Goal: Task Accomplishment & Management: Manage account settings

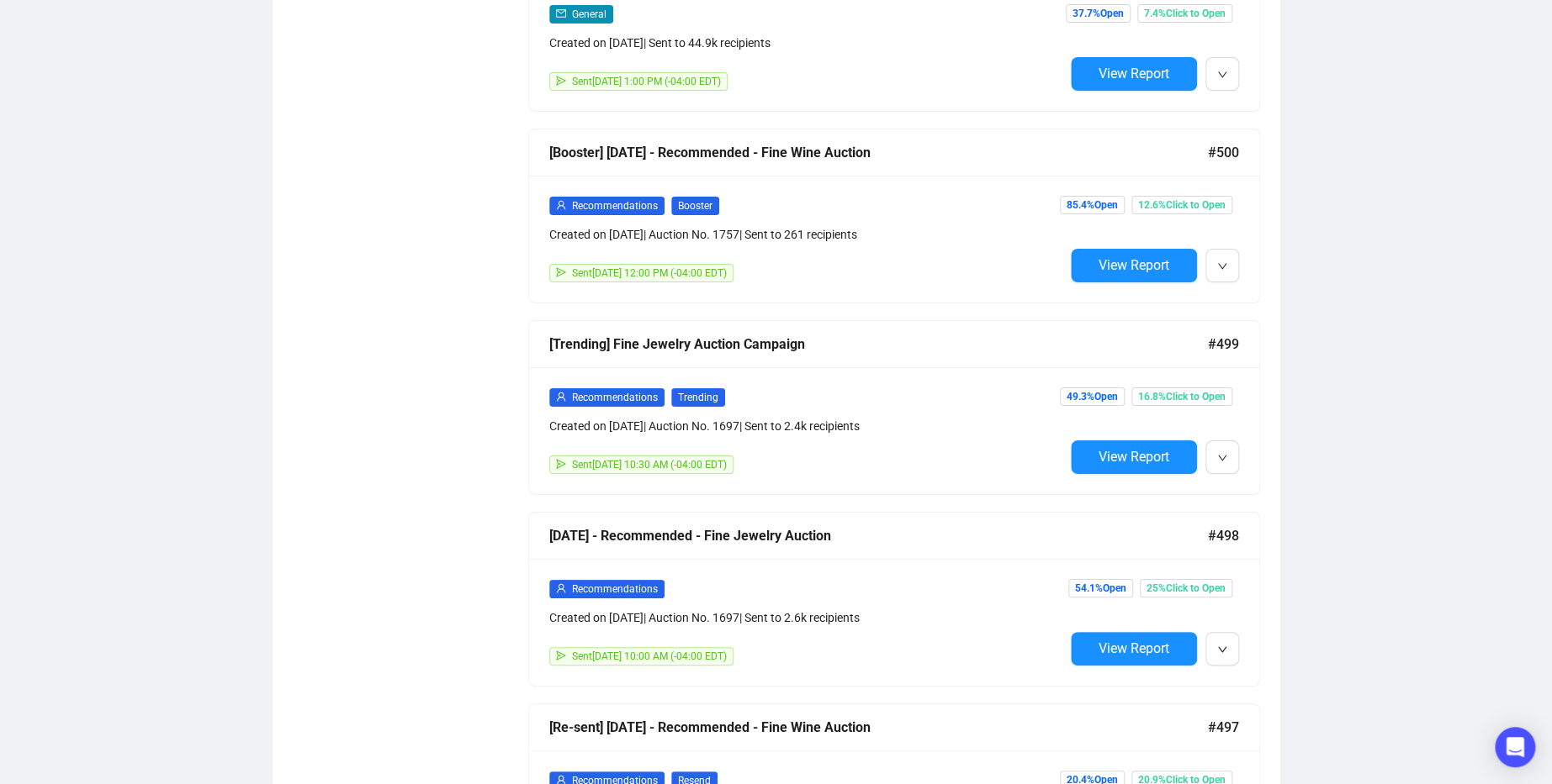
scroll to position [3245, 0]
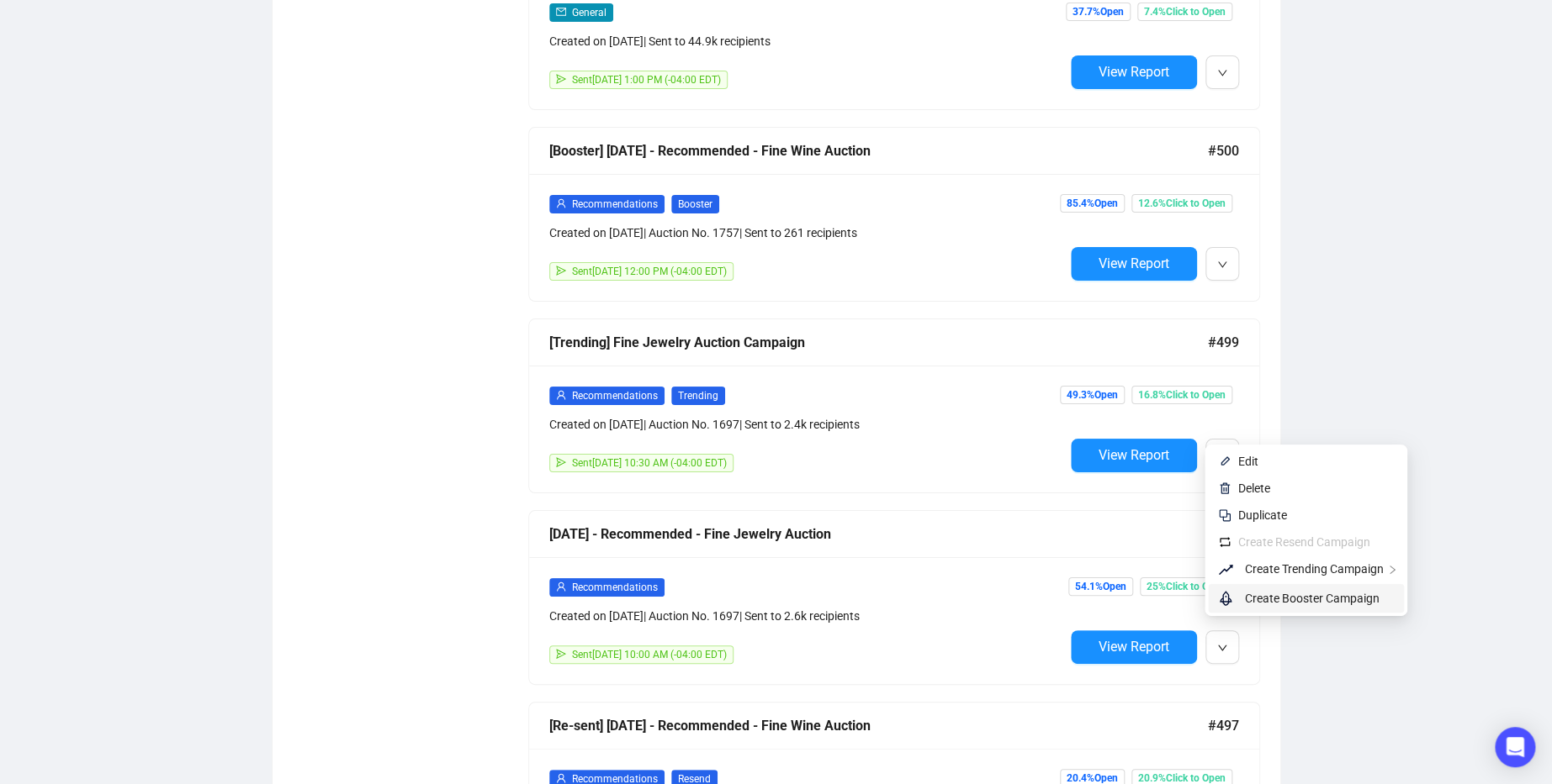
click at [1252, 594] on span "Create Booster Campaign" at bounding box center [1312, 599] width 135 height 14
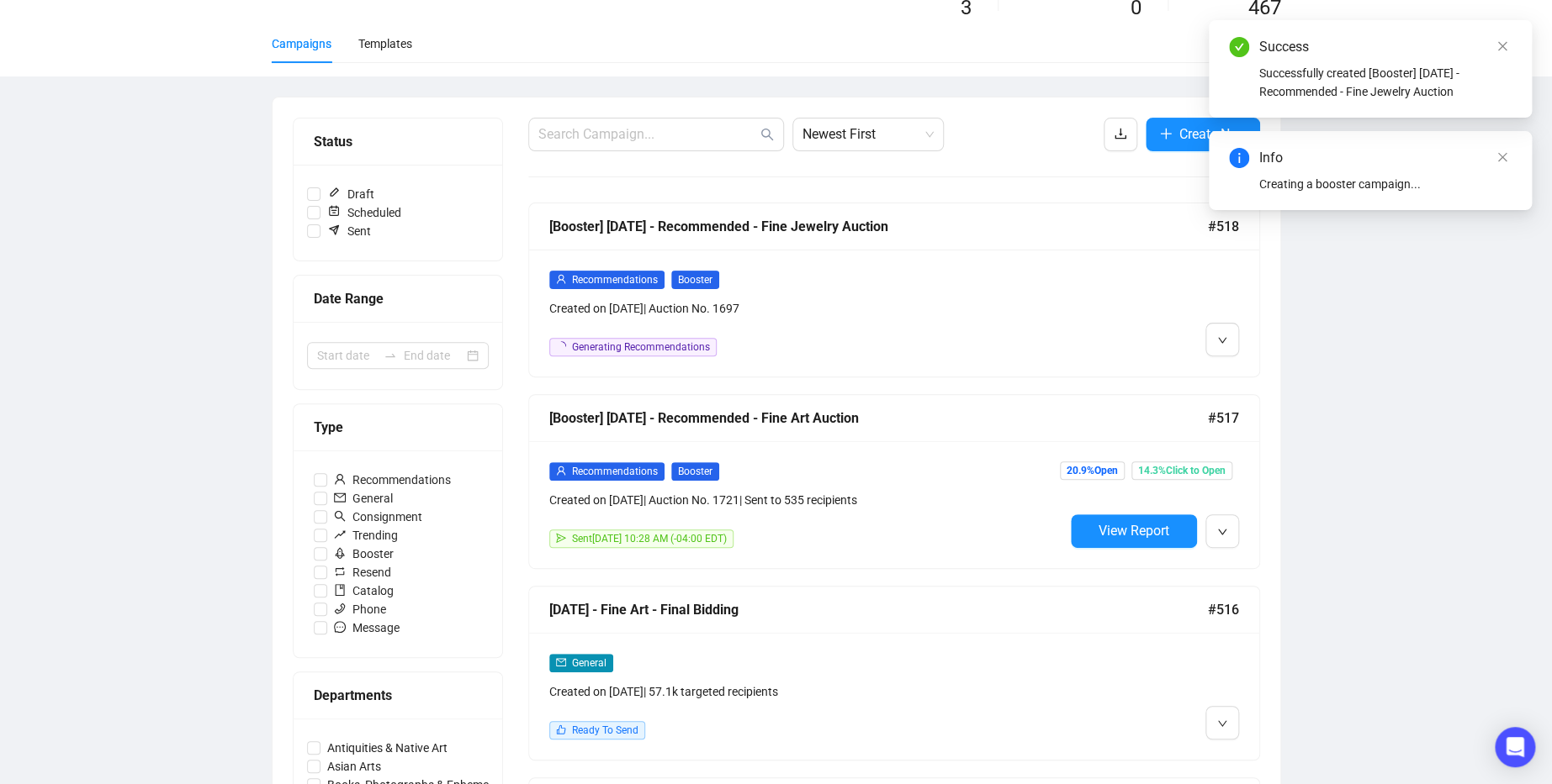
scroll to position [0, 0]
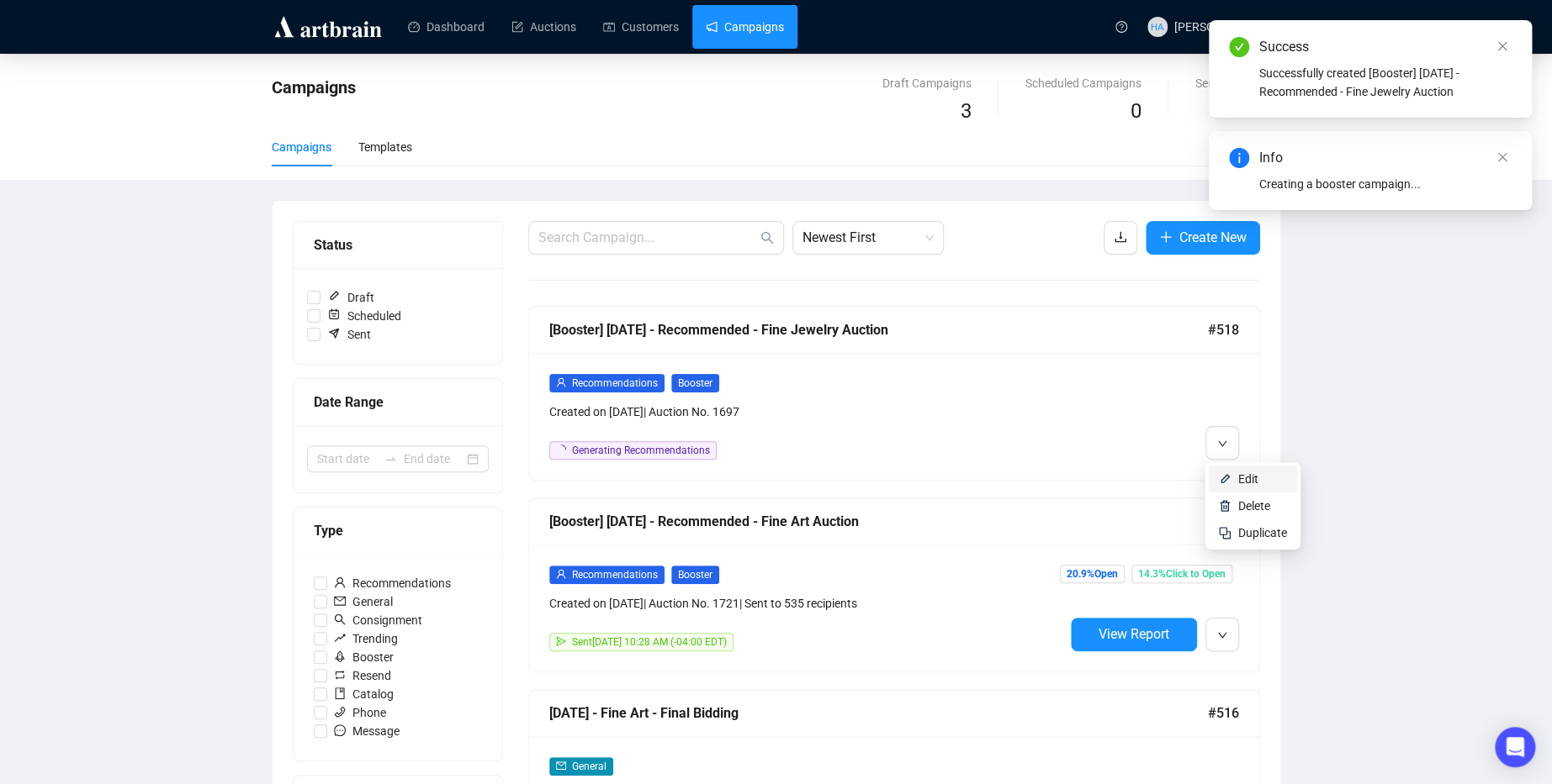
click at [1238, 474] on span "Edit" at bounding box center [1248, 479] width 20 height 14
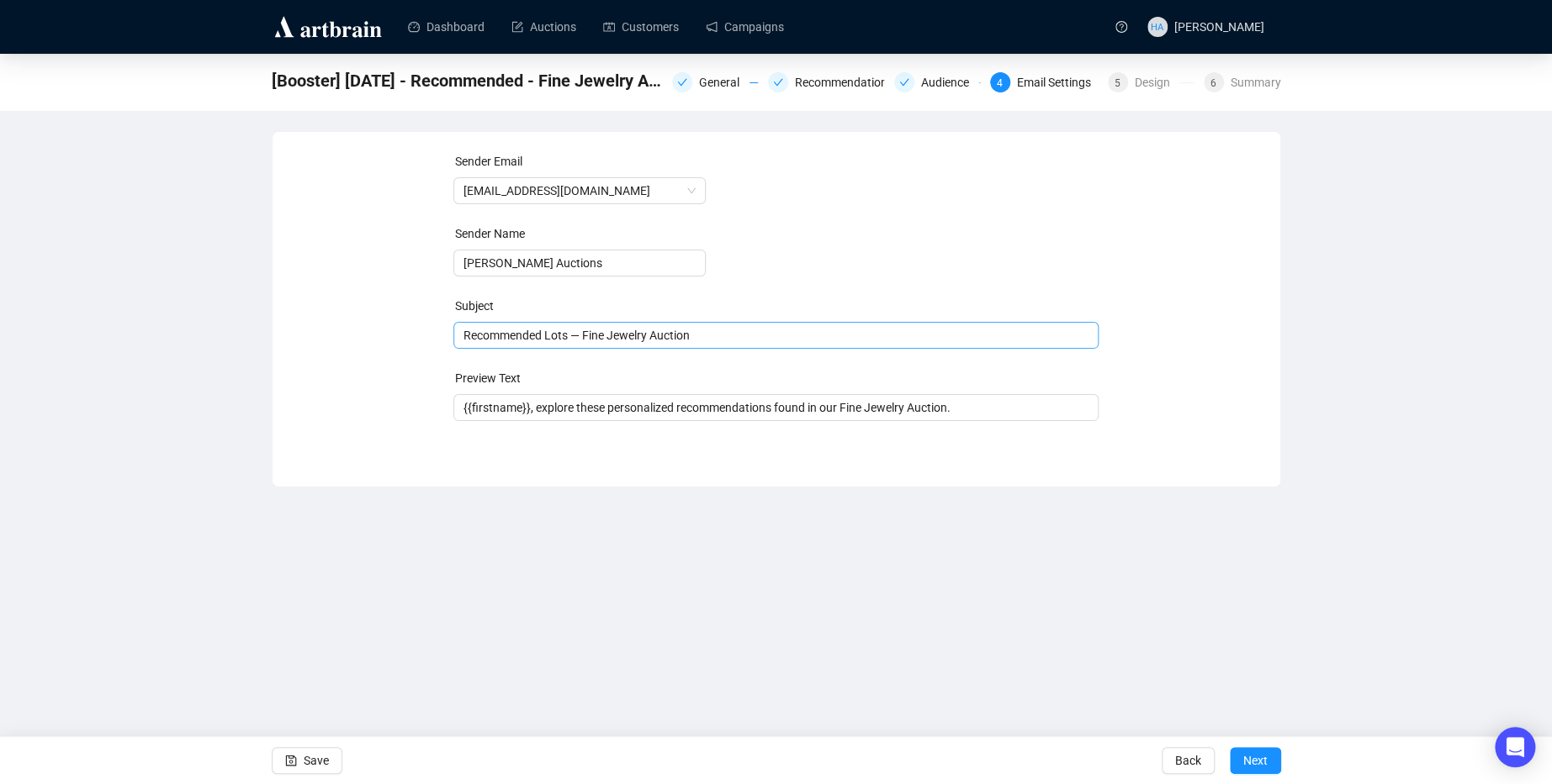
click at [718, 333] on span "Recommended Lots — Fine Jewelry Auction" at bounding box center [776, 335] width 645 height 14
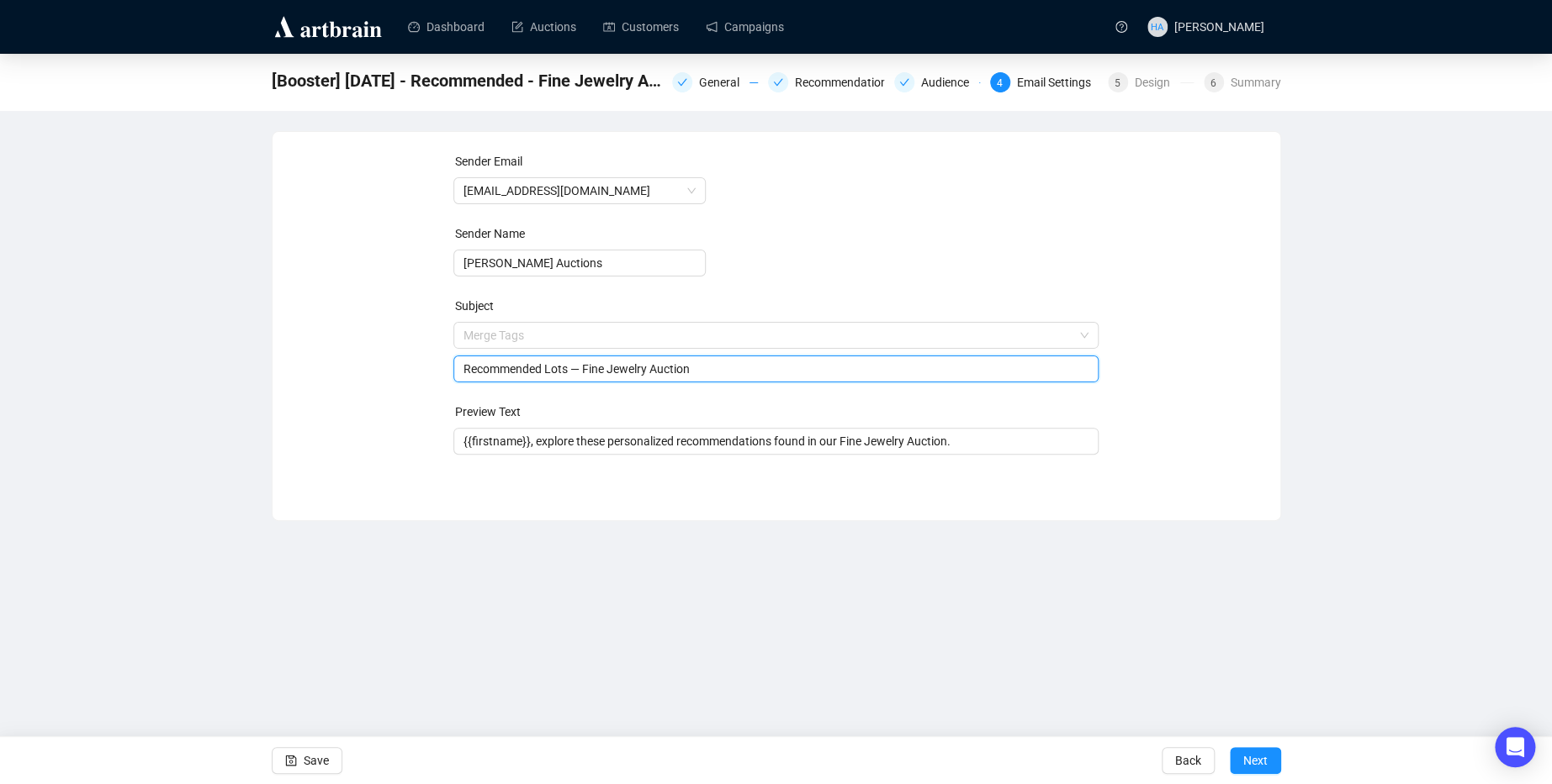
click at [1163, 353] on div "Sender Email [EMAIL_ADDRESS][DOMAIN_NAME] Sender Name [PERSON_NAME] Auctions Su…" at bounding box center [776, 313] width 967 height 323
click at [1251, 759] on span "Next" at bounding box center [1254, 761] width 24 height 47
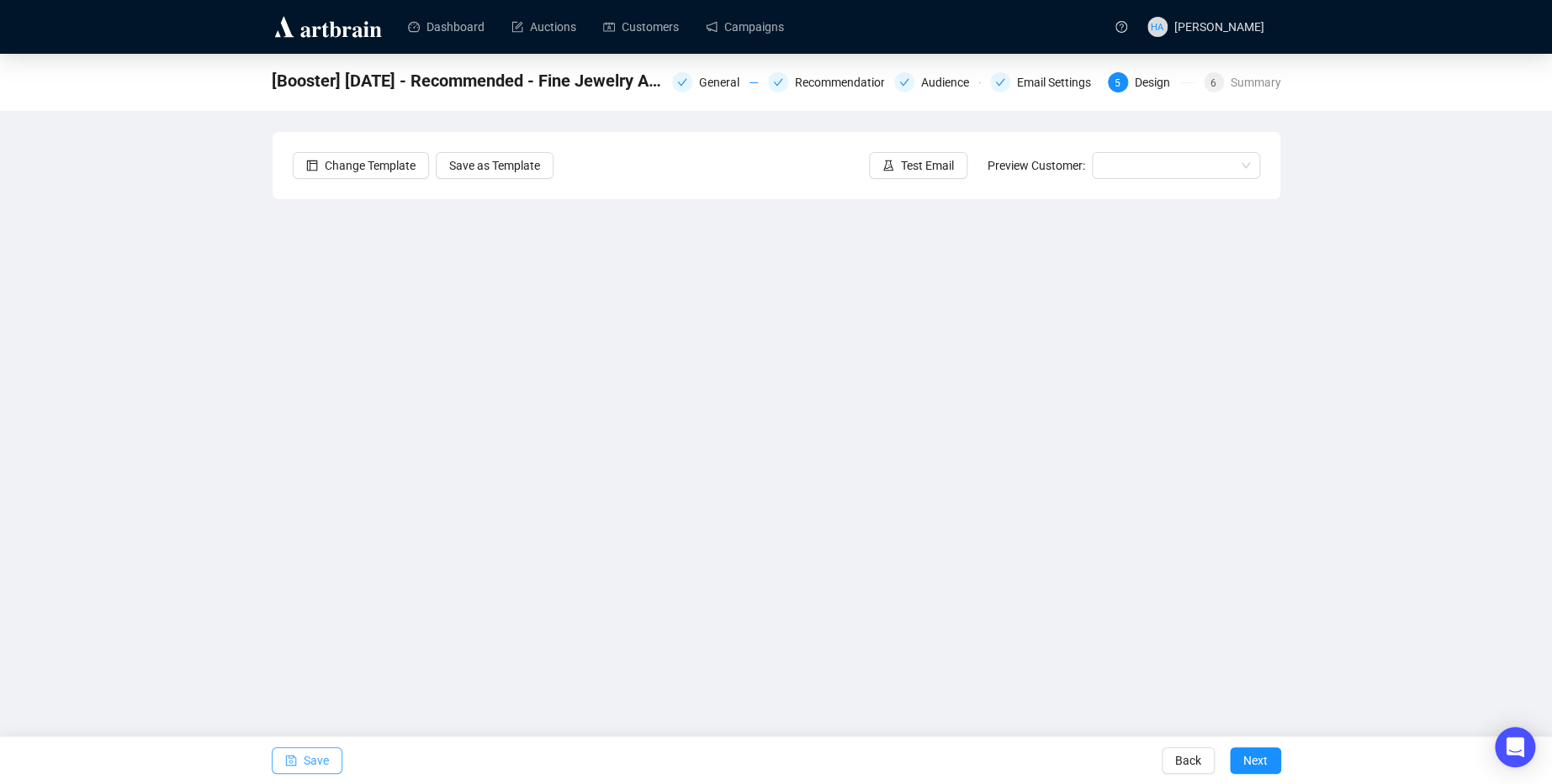
click at [306, 757] on span "Save" at bounding box center [316, 761] width 25 height 47
click at [320, 760] on span "Save" at bounding box center [316, 761] width 25 height 47
click at [314, 761] on span "Save" at bounding box center [316, 761] width 25 height 47
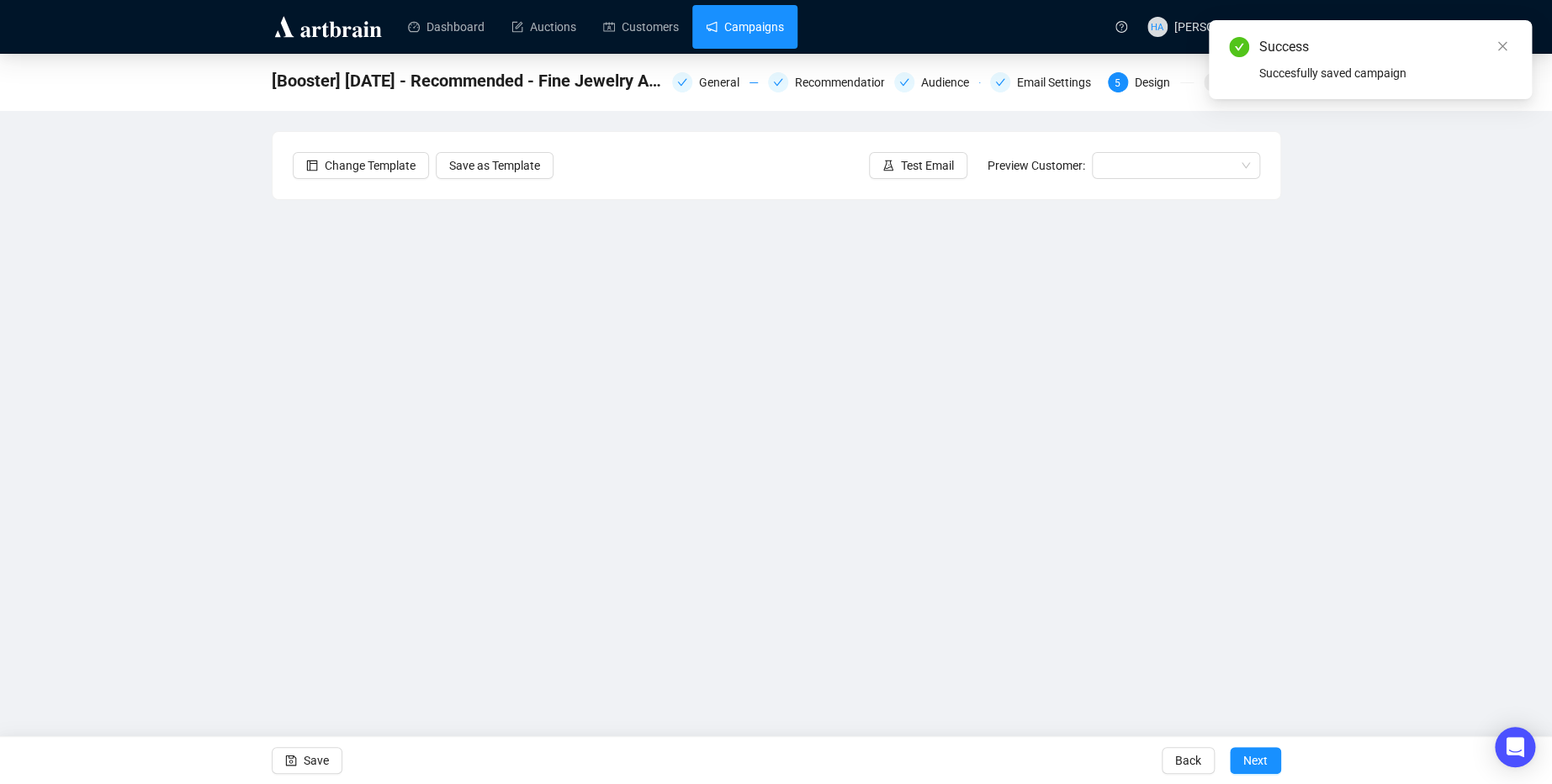
click at [753, 25] on link "Campaigns" at bounding box center [744, 26] width 78 height 44
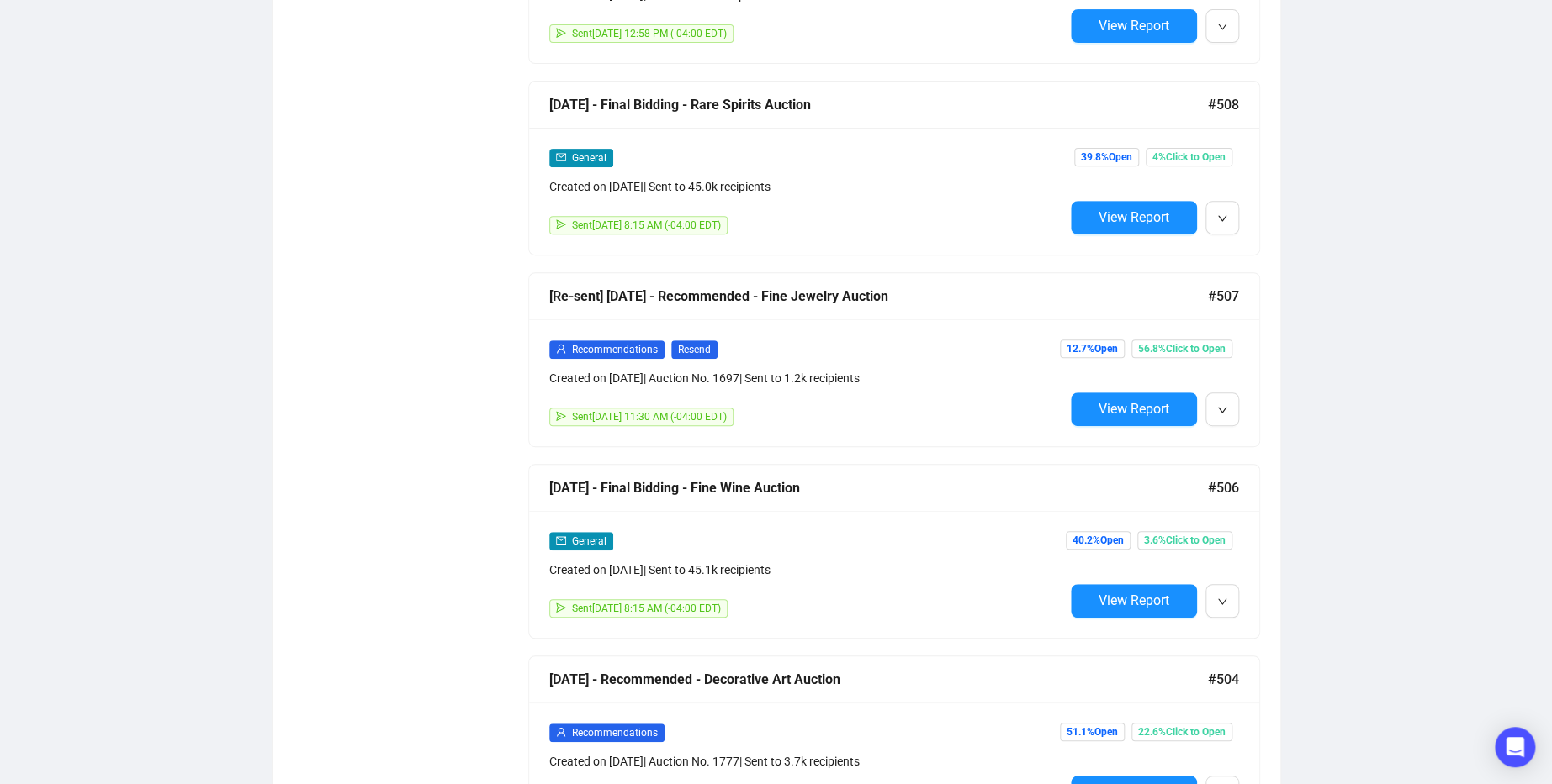
scroll to position [3679, 0]
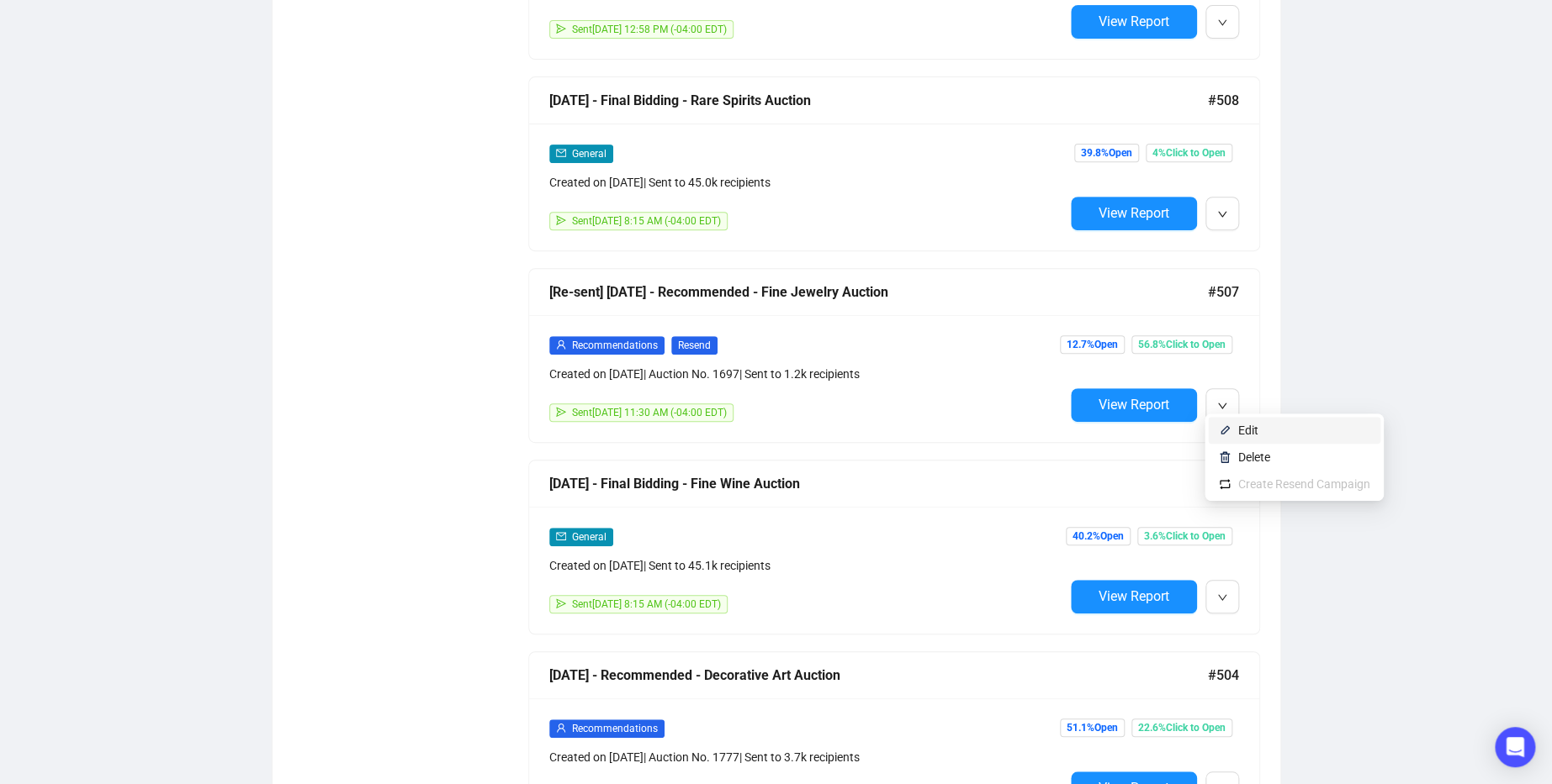
click at [1250, 433] on span "Edit" at bounding box center [1248, 430] width 20 height 14
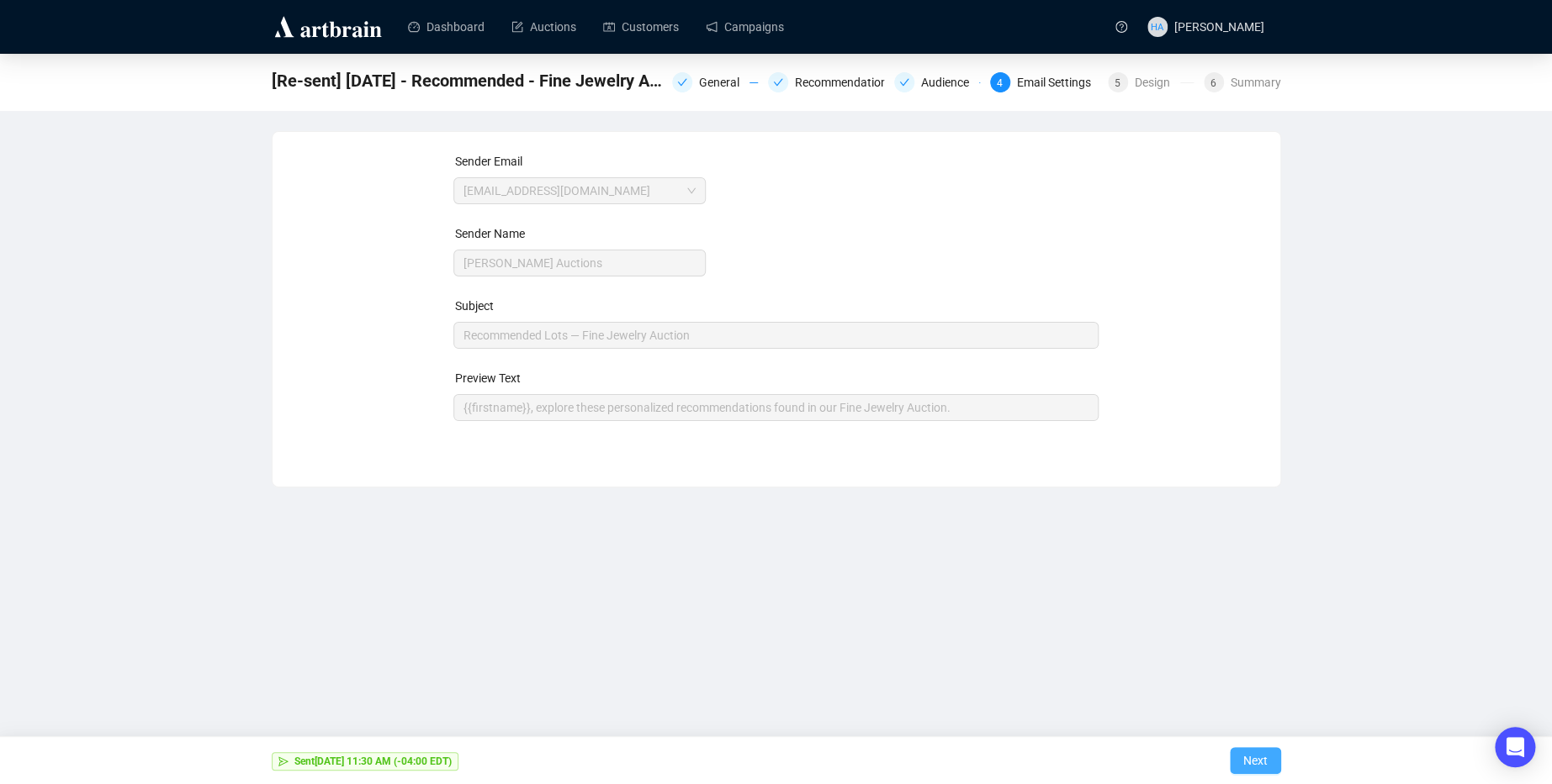
click at [1257, 748] on span "Next" at bounding box center [1254, 761] width 24 height 47
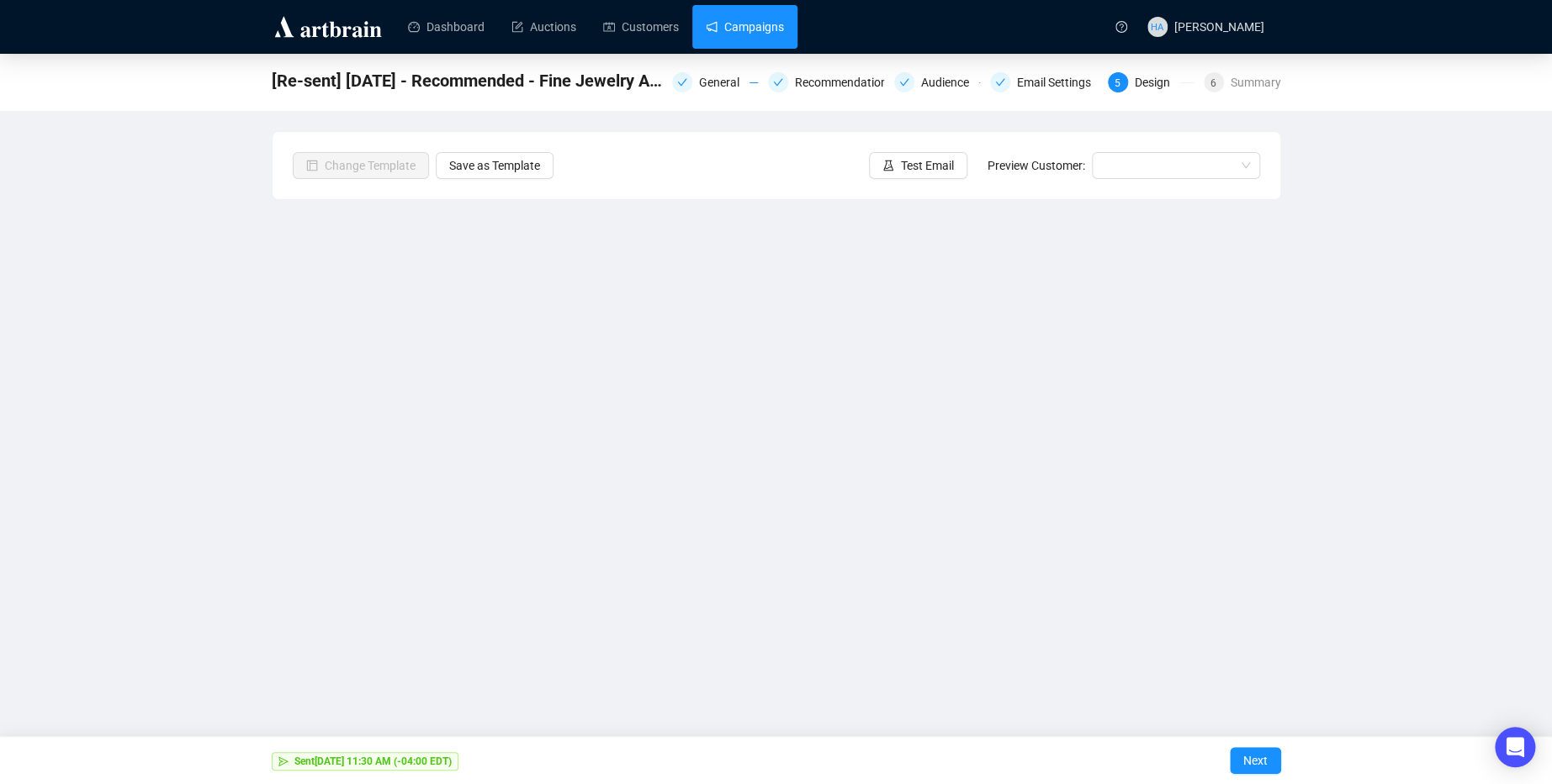
click at [754, 26] on link "Campaigns" at bounding box center [744, 26] width 78 height 44
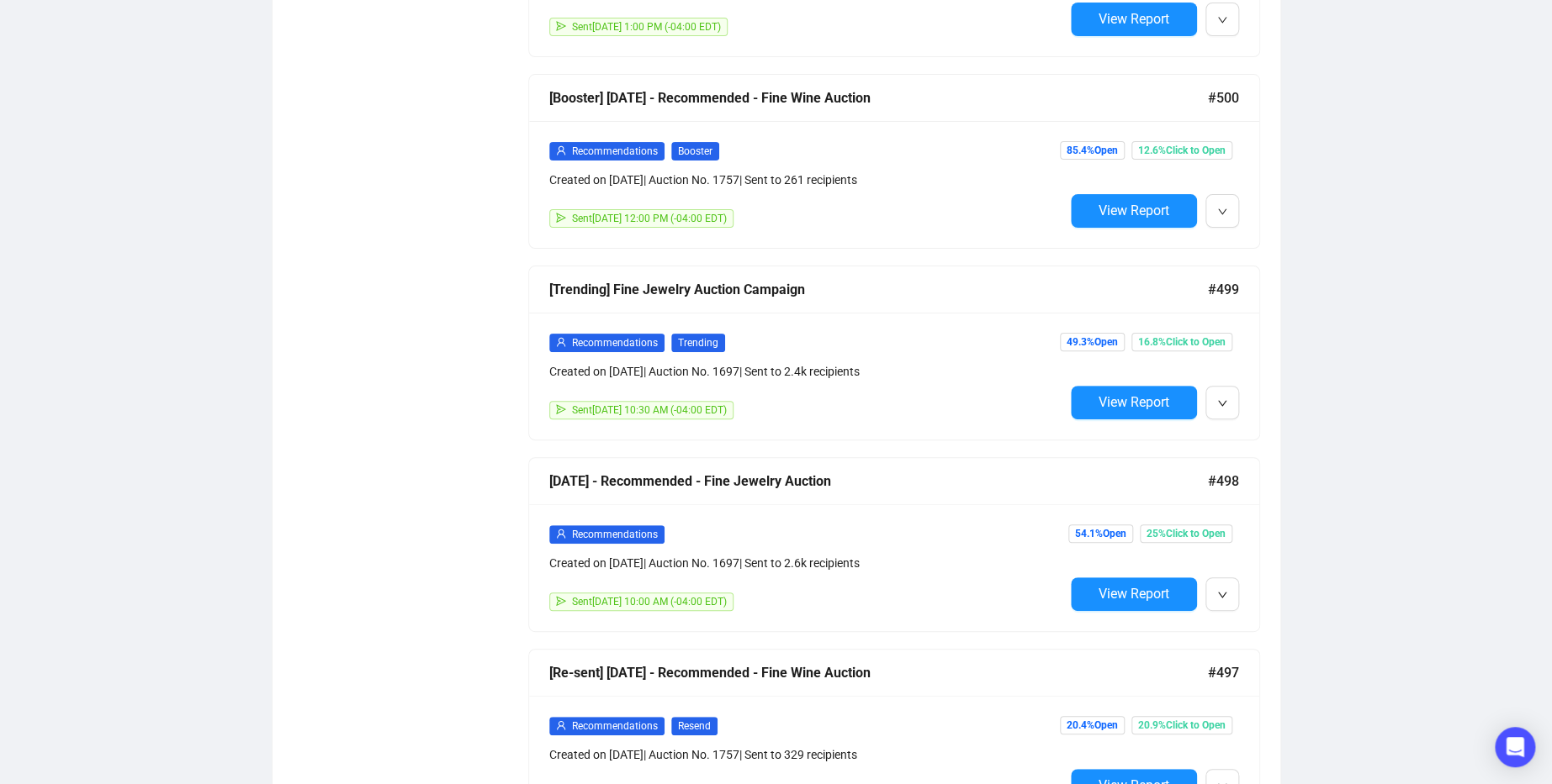
scroll to position [3491, 0]
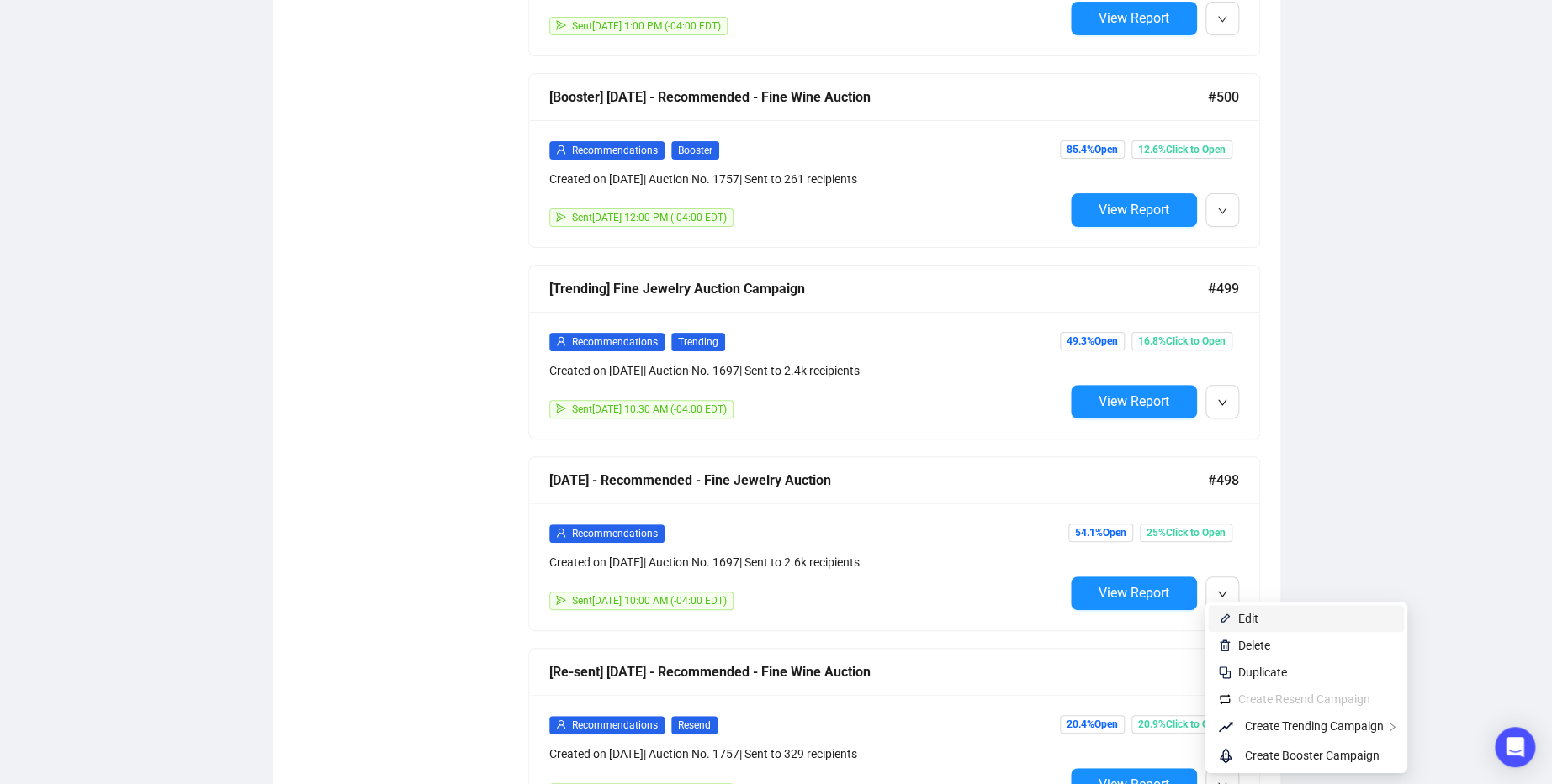
click at [1240, 618] on span "Edit" at bounding box center [1248, 619] width 20 height 14
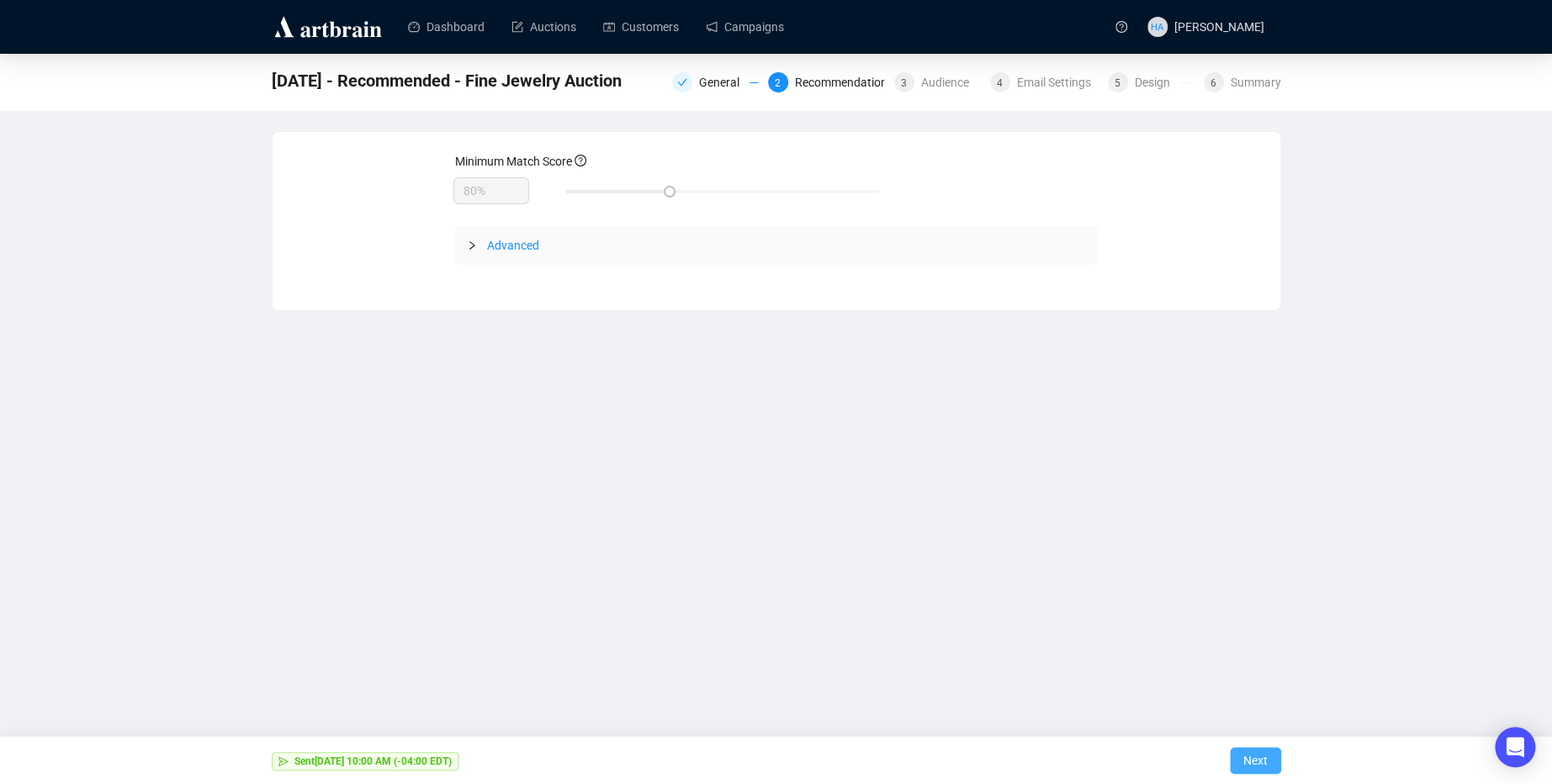
click at [1255, 761] on span "Next" at bounding box center [1254, 761] width 24 height 47
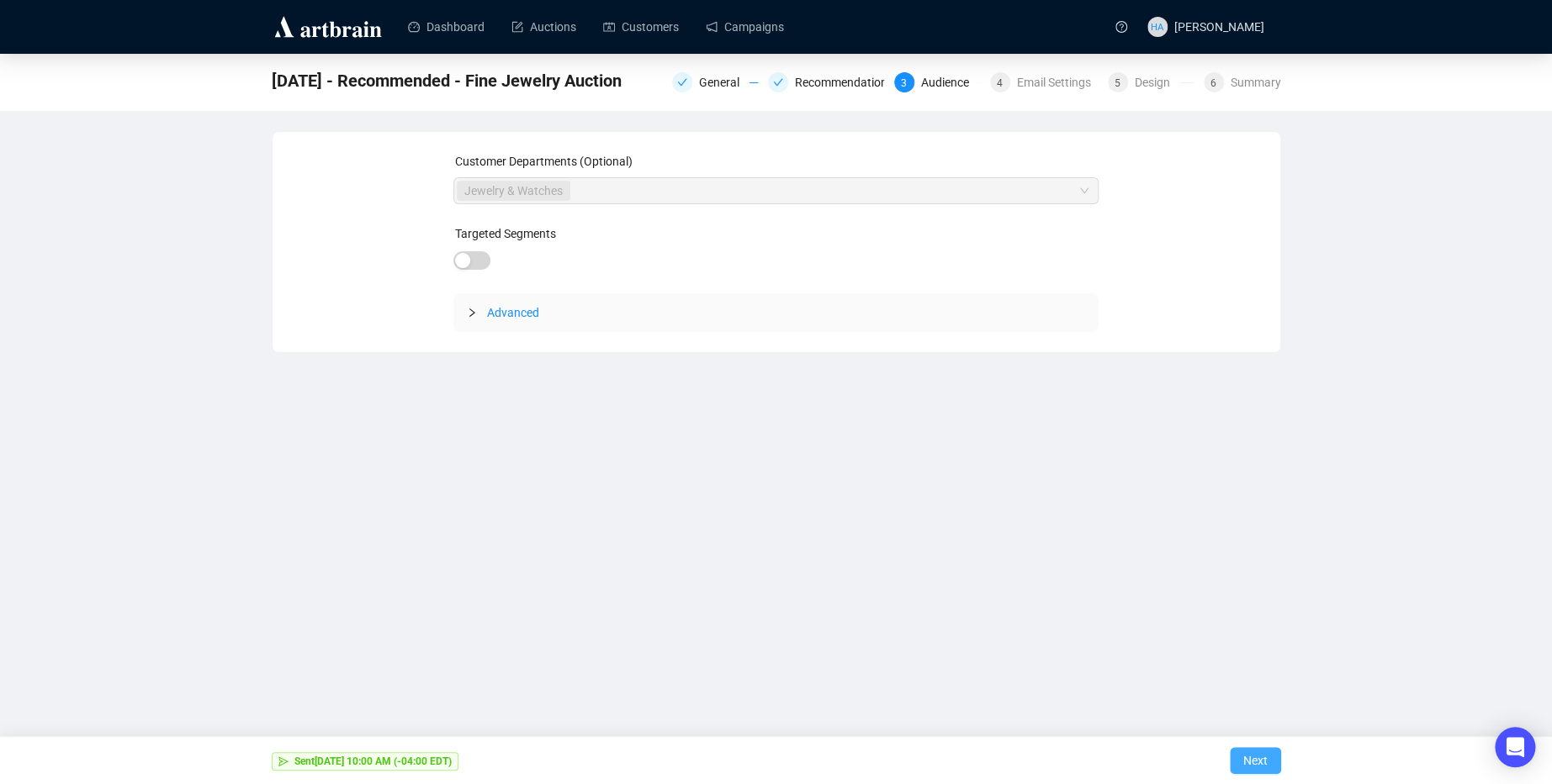
click at [1254, 757] on span "Next" at bounding box center [1254, 761] width 24 height 47
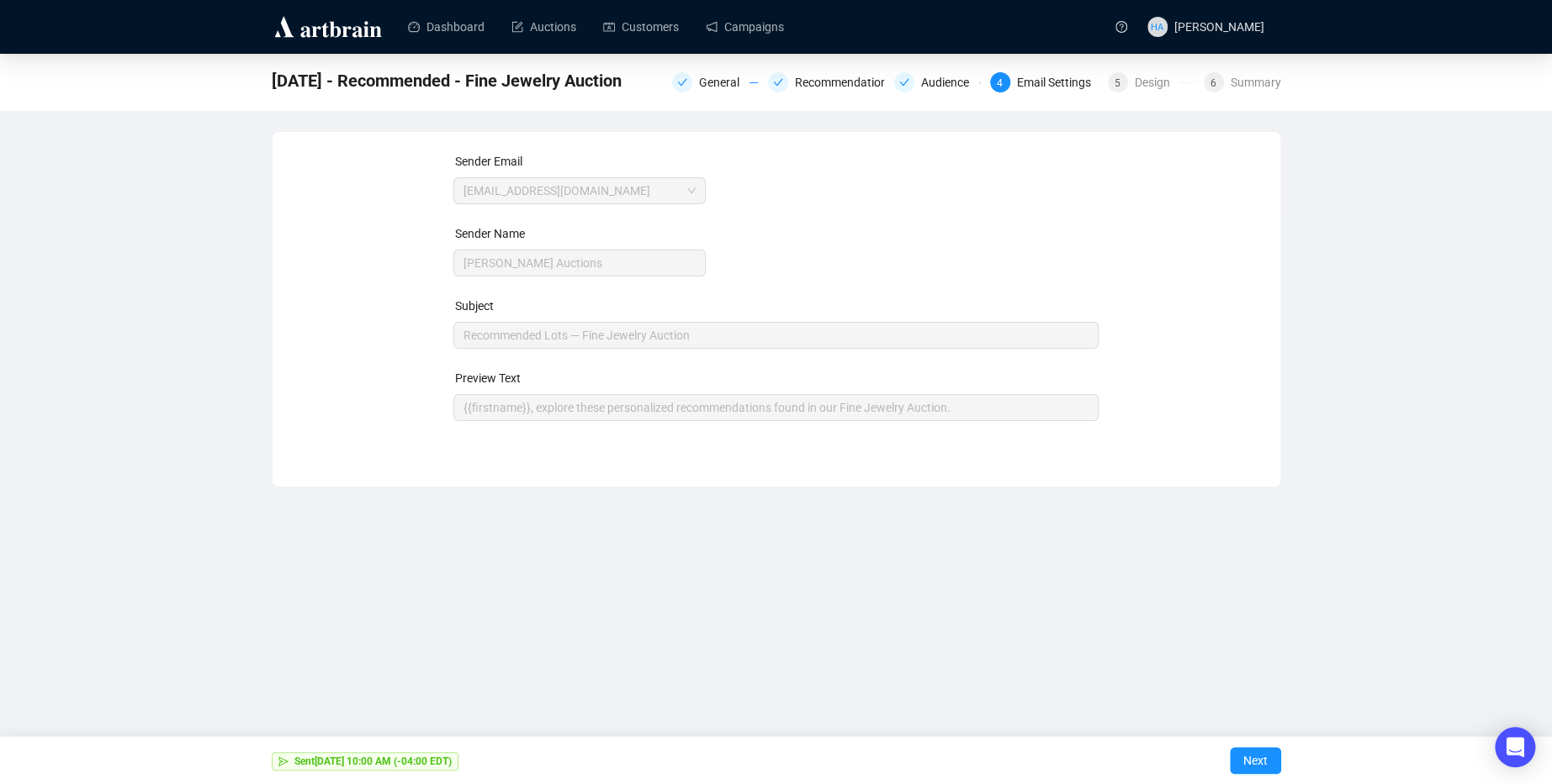
click at [1254, 757] on span "Next" at bounding box center [1254, 761] width 24 height 47
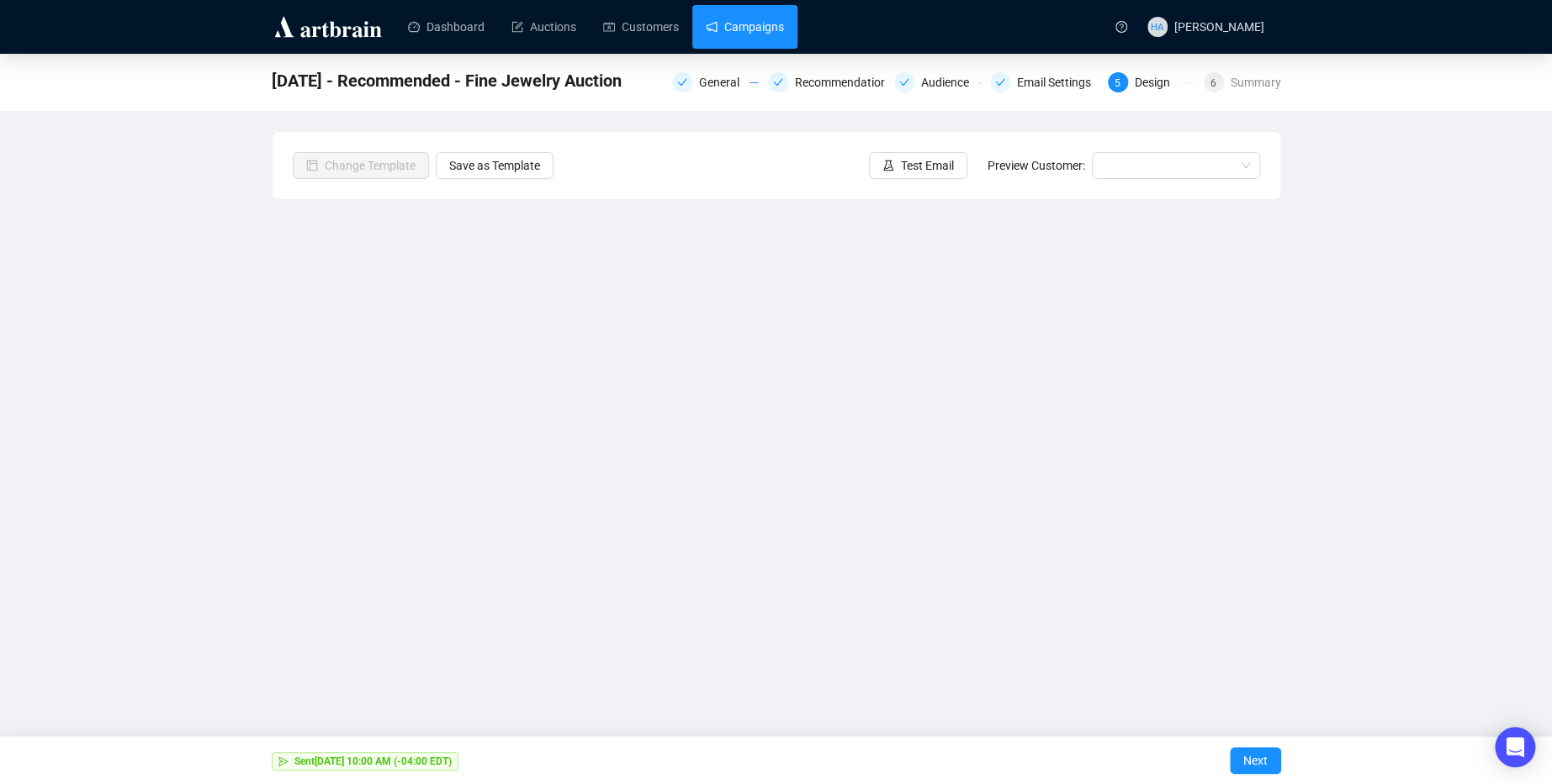
click at [755, 34] on link "Campaigns" at bounding box center [744, 26] width 78 height 44
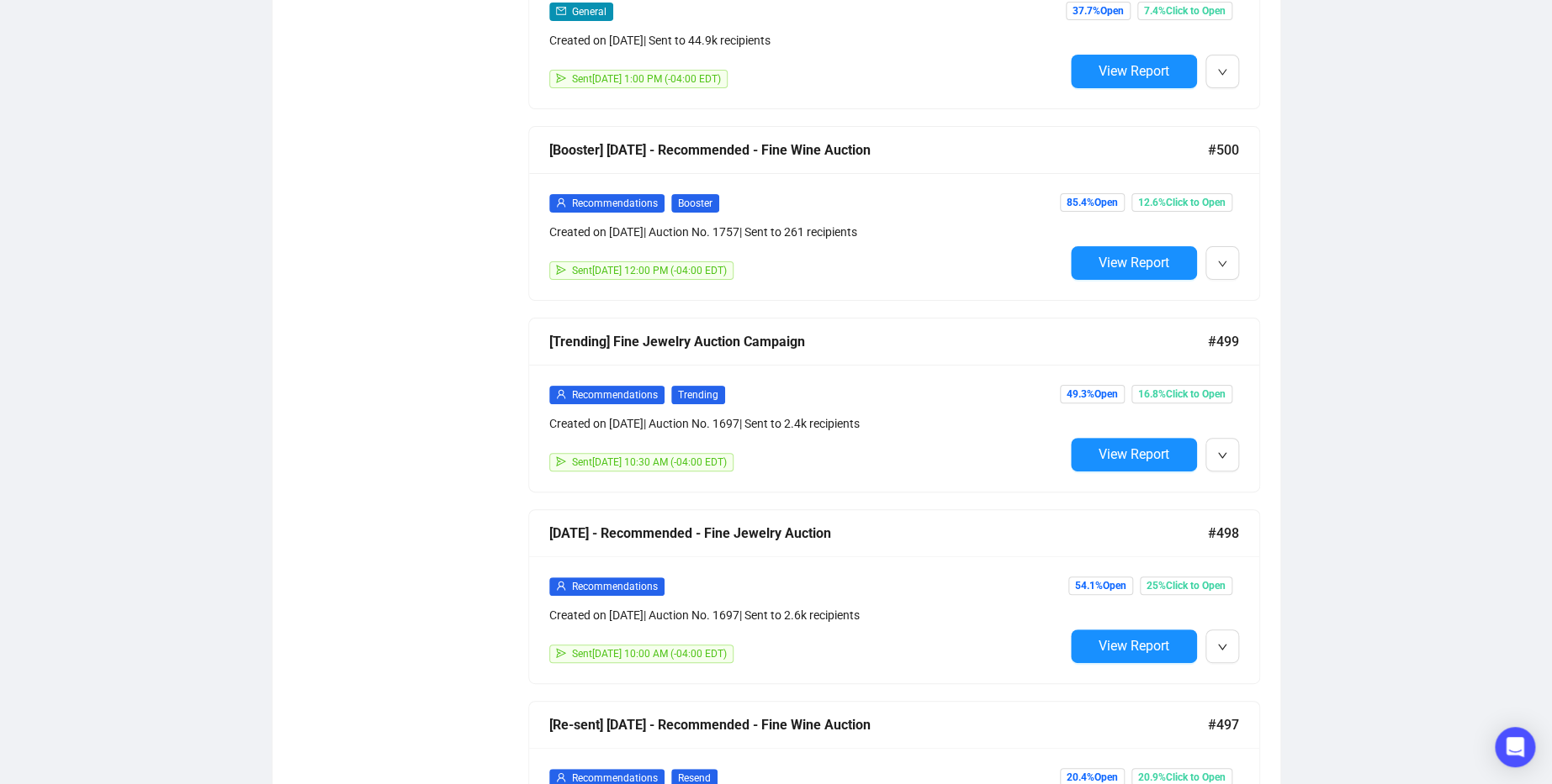
scroll to position [3438, 0]
click at [1253, 481] on span "Edit" at bounding box center [1248, 481] width 20 height 14
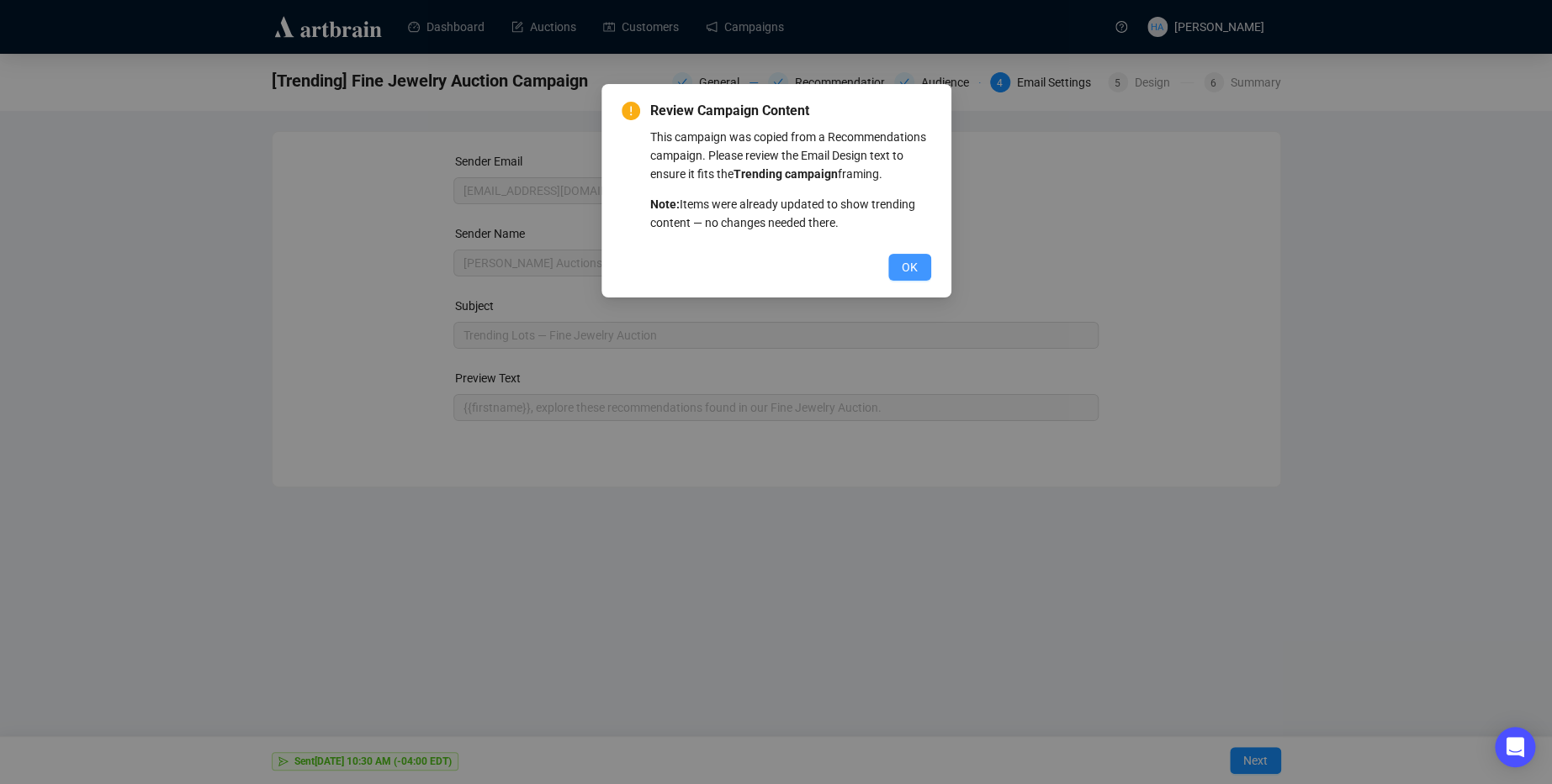
click at [918, 281] on button "OK" at bounding box center [909, 267] width 43 height 27
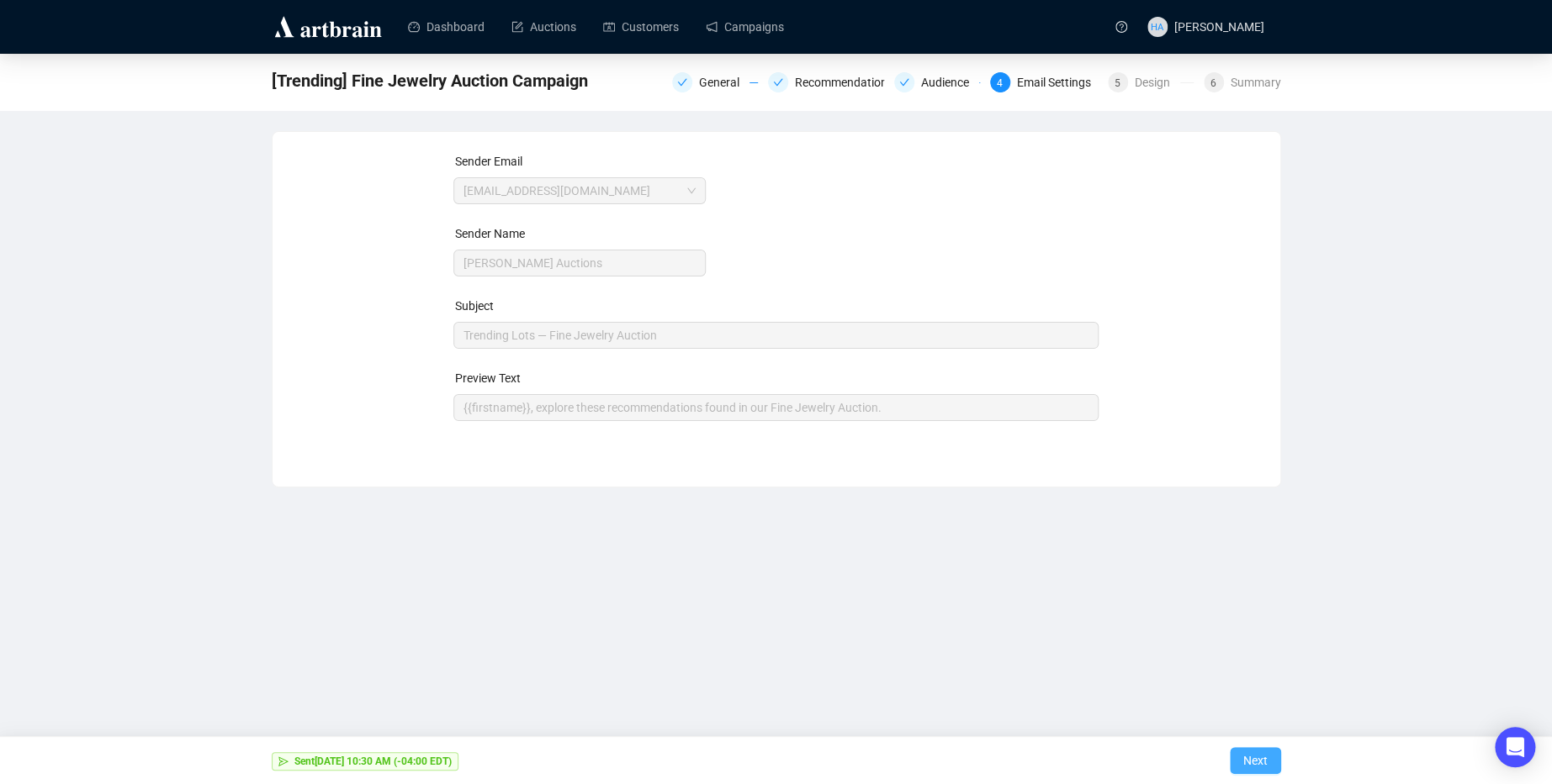
click at [1247, 758] on span "Next" at bounding box center [1254, 761] width 24 height 47
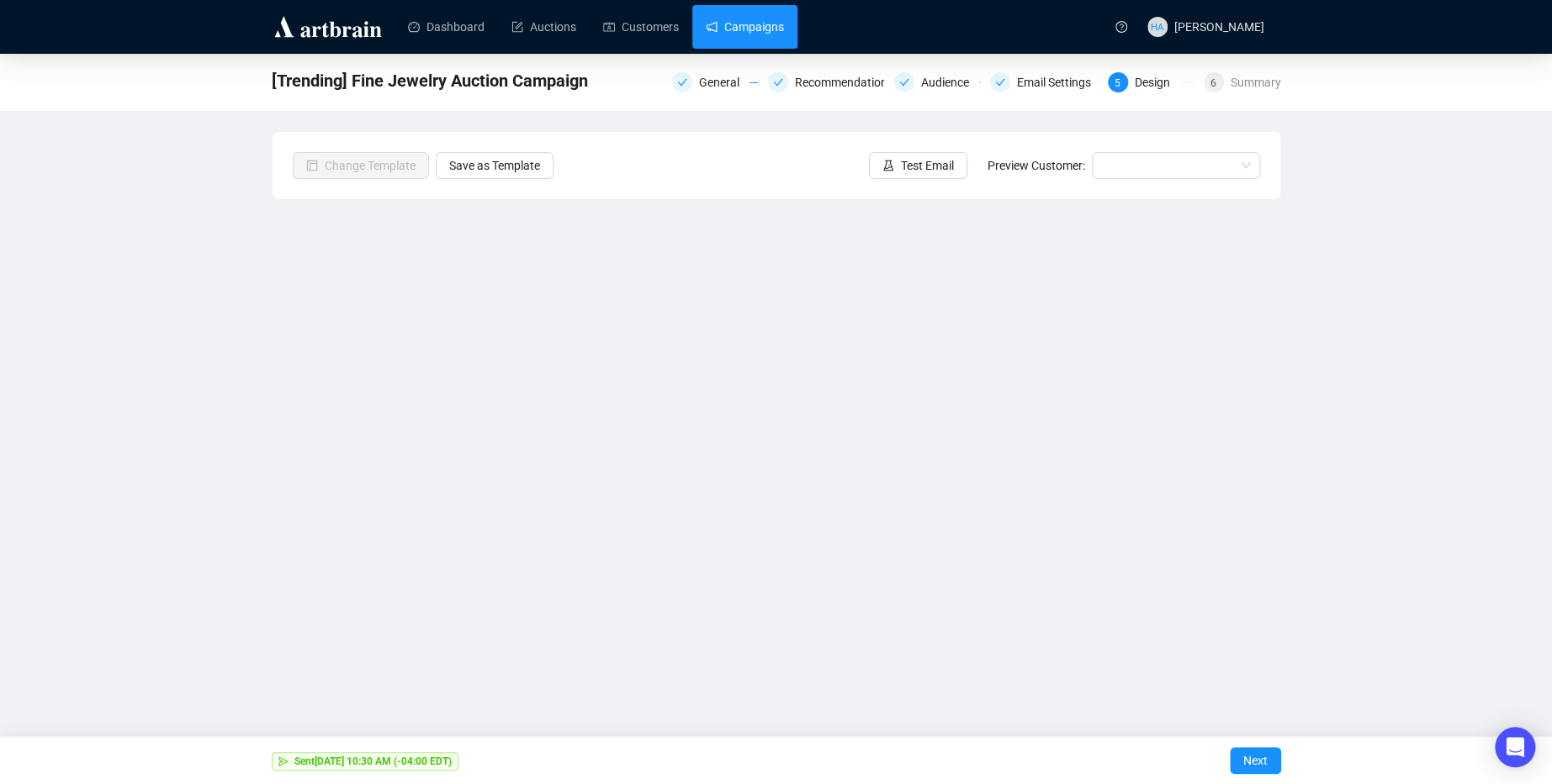
click at [747, 19] on link "Campaigns" at bounding box center [744, 26] width 78 height 44
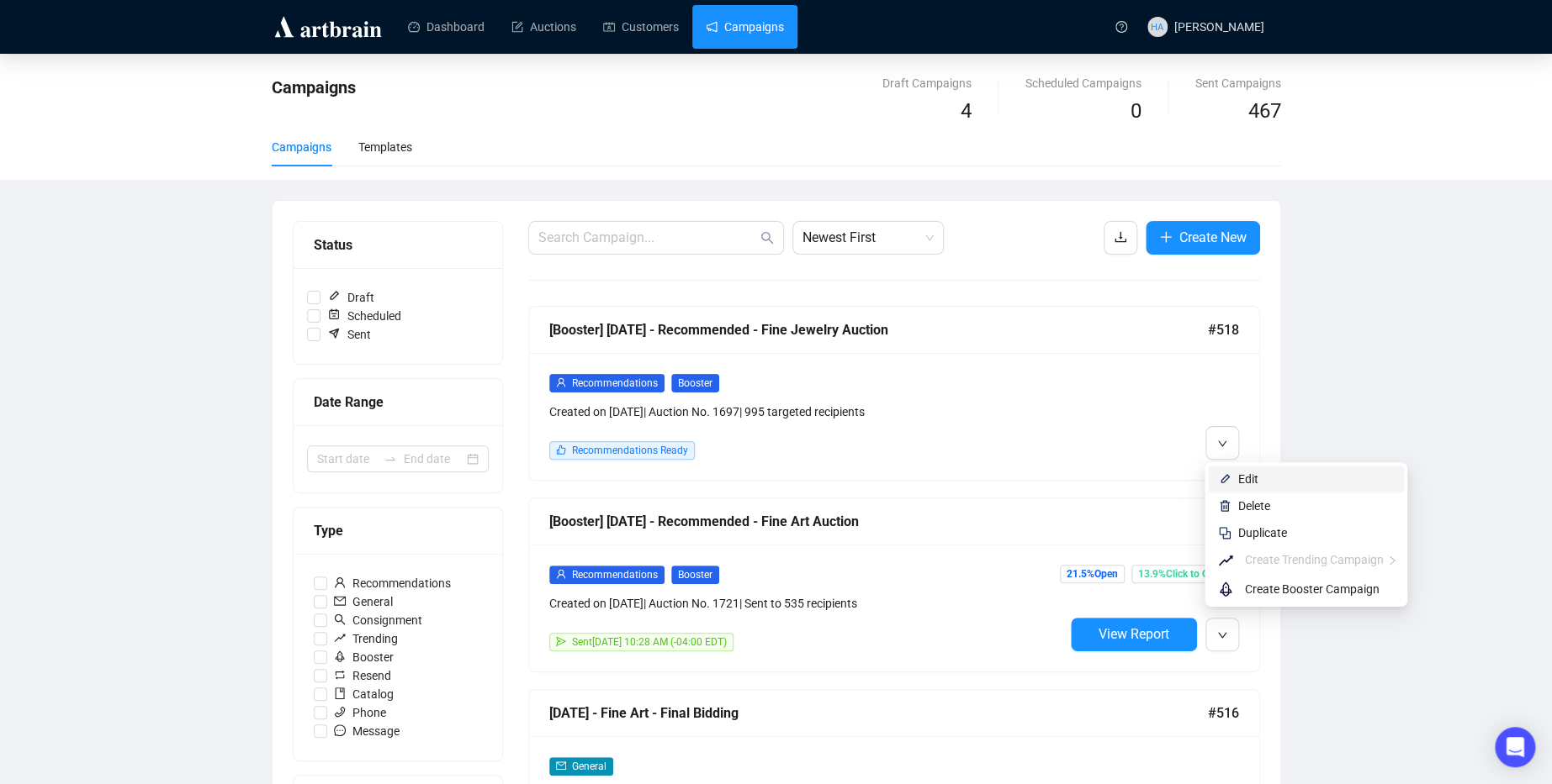
click at [1258, 482] on span "Edit" at bounding box center [1248, 479] width 20 height 14
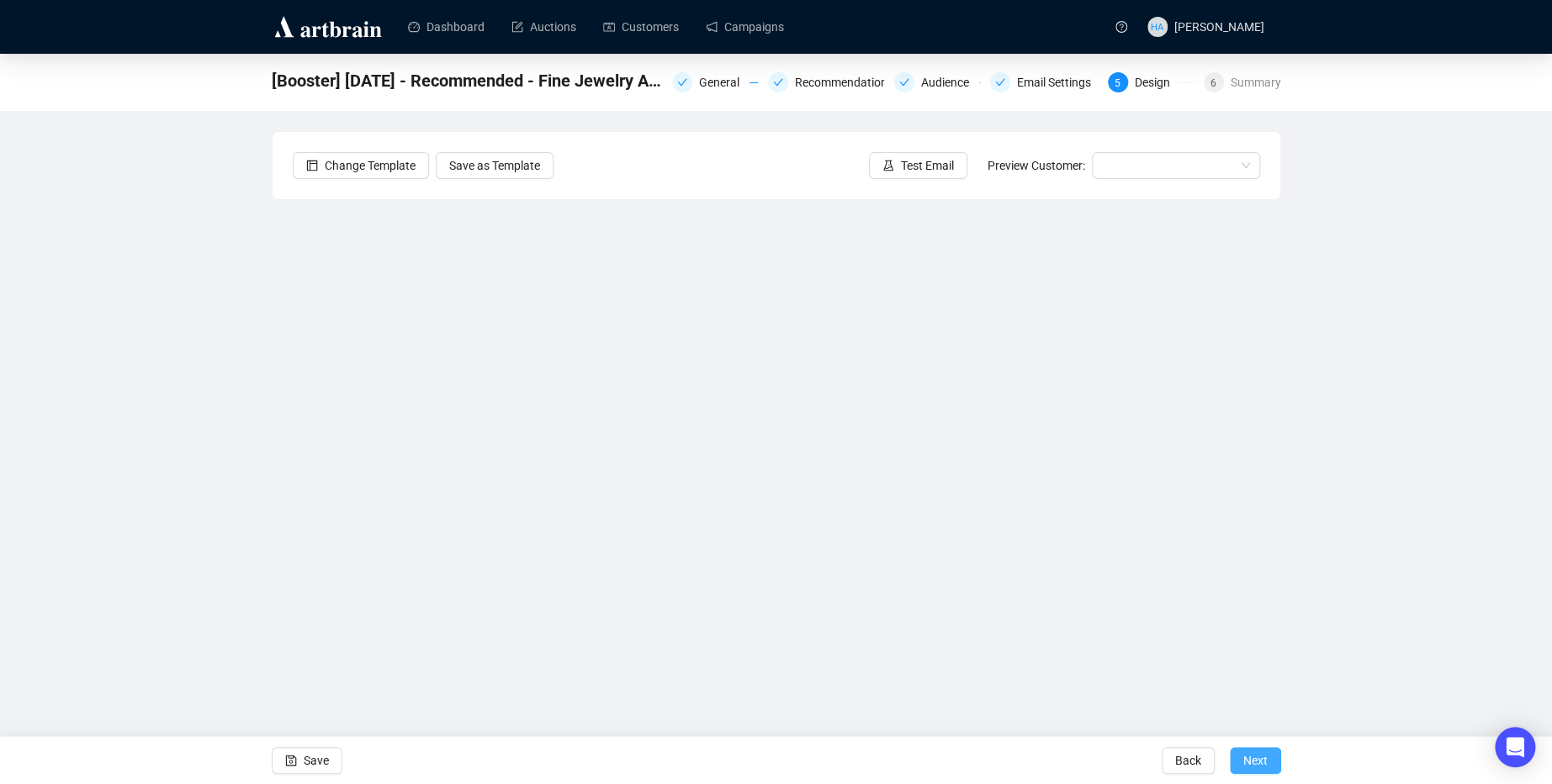
click at [1253, 759] on span "Next" at bounding box center [1254, 761] width 24 height 47
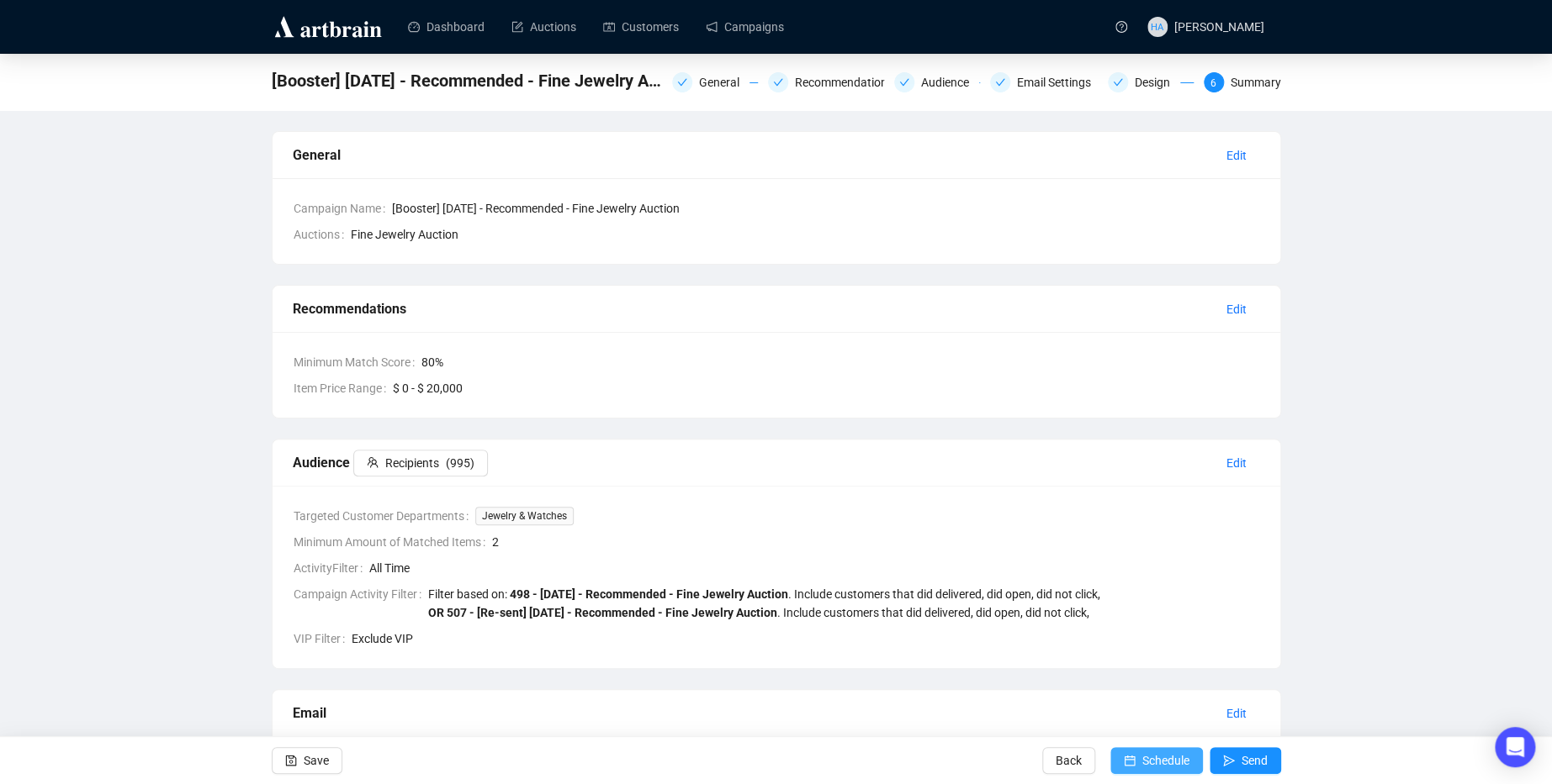
click at [1169, 761] on span "Schedule" at bounding box center [1166, 761] width 47 height 47
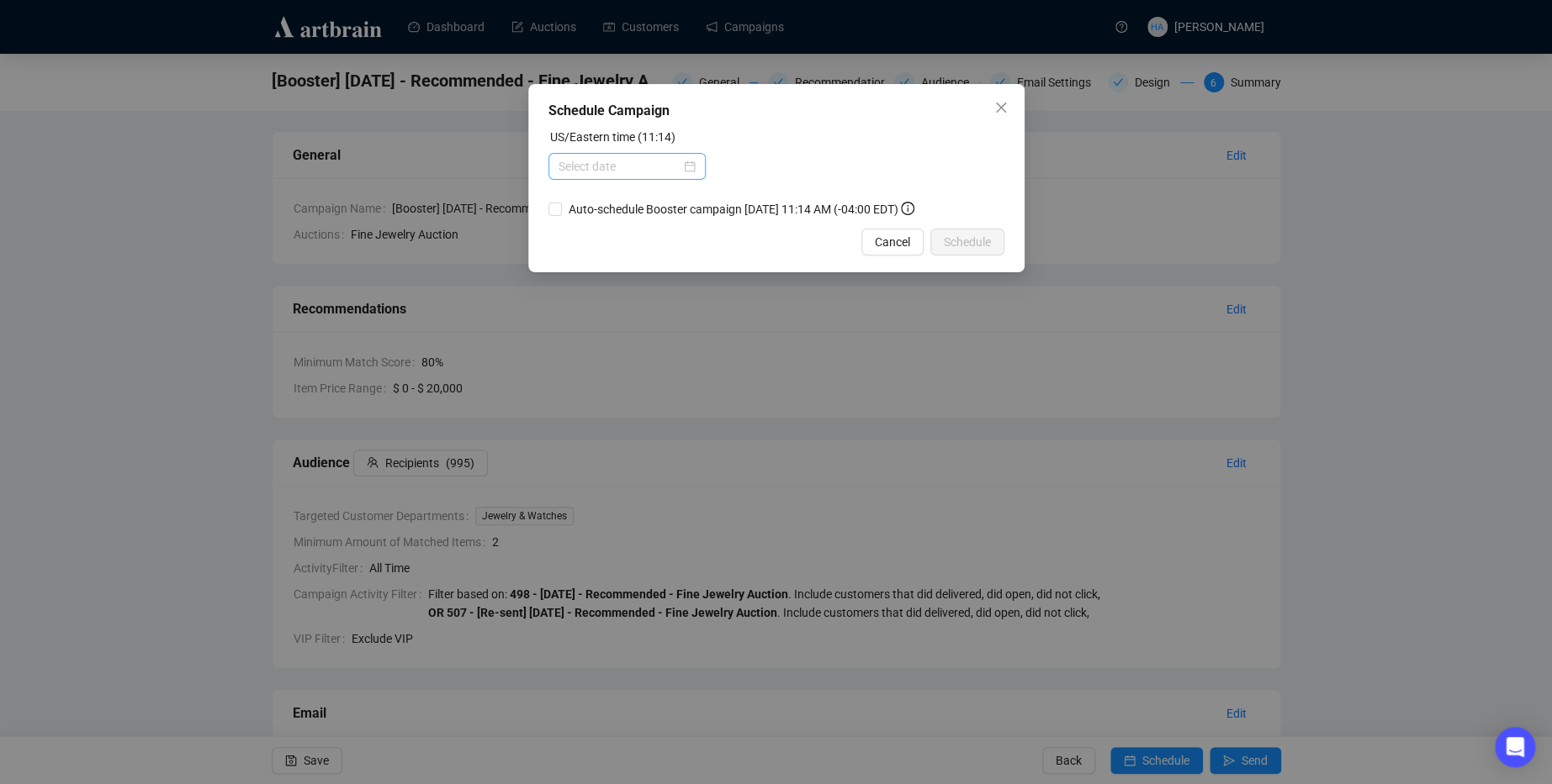
click at [683, 158] on div at bounding box center [626, 166] width 138 height 19
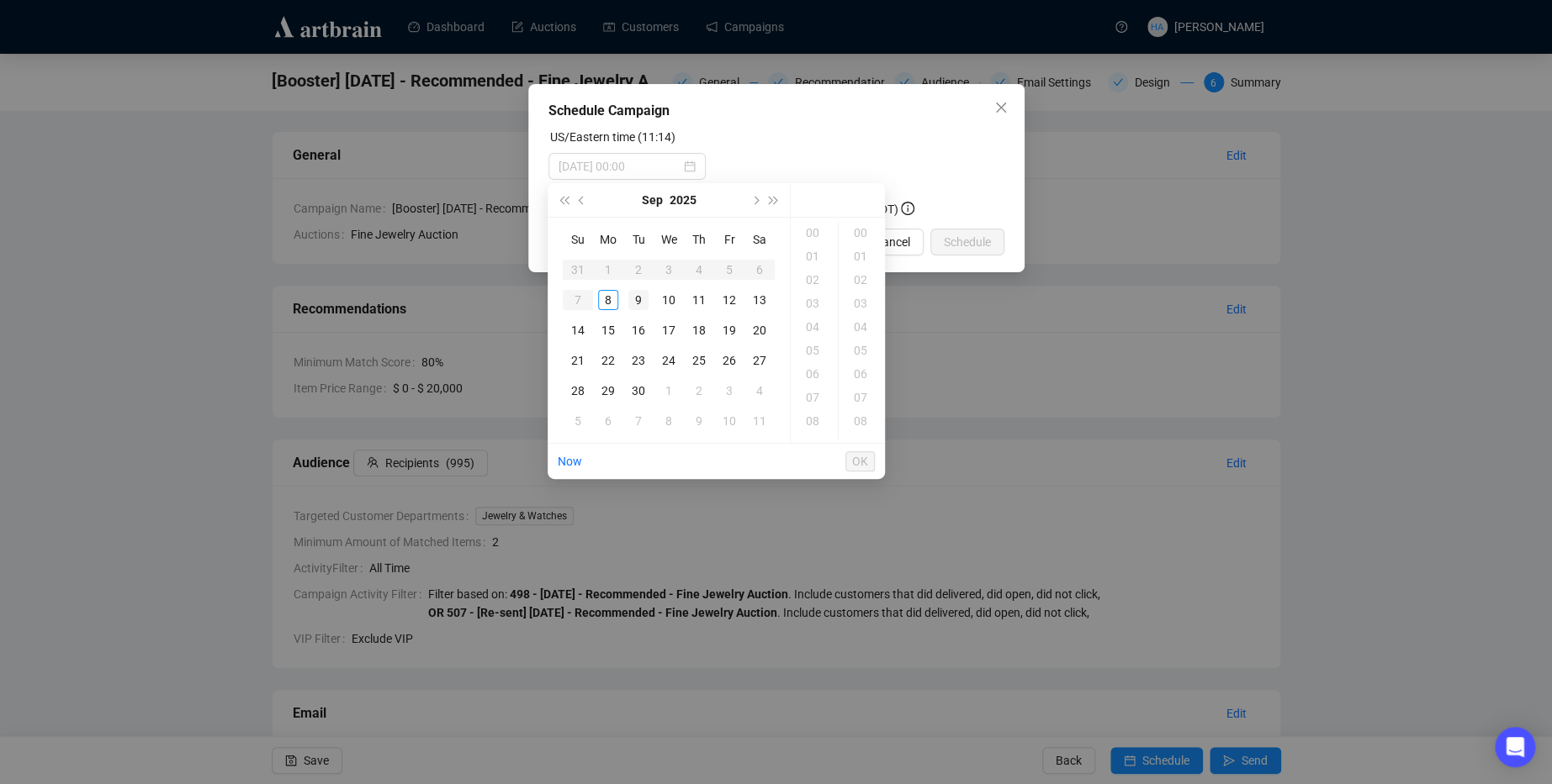
click at [635, 297] on div "9" at bounding box center [638, 299] width 20 height 20
click at [811, 388] on div "09" at bounding box center [814, 392] width 40 height 23
click at [857, 412] on div "30" at bounding box center [861, 416] width 40 height 23
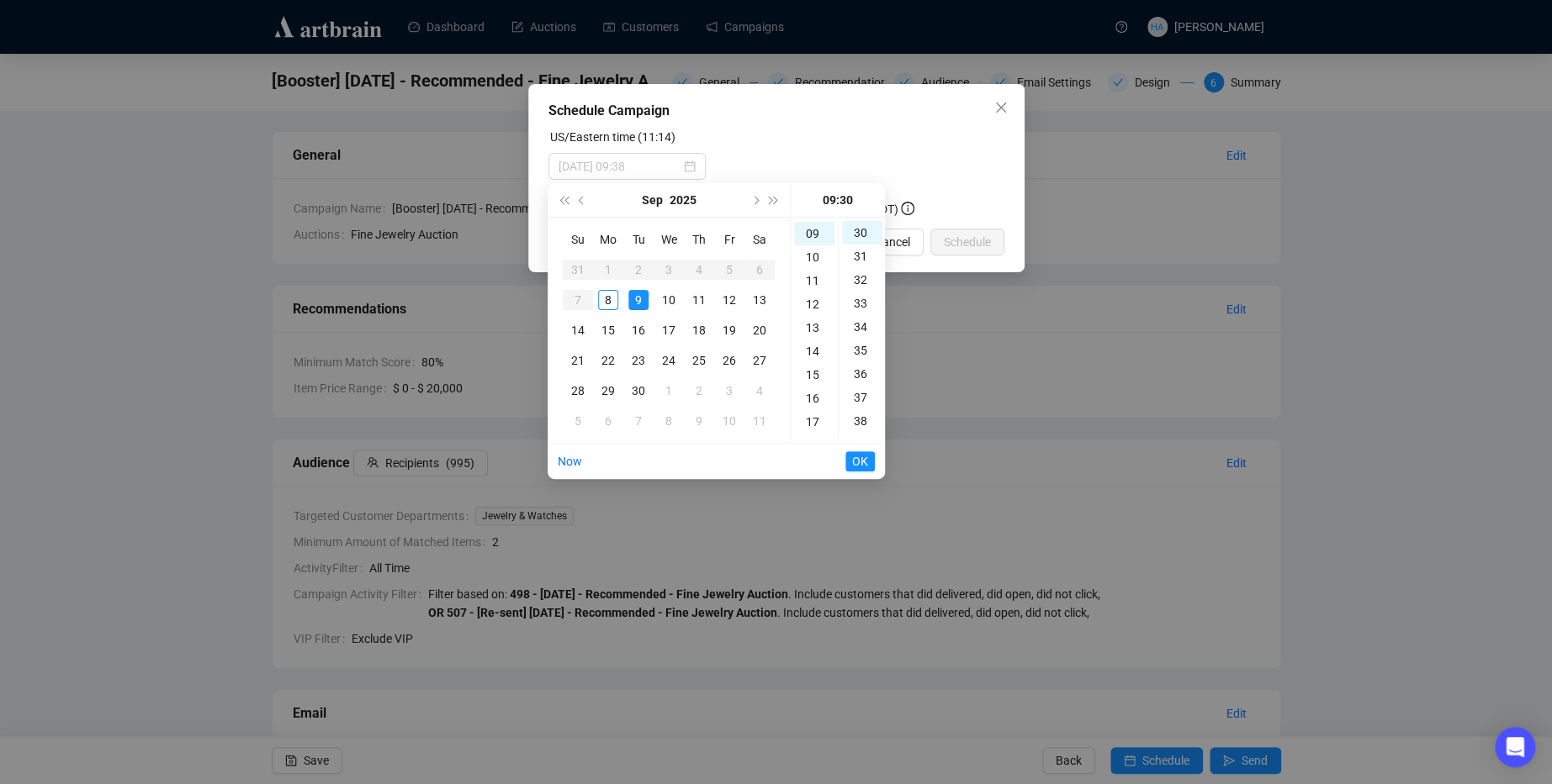
type input "[DATE] 09:30"
click at [865, 461] on span "OK" at bounding box center [859, 461] width 16 height 32
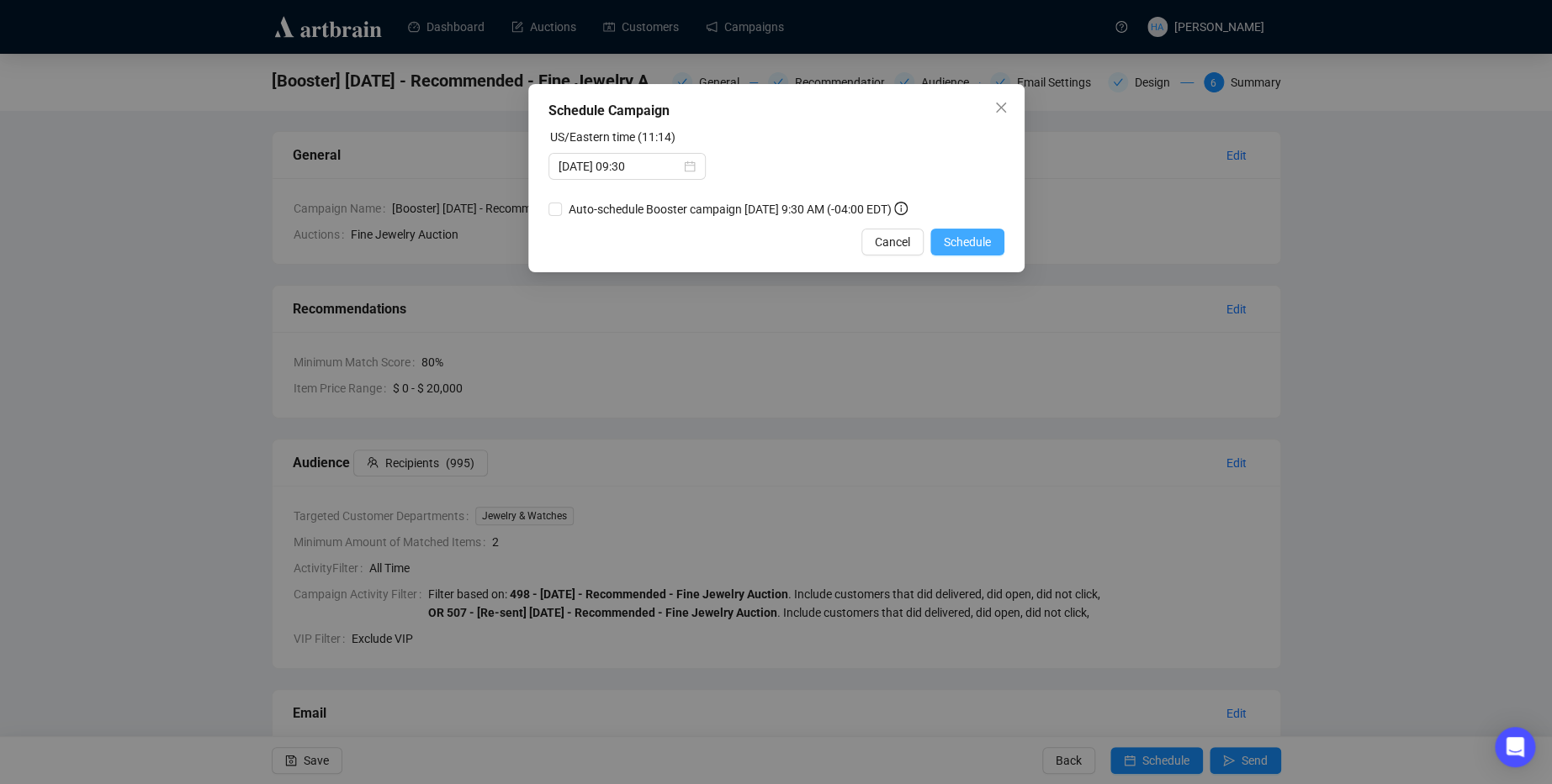
click at [957, 252] on span "Schedule" at bounding box center [967, 242] width 47 height 19
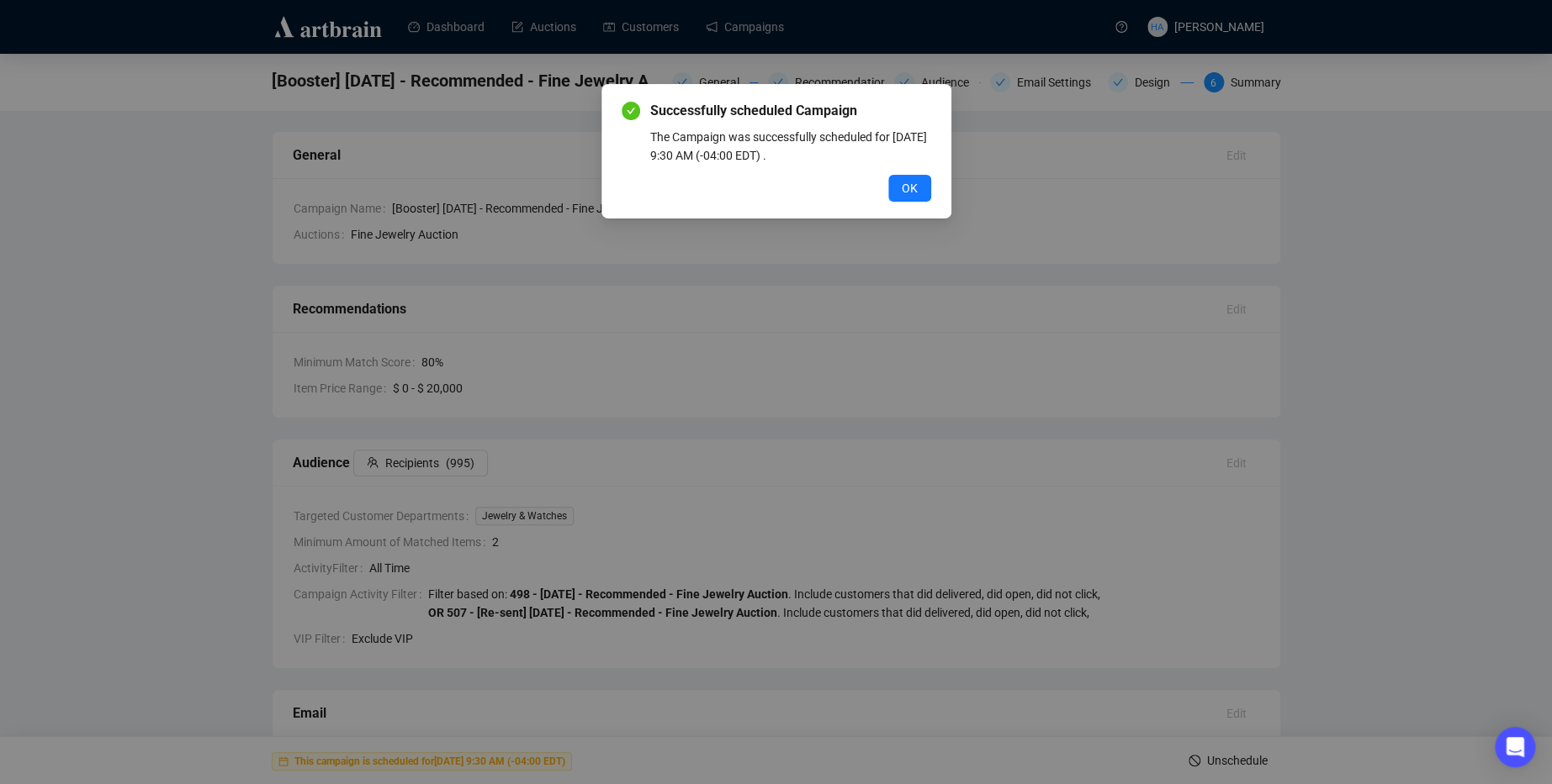
click at [907, 188] on span "OK" at bounding box center [909, 188] width 16 height 19
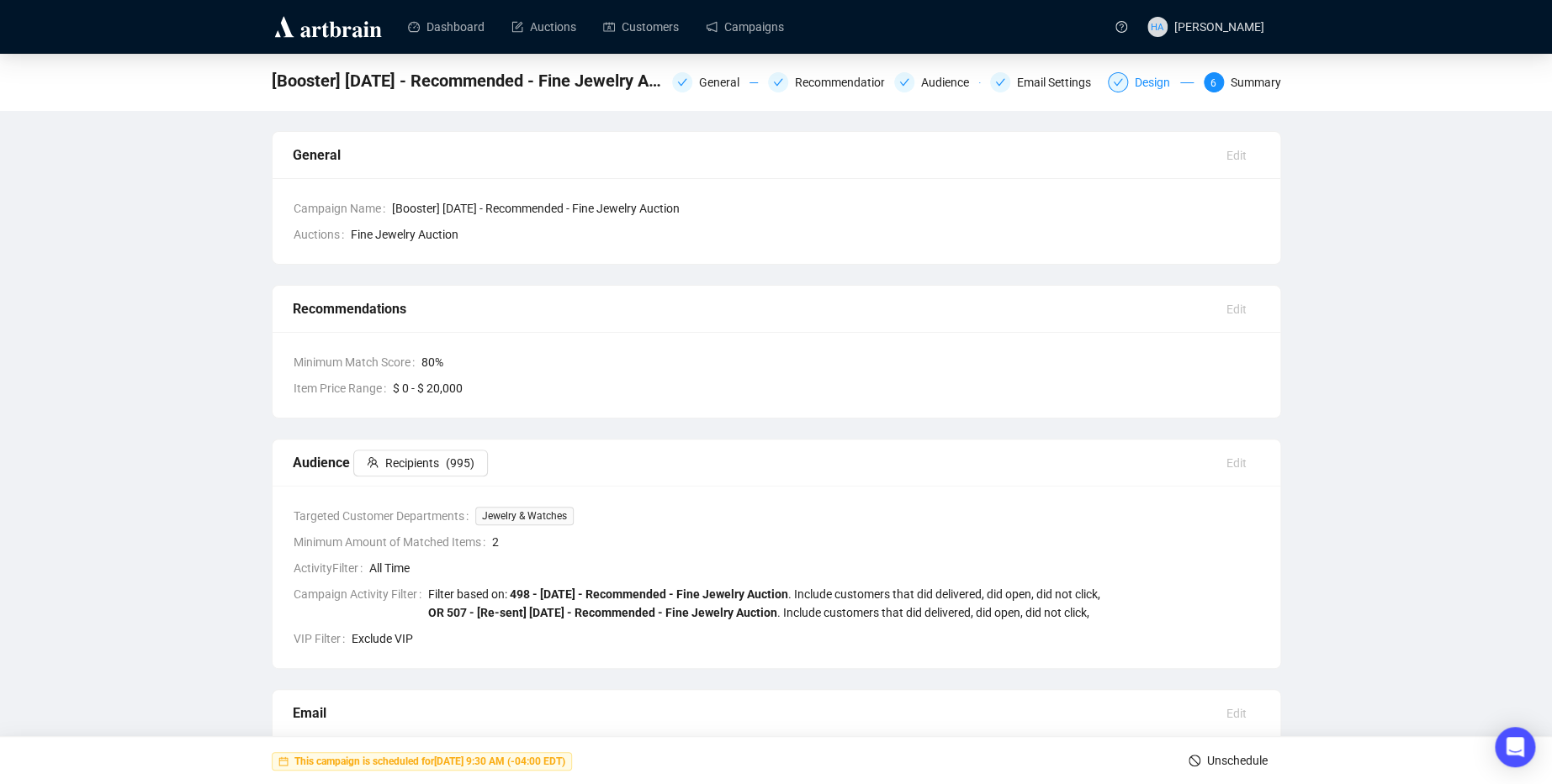
click at [1146, 82] on div "Design" at bounding box center [1157, 82] width 46 height 20
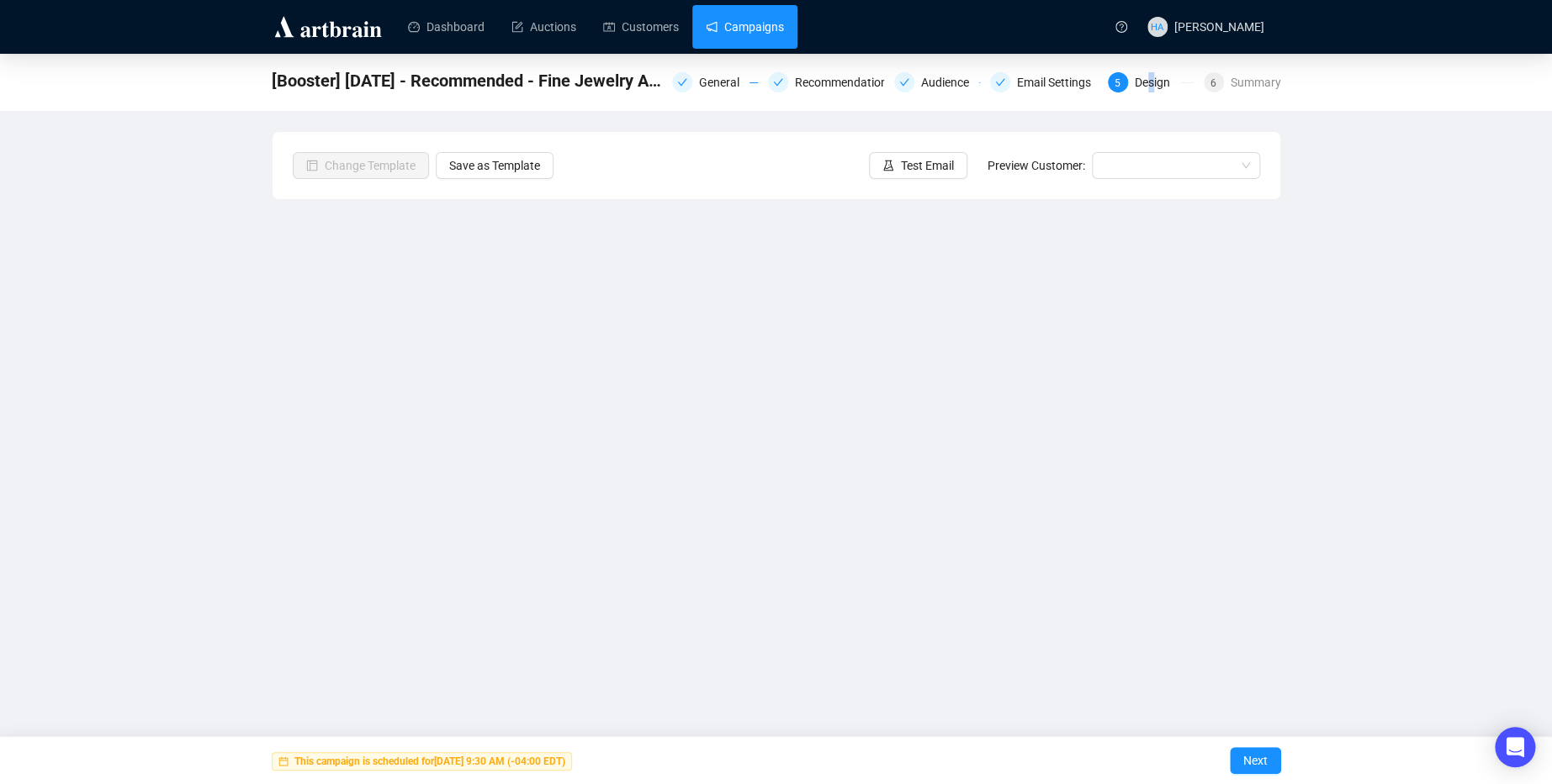
drag, startPoint x: 736, startPoint y: 20, endPoint x: 758, endPoint y: 35, distance: 26.6
click at [736, 21] on link "Campaigns" at bounding box center [744, 26] width 78 height 44
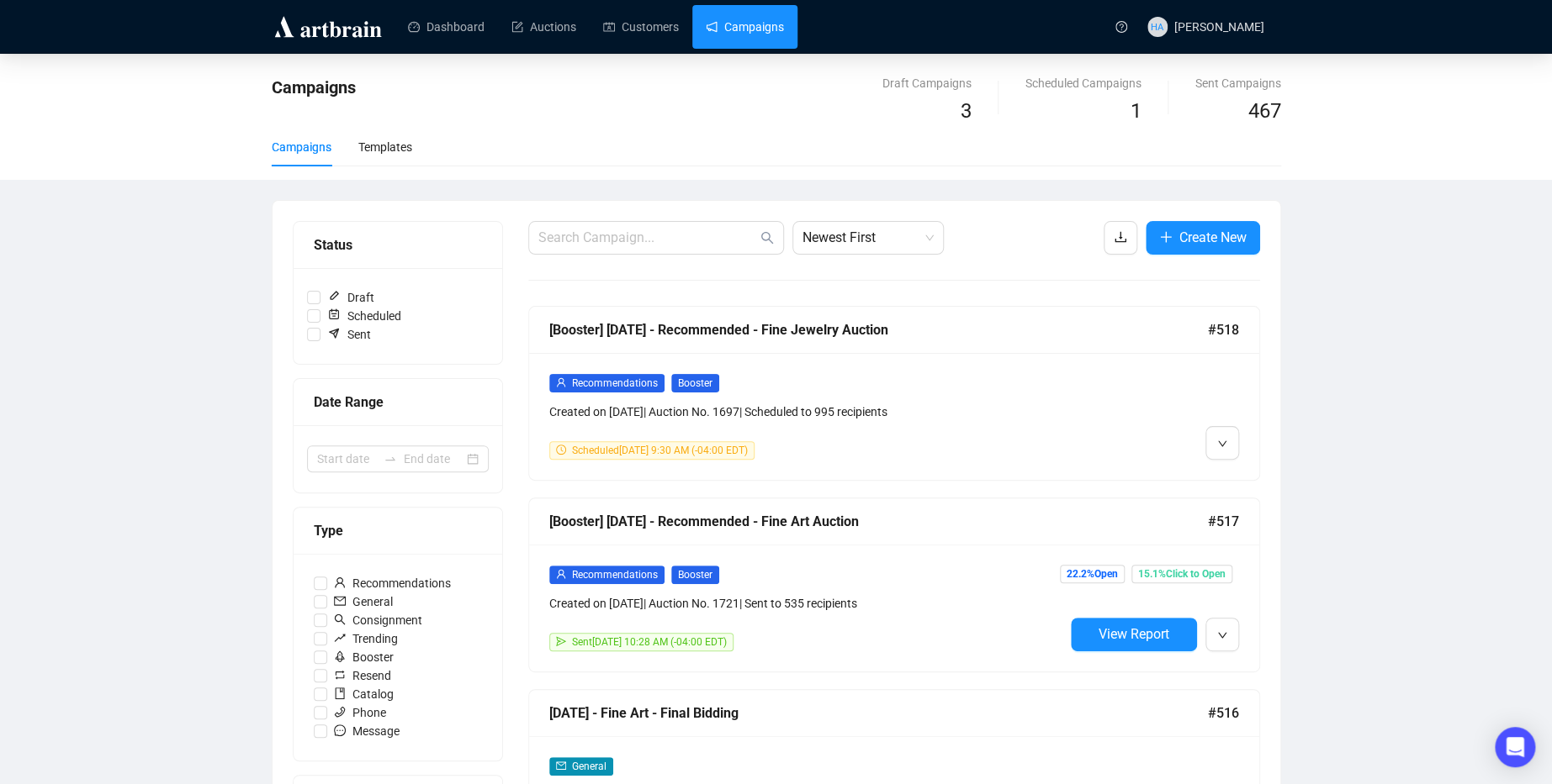
click at [753, 27] on link "Campaigns" at bounding box center [744, 26] width 78 height 44
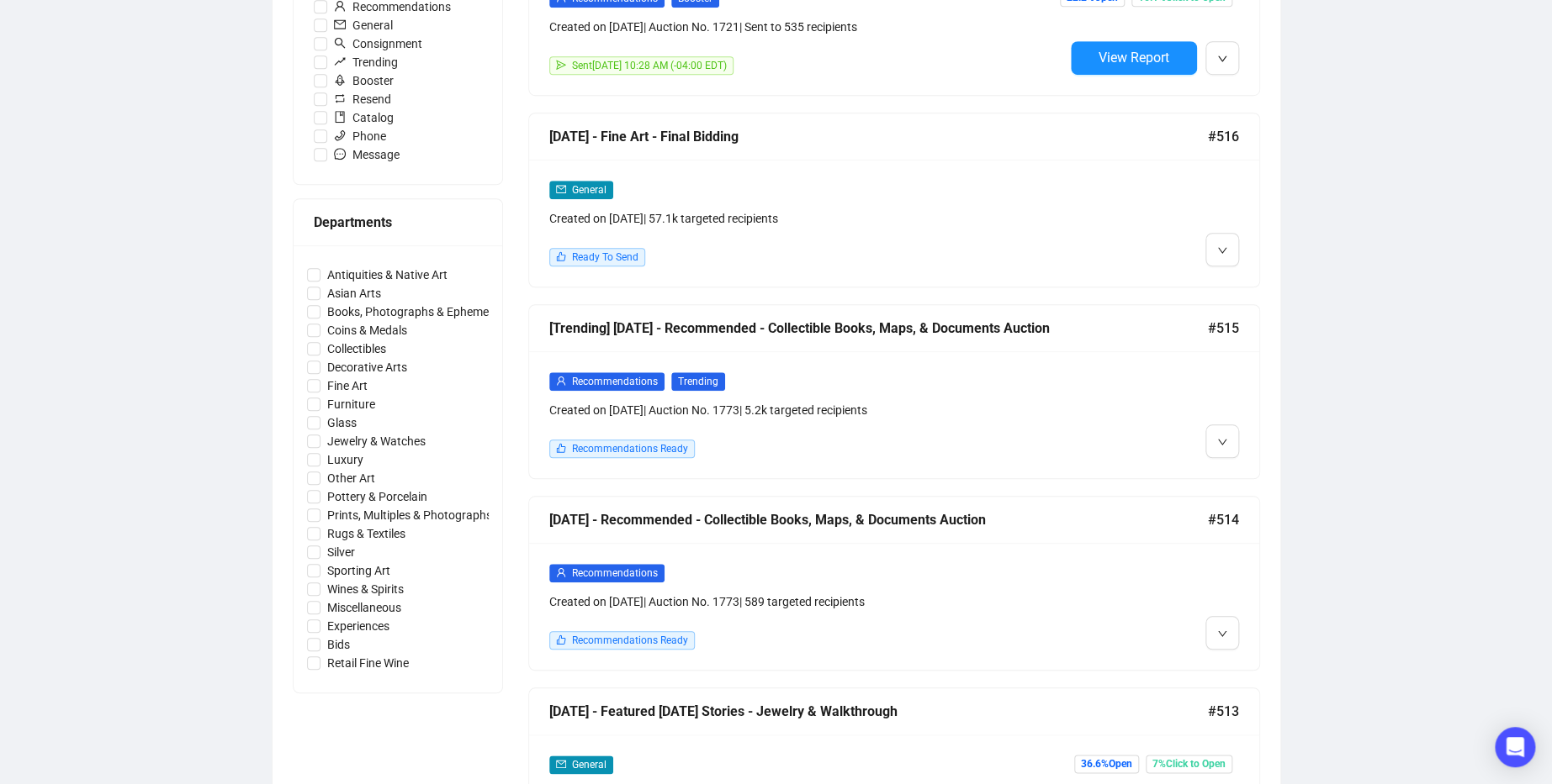
scroll to position [588, 0]
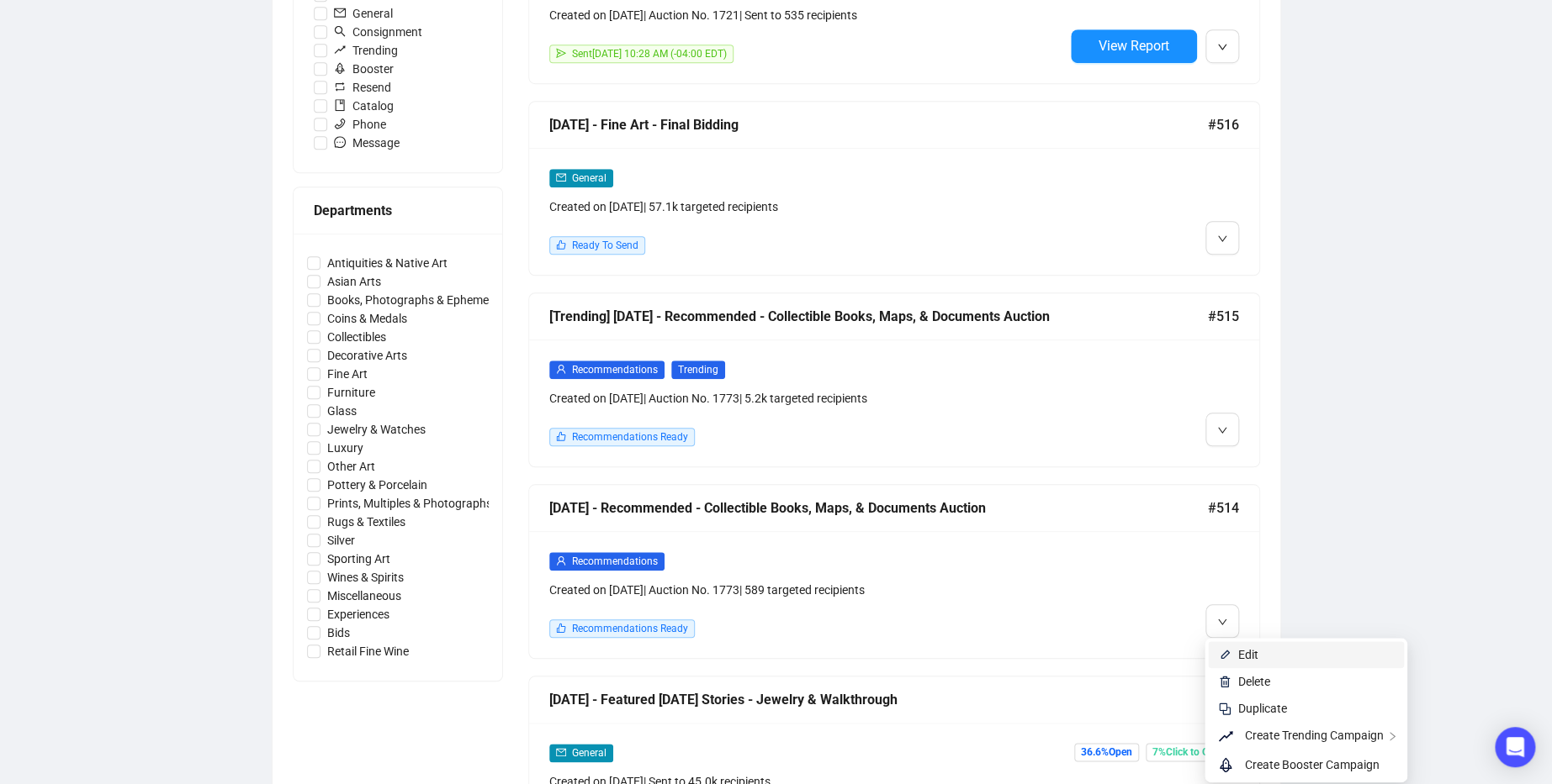
click at [1241, 657] on span "Edit" at bounding box center [1248, 655] width 20 height 14
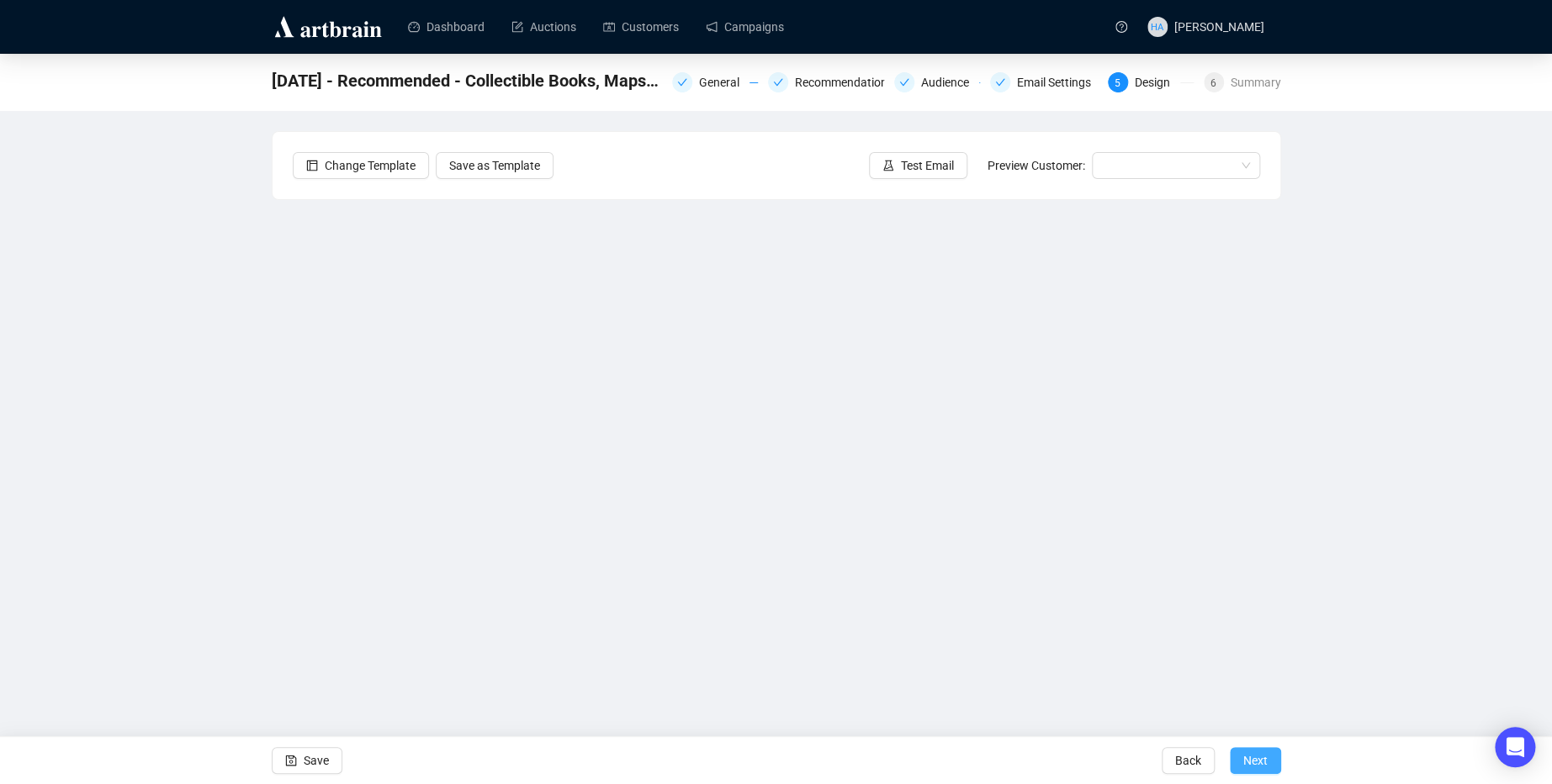
click at [1251, 759] on span "Next" at bounding box center [1254, 761] width 24 height 47
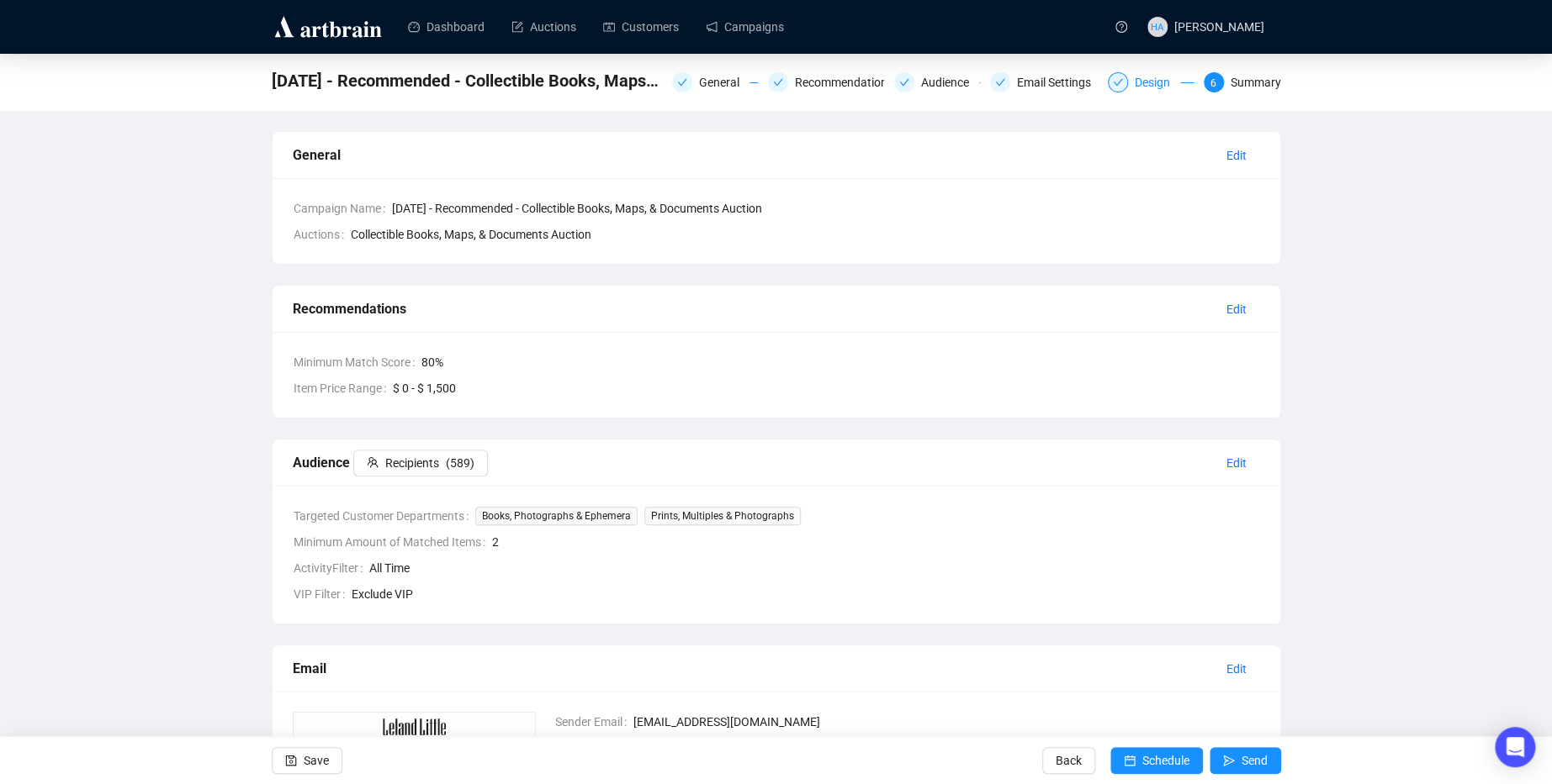
click at [1143, 82] on div "Design" at bounding box center [1157, 82] width 46 height 20
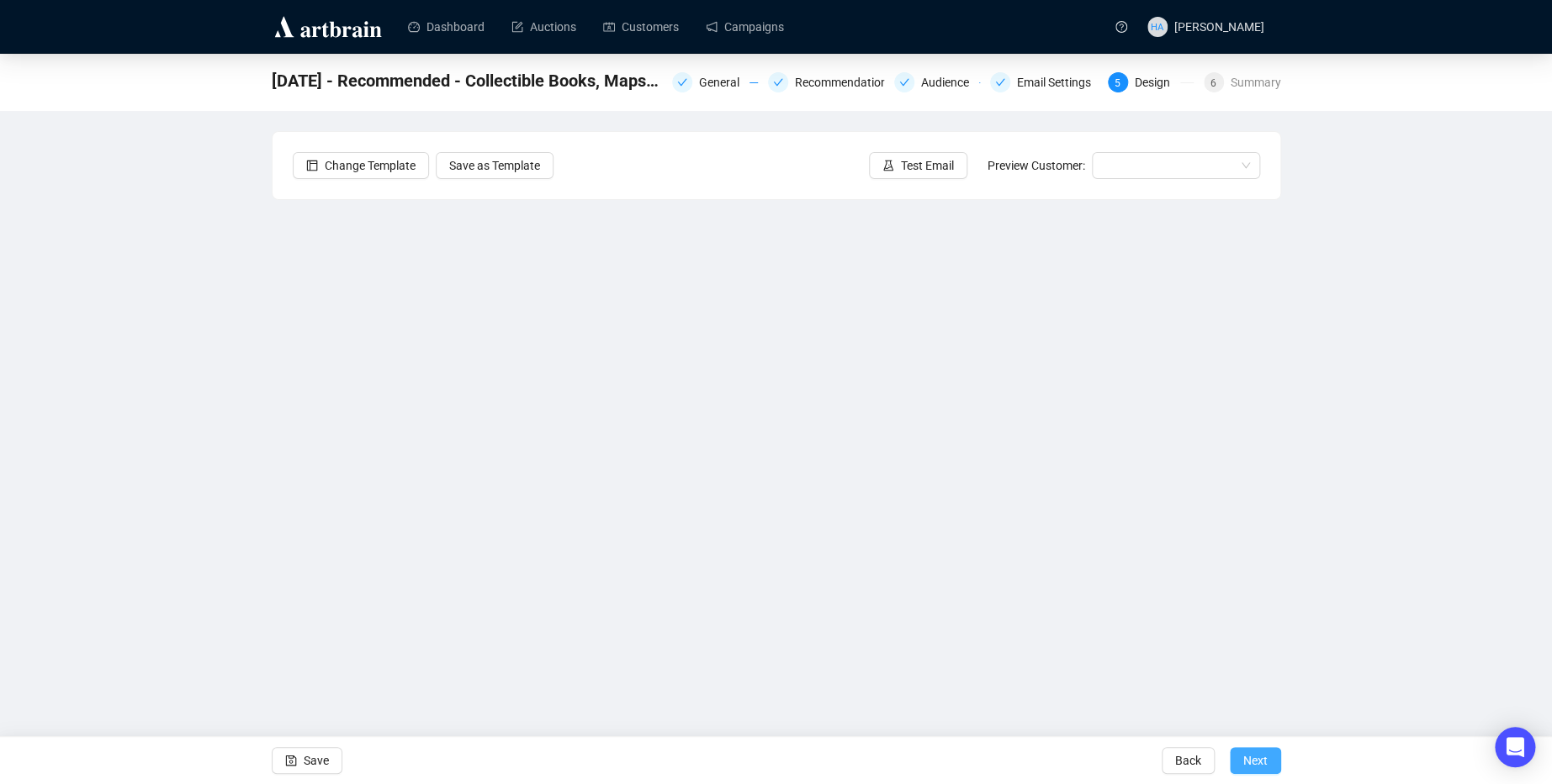
click at [1259, 758] on span "Next" at bounding box center [1254, 761] width 24 height 47
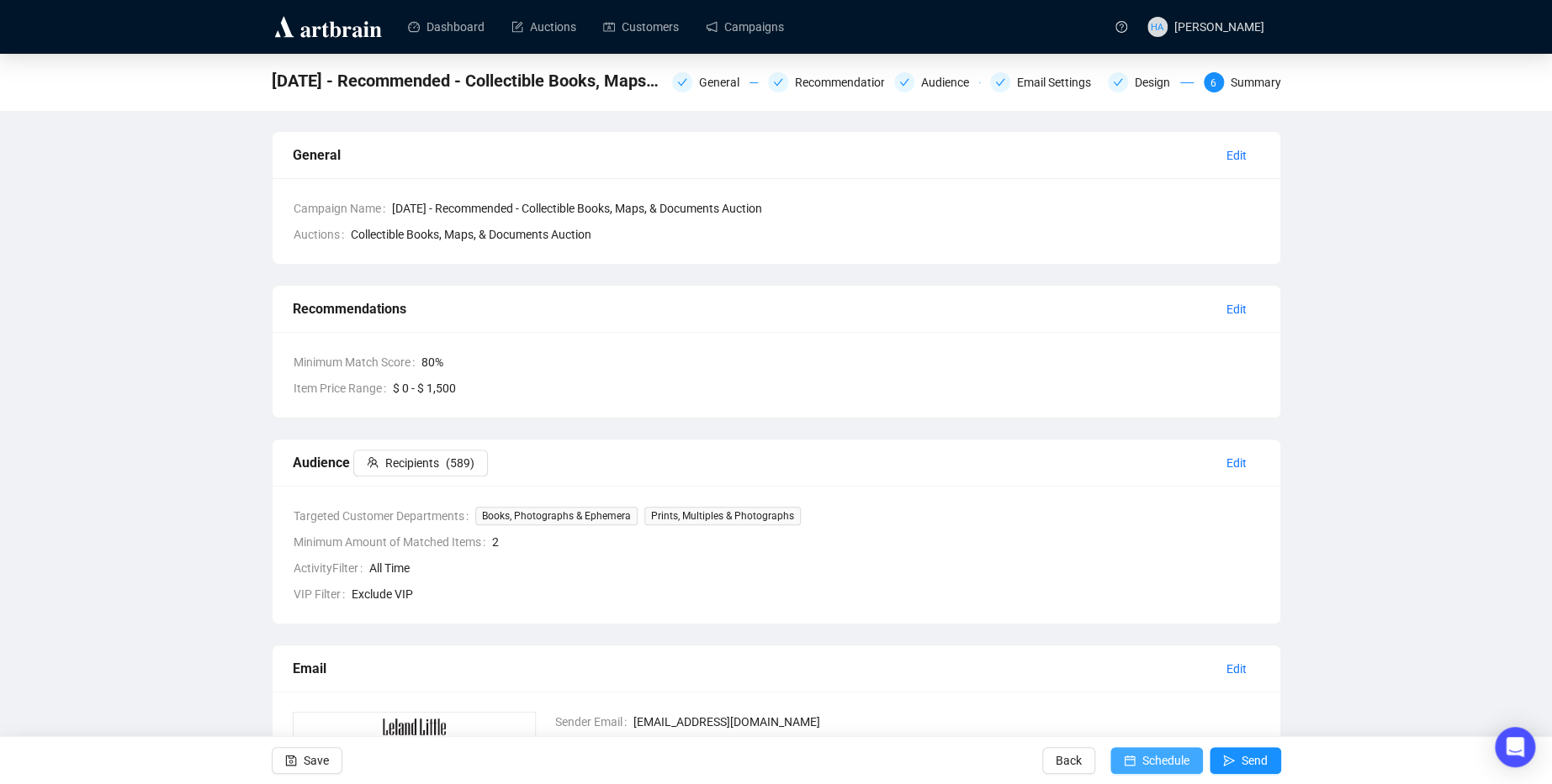
click at [1142, 764] on span "Schedule" at bounding box center [1166, 761] width 47 height 47
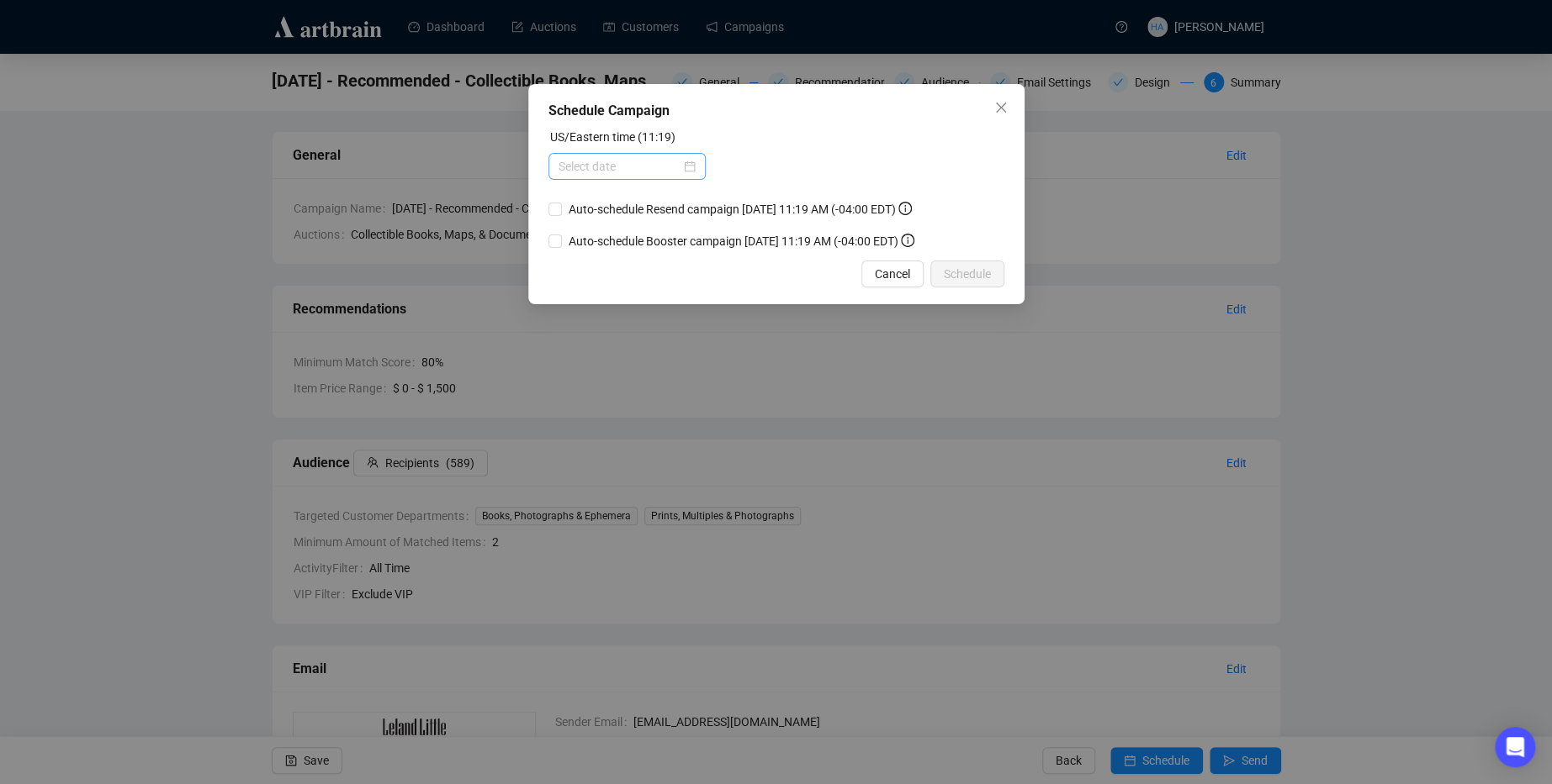
click at [679, 174] on div at bounding box center [626, 166] width 138 height 19
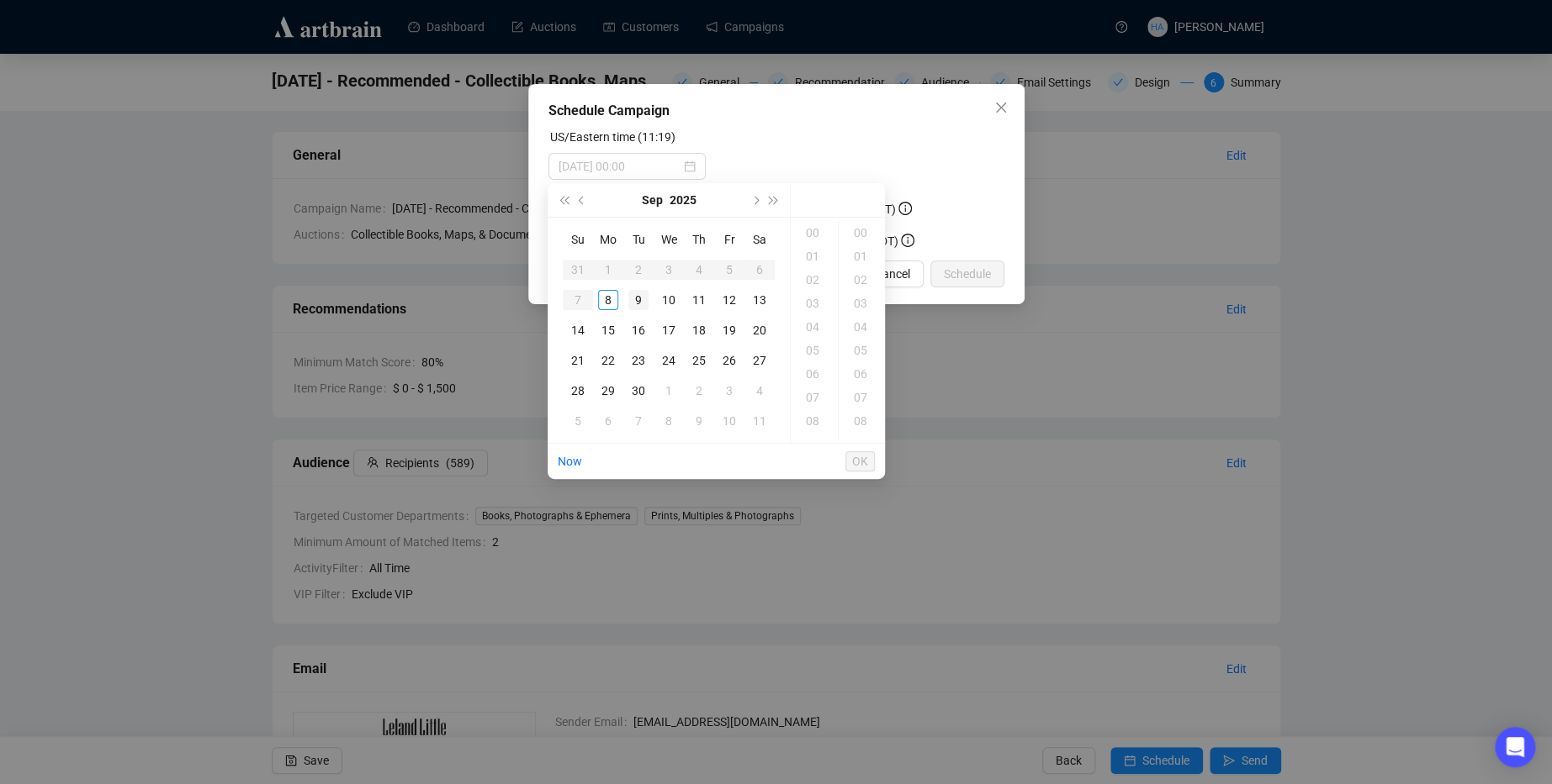
click at [639, 294] on div "9" at bounding box center [638, 299] width 20 height 20
click at [810, 416] on div "11" at bounding box center [814, 414] width 40 height 23
type input "[DATE] 11:00"
click at [859, 460] on span "OK" at bounding box center [859, 461] width 16 height 32
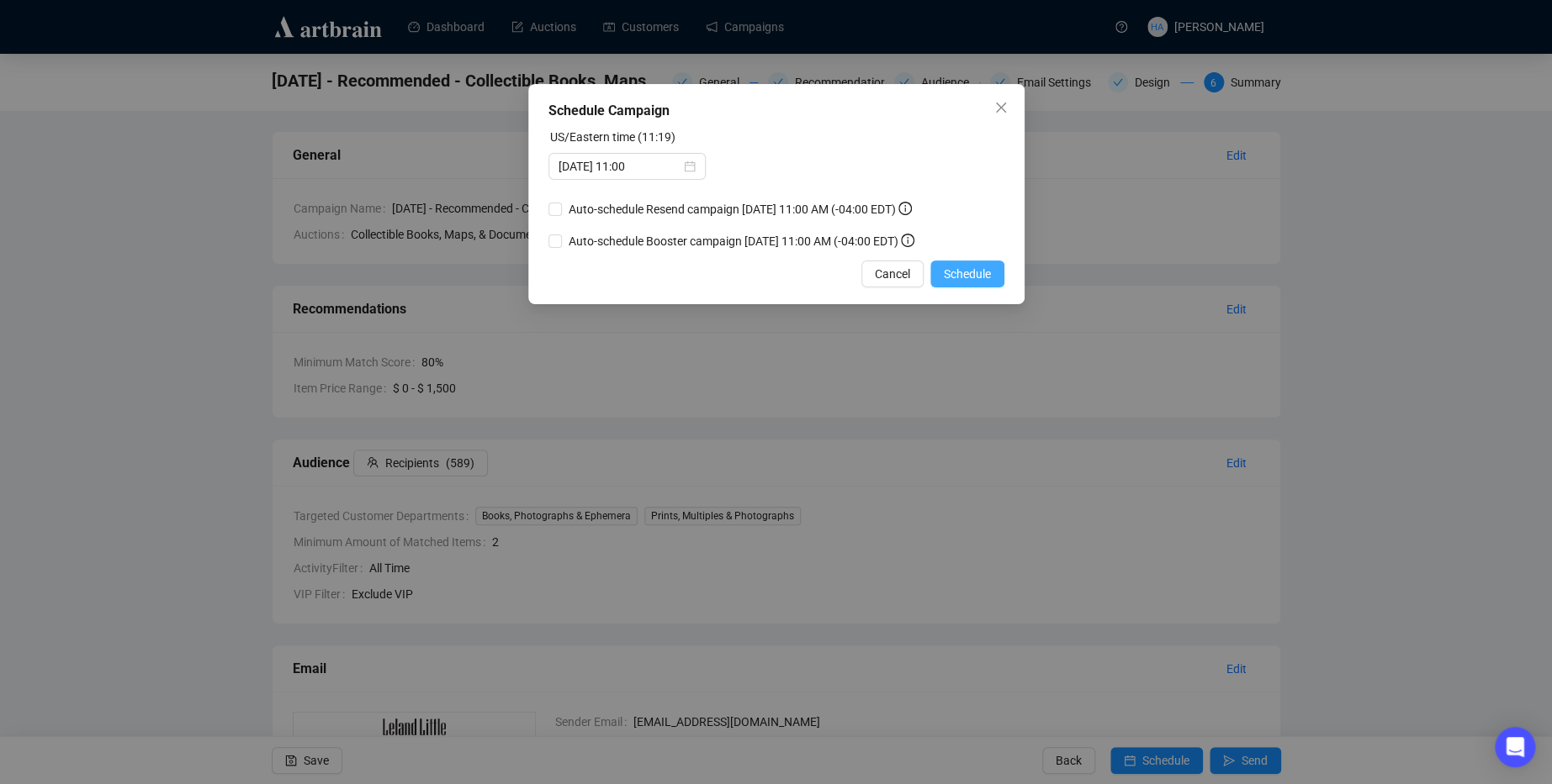
click at [960, 284] on span "Schedule" at bounding box center [967, 274] width 47 height 19
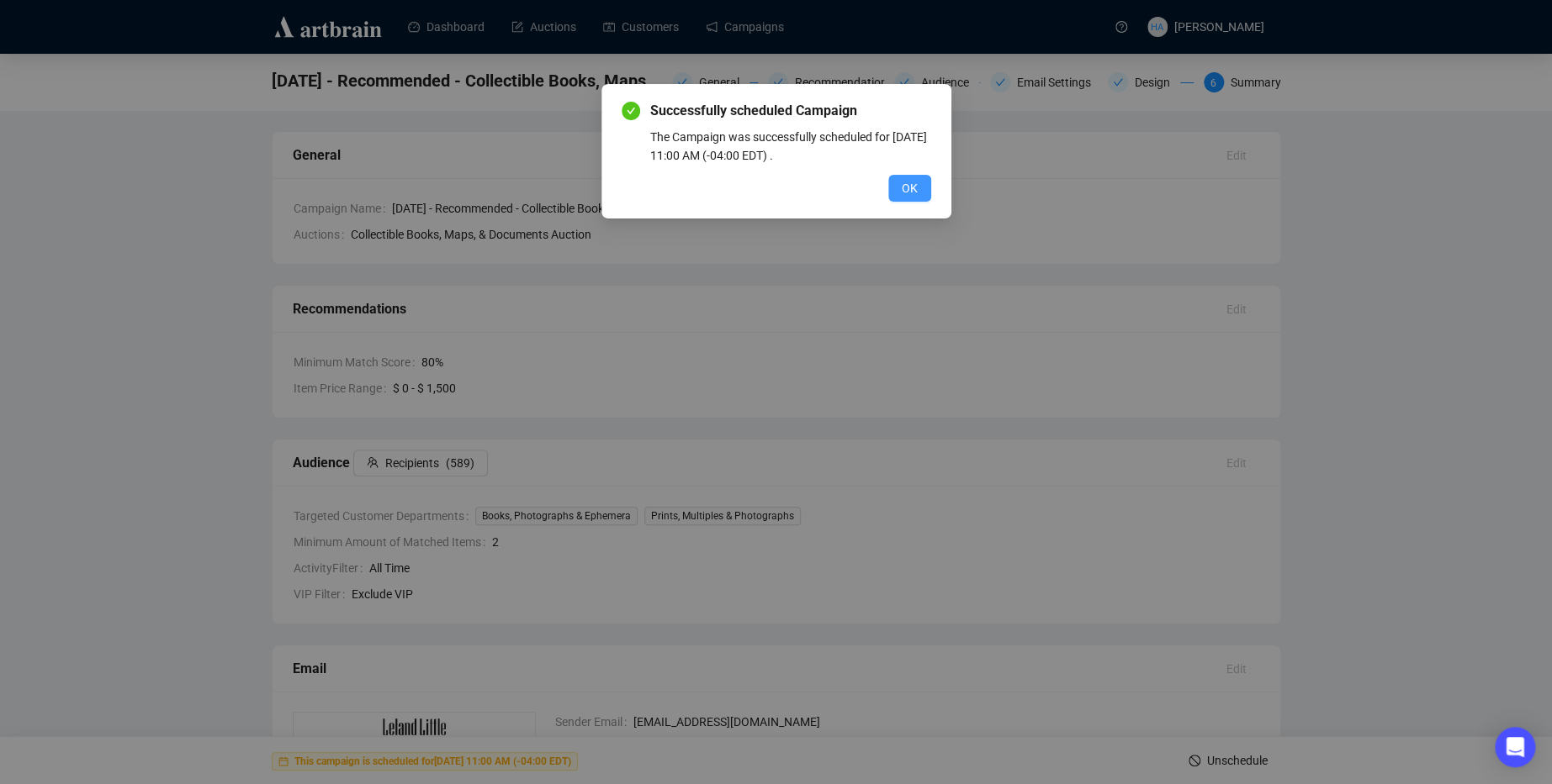
click at [914, 201] on button "OK" at bounding box center [909, 188] width 43 height 27
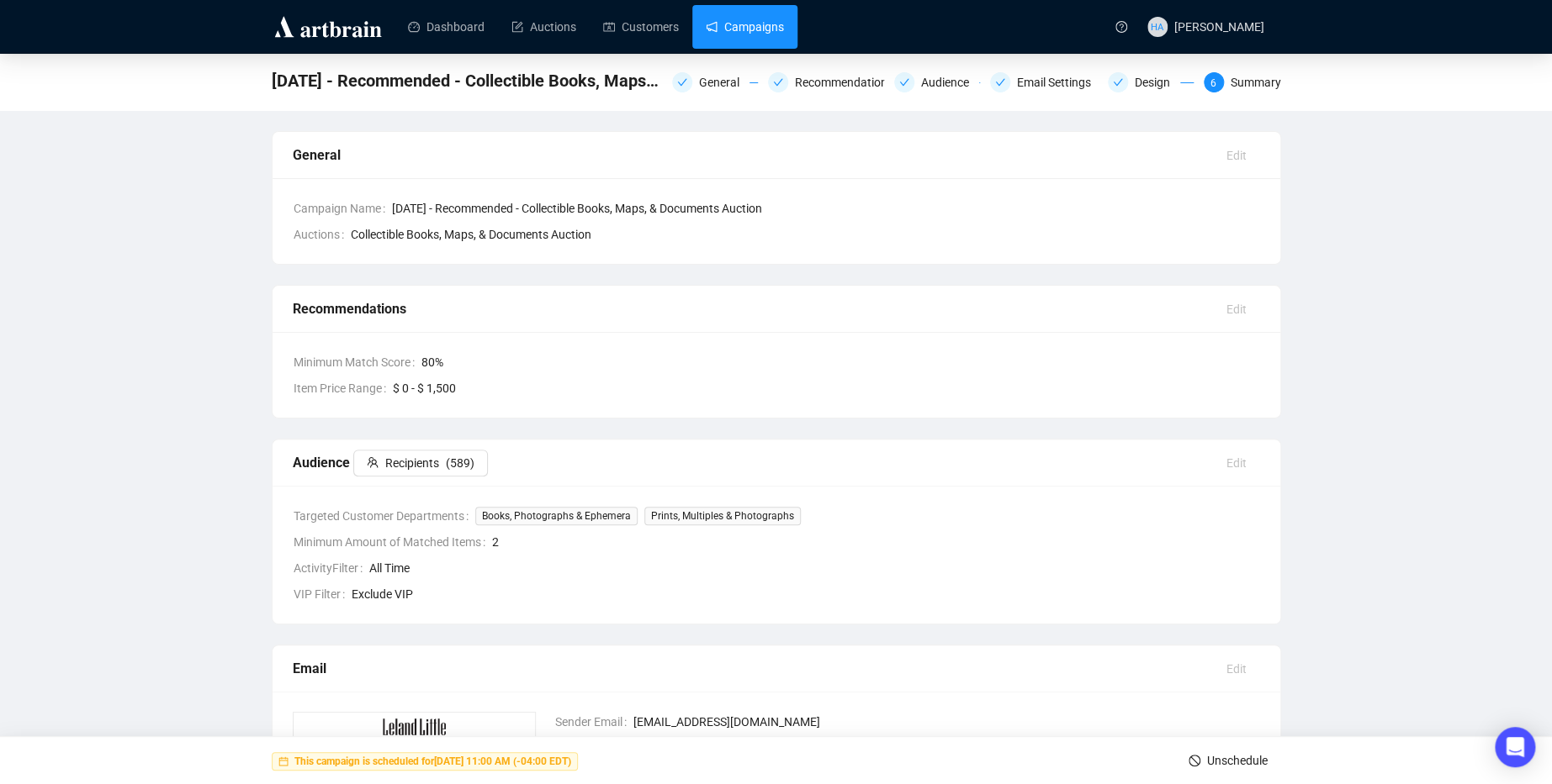
click at [753, 33] on link "Campaigns" at bounding box center [744, 26] width 78 height 44
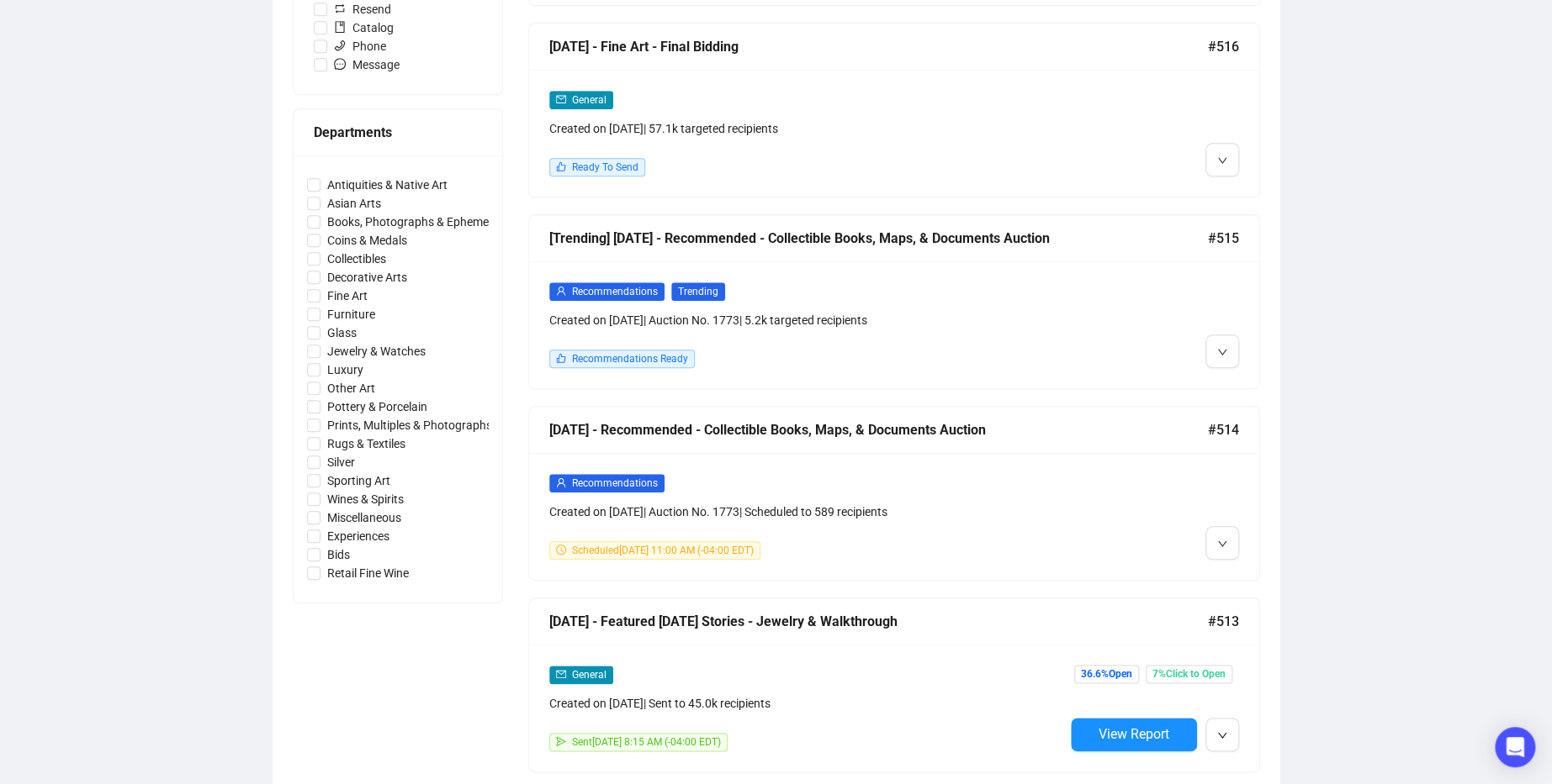
scroll to position [627, 0]
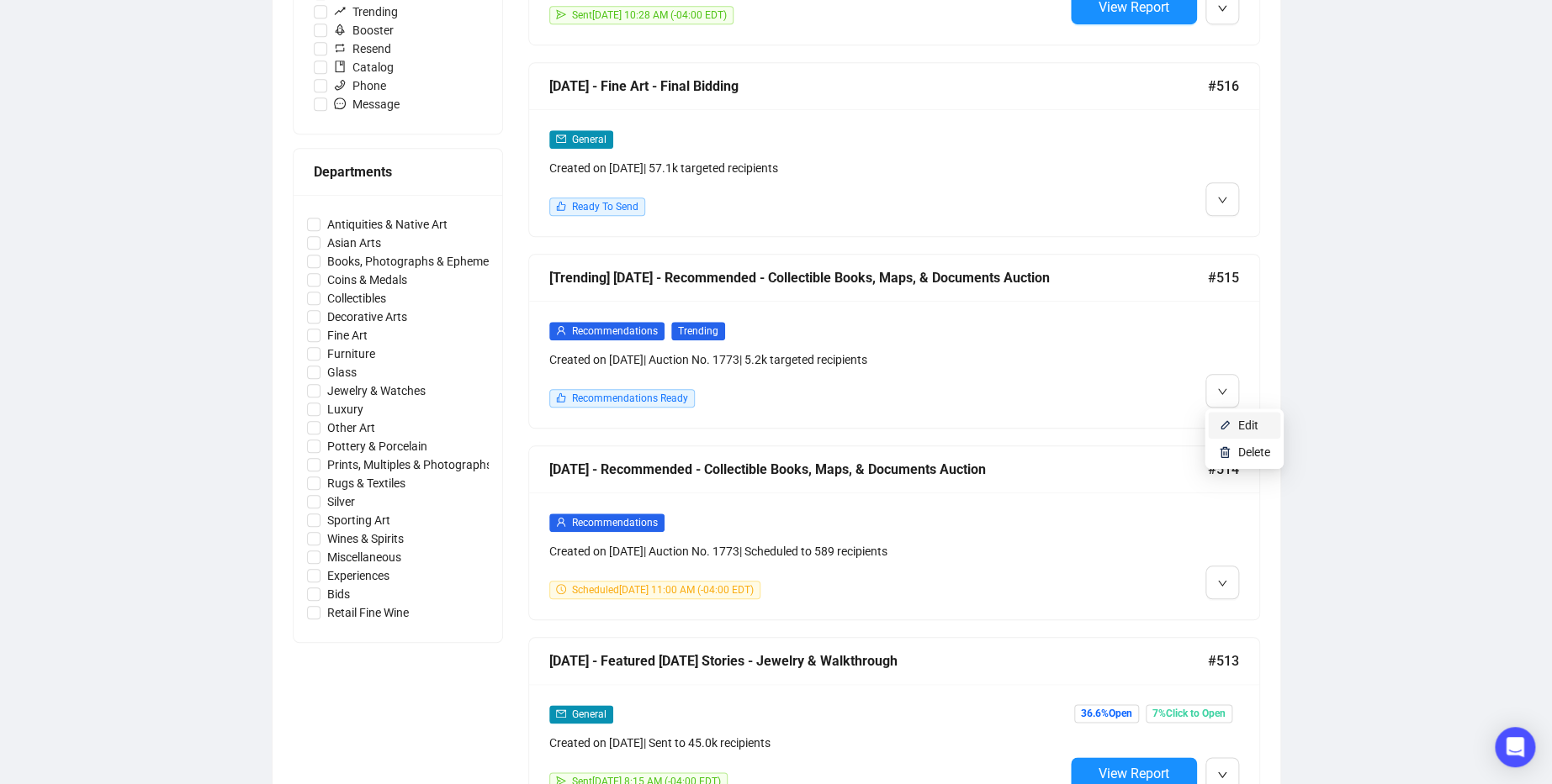
click at [1242, 423] on span "Edit" at bounding box center [1248, 425] width 20 height 14
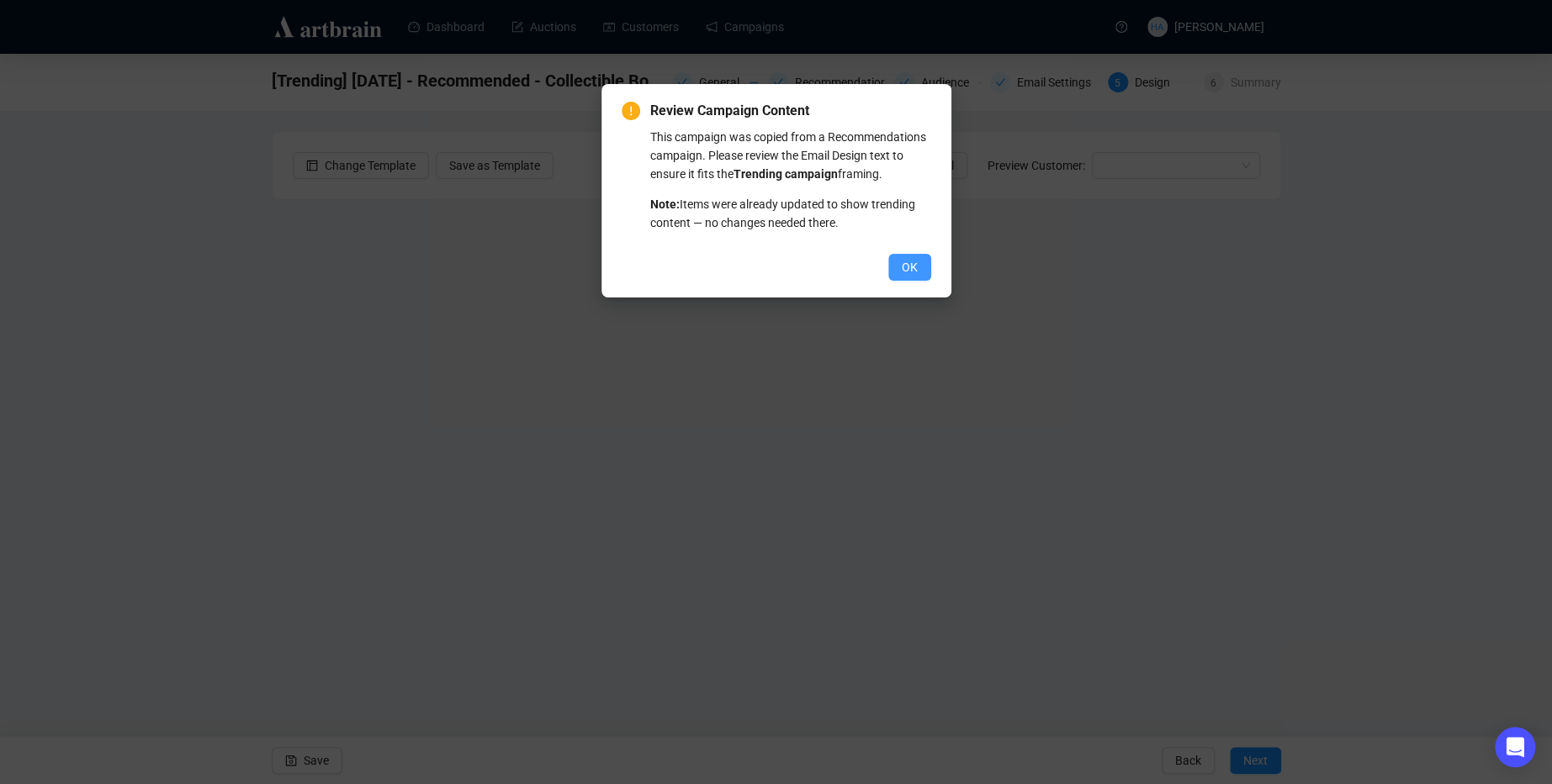
click at [894, 280] on button "OK" at bounding box center [909, 267] width 43 height 27
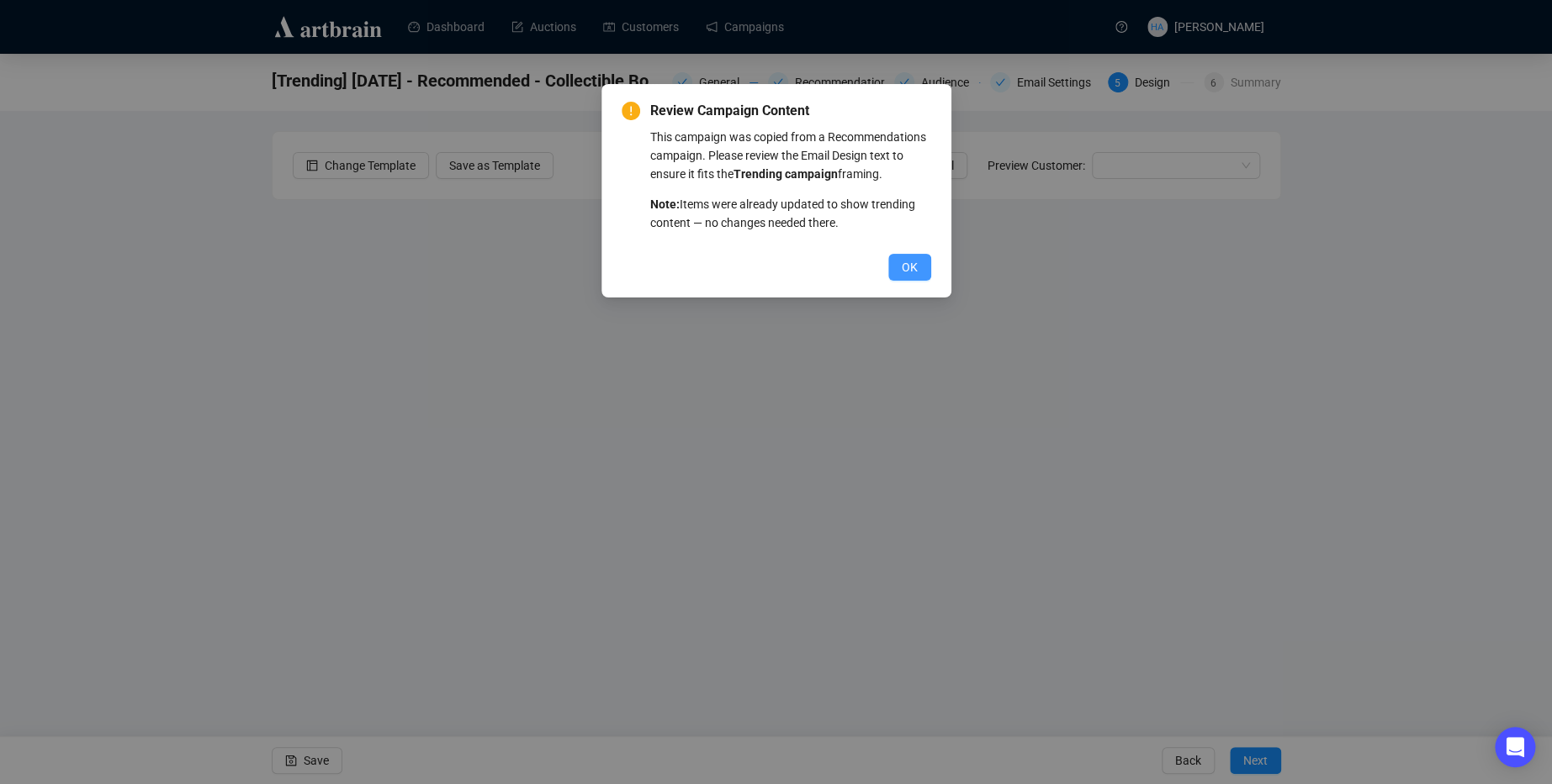
click at [901, 277] on span "OK" at bounding box center [909, 267] width 16 height 19
click at [905, 277] on span "OK" at bounding box center [909, 267] width 16 height 19
drag, startPoint x: 912, startPoint y: 294, endPoint x: 911, endPoint y: 304, distance: 10.0
click at [912, 281] on button "OK" at bounding box center [909, 267] width 43 height 27
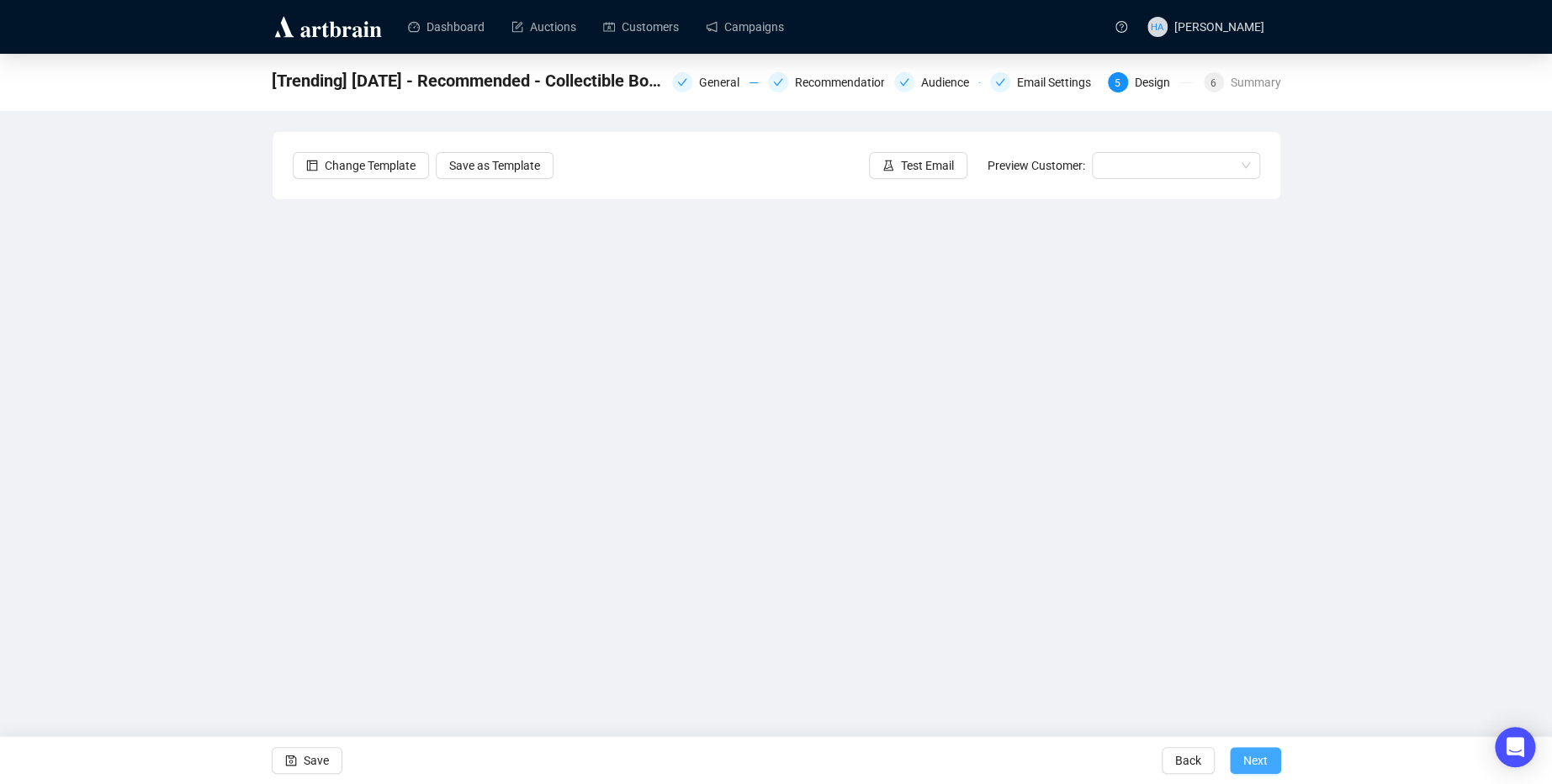
click at [1251, 760] on span "Next" at bounding box center [1254, 761] width 24 height 47
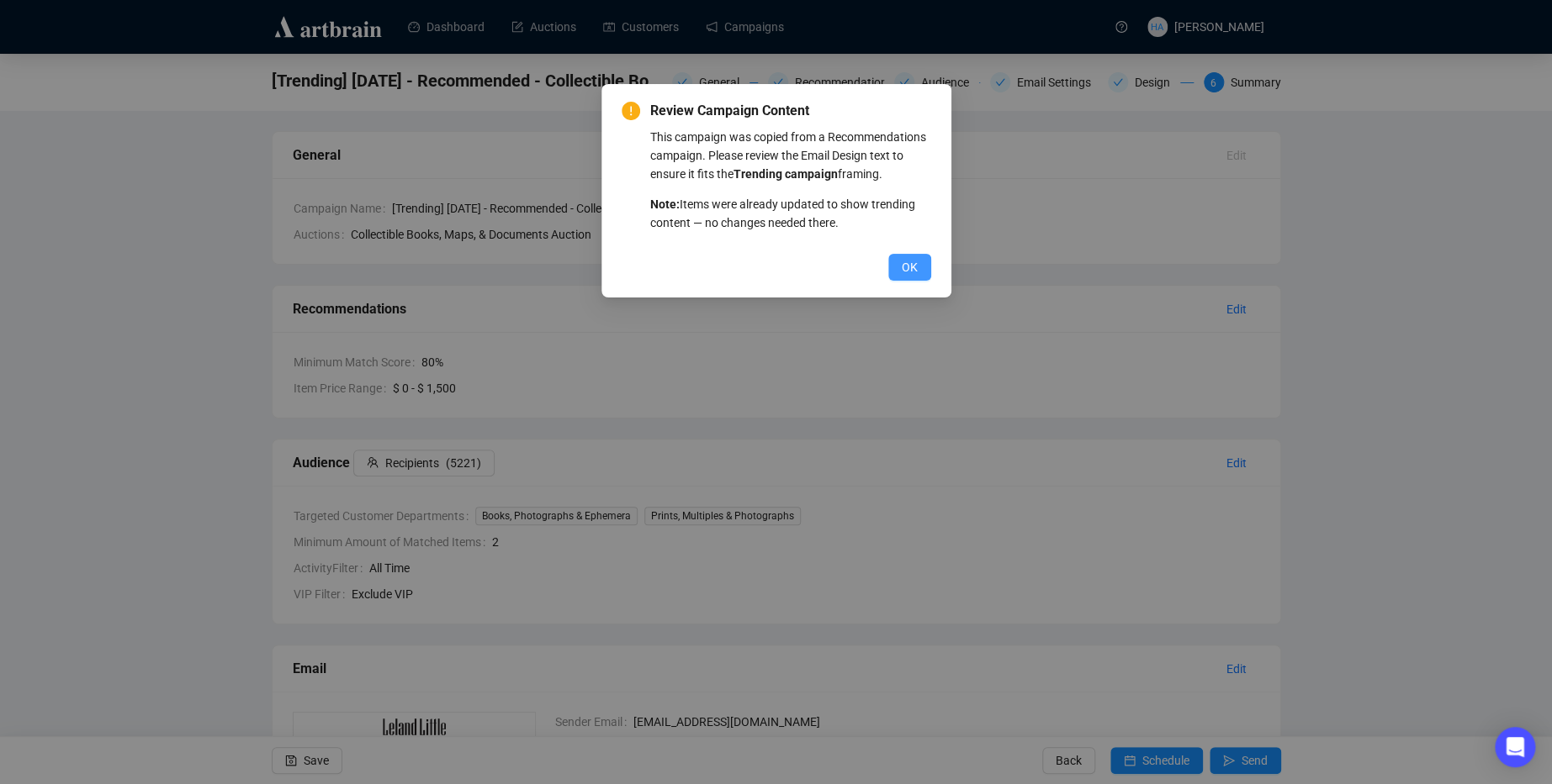
click at [910, 277] on span "OK" at bounding box center [909, 267] width 16 height 19
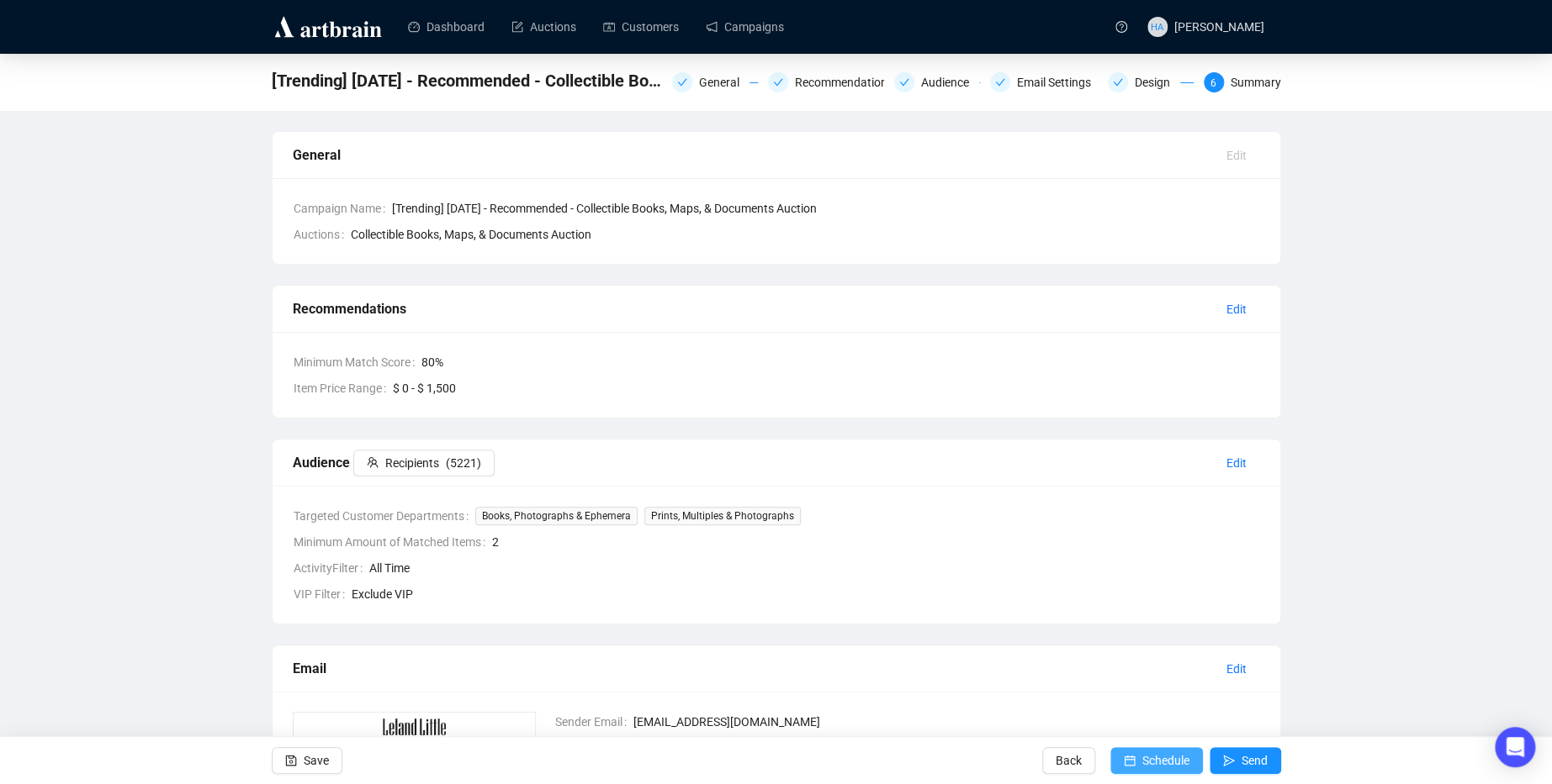
click at [1155, 759] on span "Schedule" at bounding box center [1166, 761] width 47 height 47
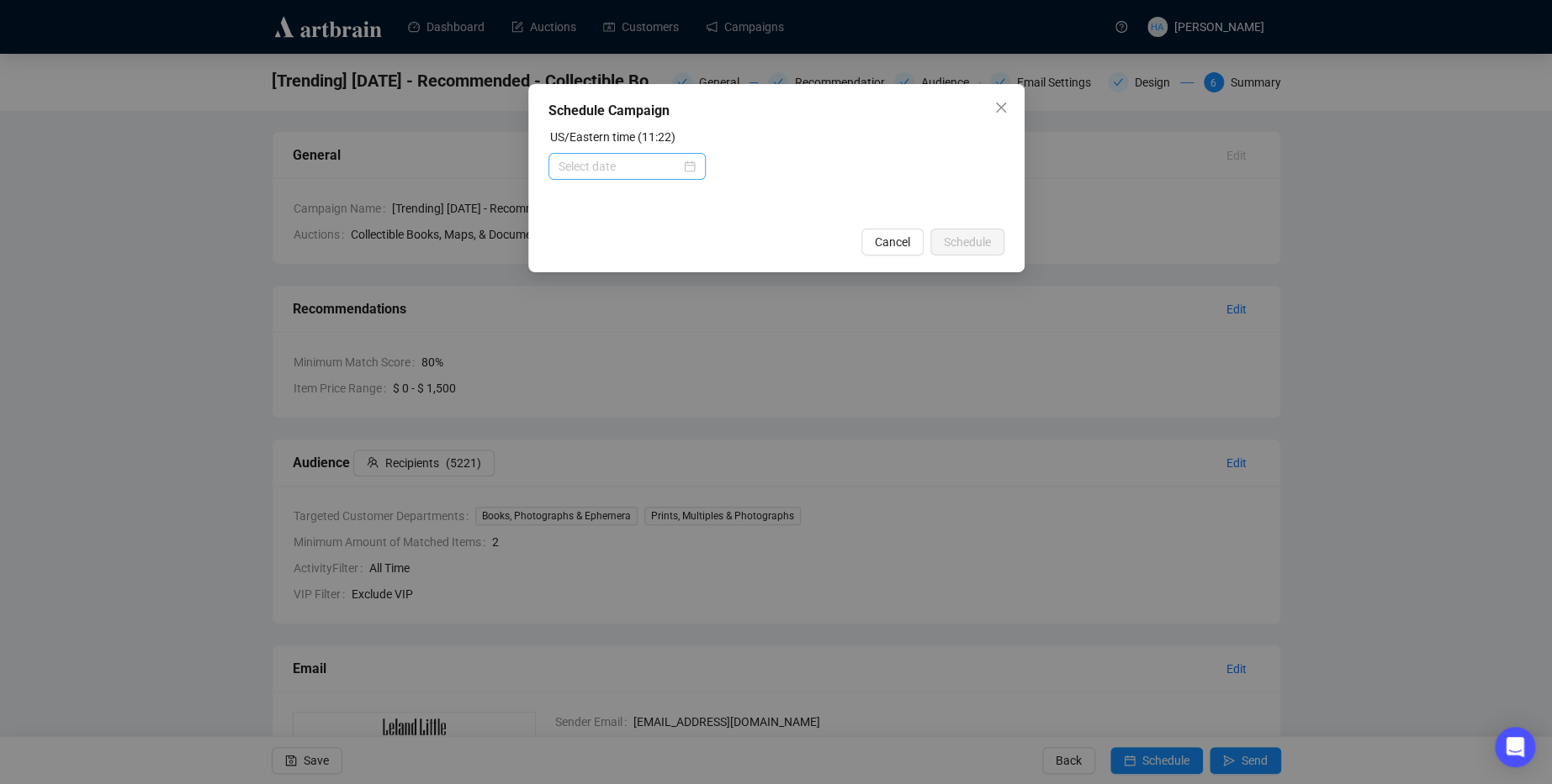
click at [685, 166] on div at bounding box center [626, 166] width 138 height 19
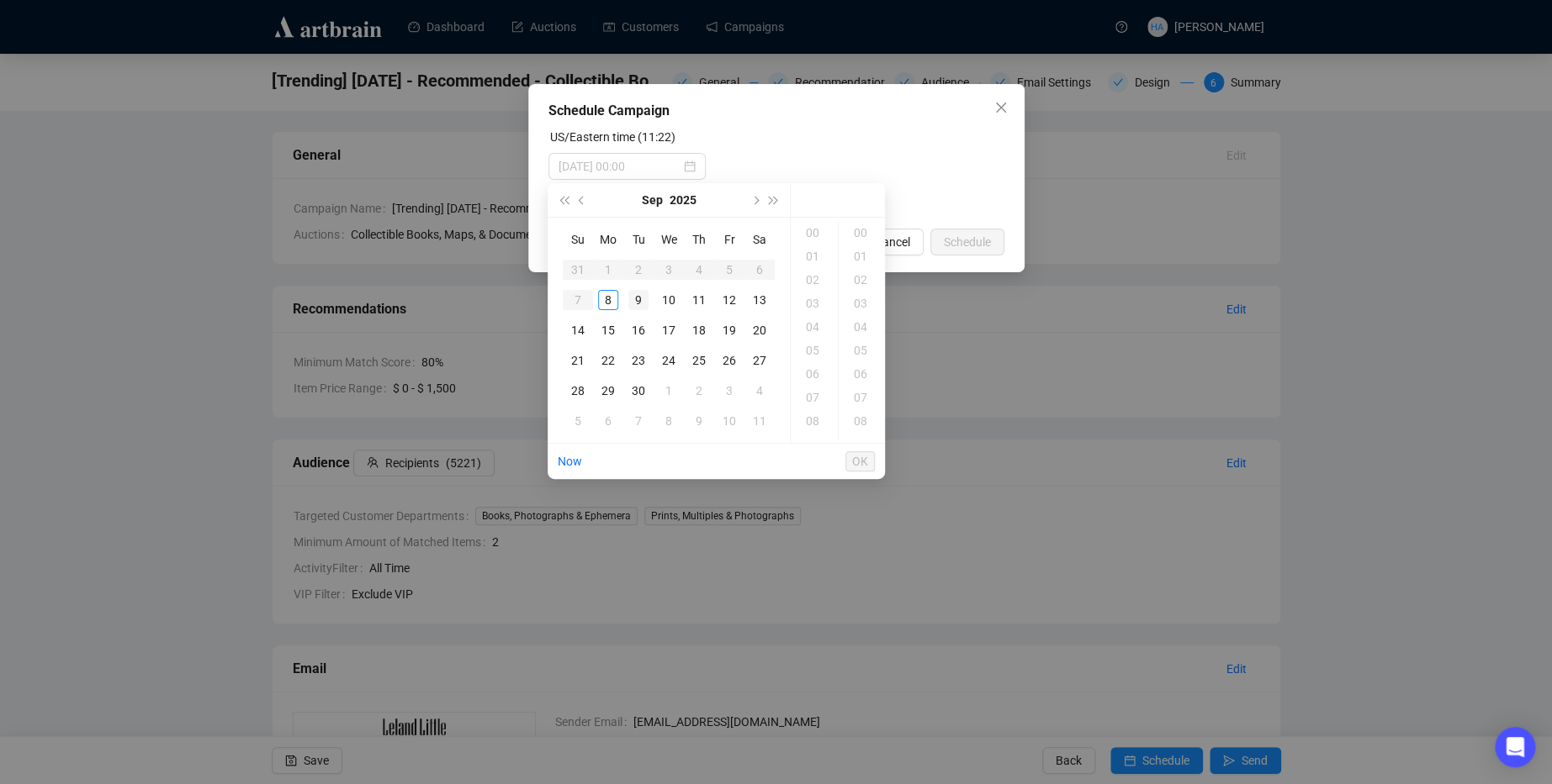
click at [631, 301] on div "9" at bounding box center [638, 299] width 20 height 20
click at [809, 275] on div "11" at bounding box center [814, 275] width 40 height 23
click at [861, 386] on div "13" at bounding box center [861, 390] width 40 height 23
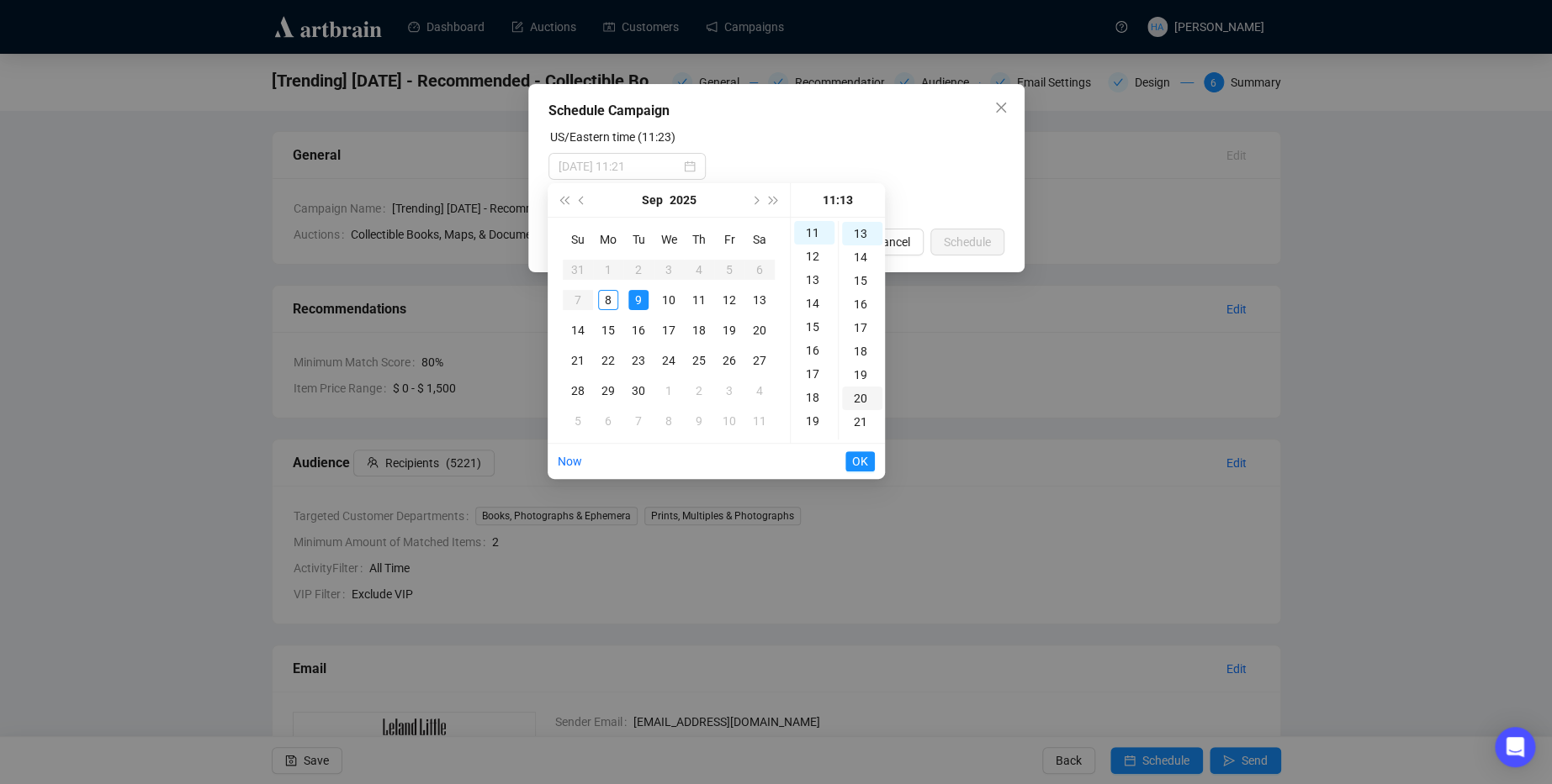
scroll to position [305, 0]
type input "[DATE] 11:13"
click at [862, 461] on span "OK" at bounding box center [859, 461] width 16 height 32
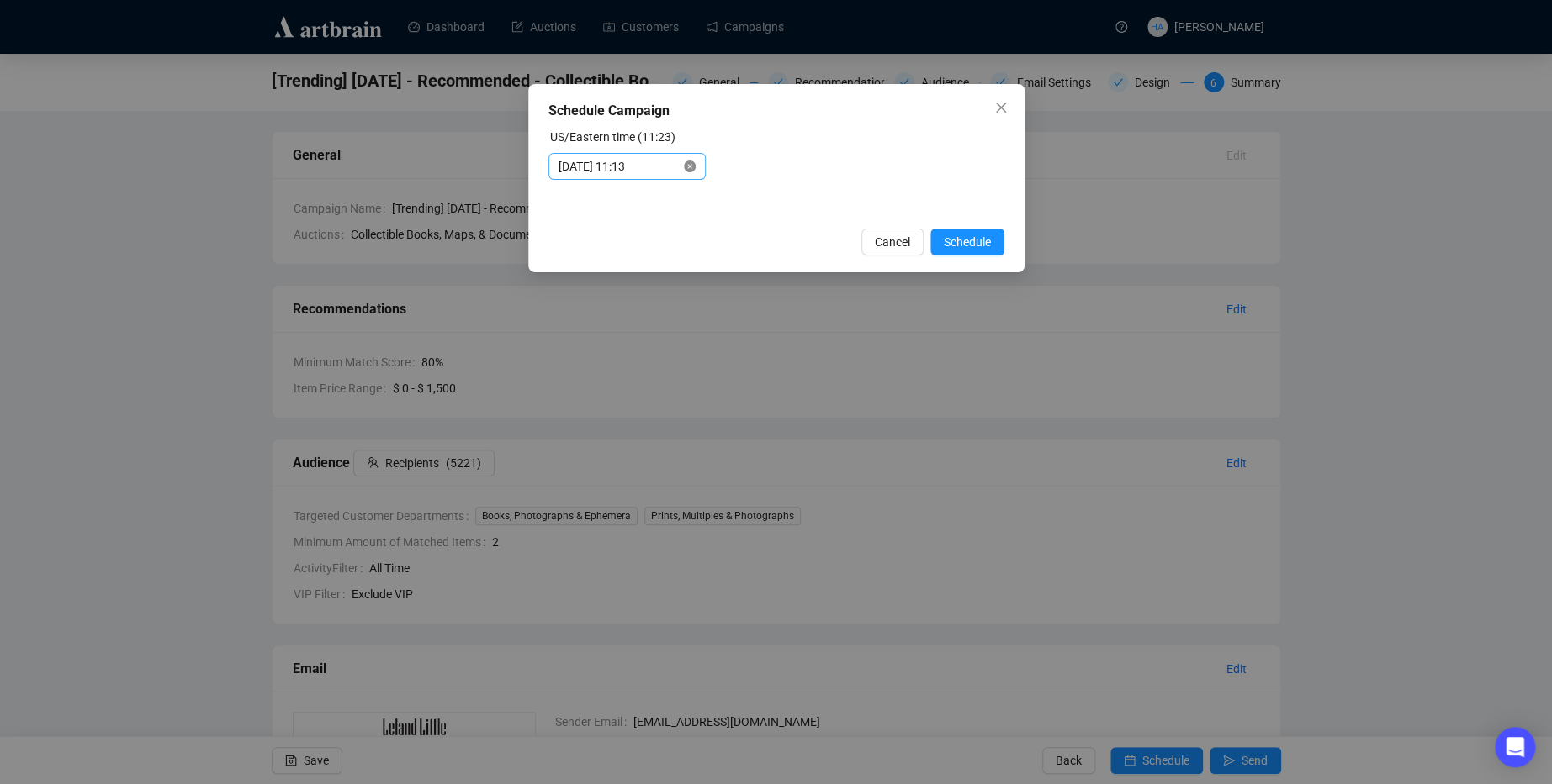
click at [684, 167] on icon "close-circle" at bounding box center [690, 167] width 12 height 12
click at [674, 163] on input at bounding box center [618, 166] width 122 height 19
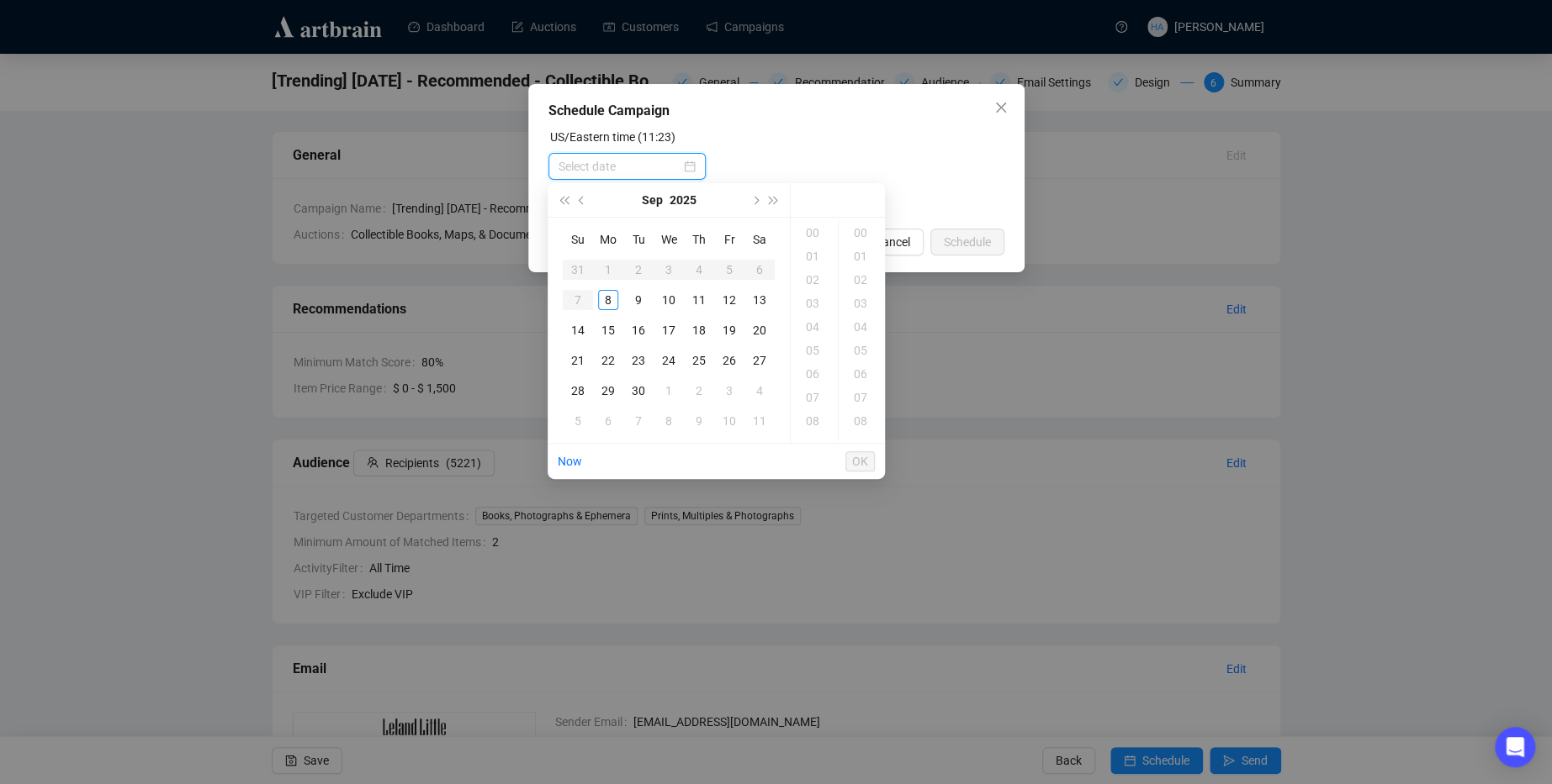
scroll to position [0, 0]
click at [680, 166] on div at bounding box center [626, 166] width 138 height 19
click at [635, 301] on div "9" at bounding box center [638, 299] width 20 height 20
click at [809, 367] on div "11" at bounding box center [814, 368] width 40 height 23
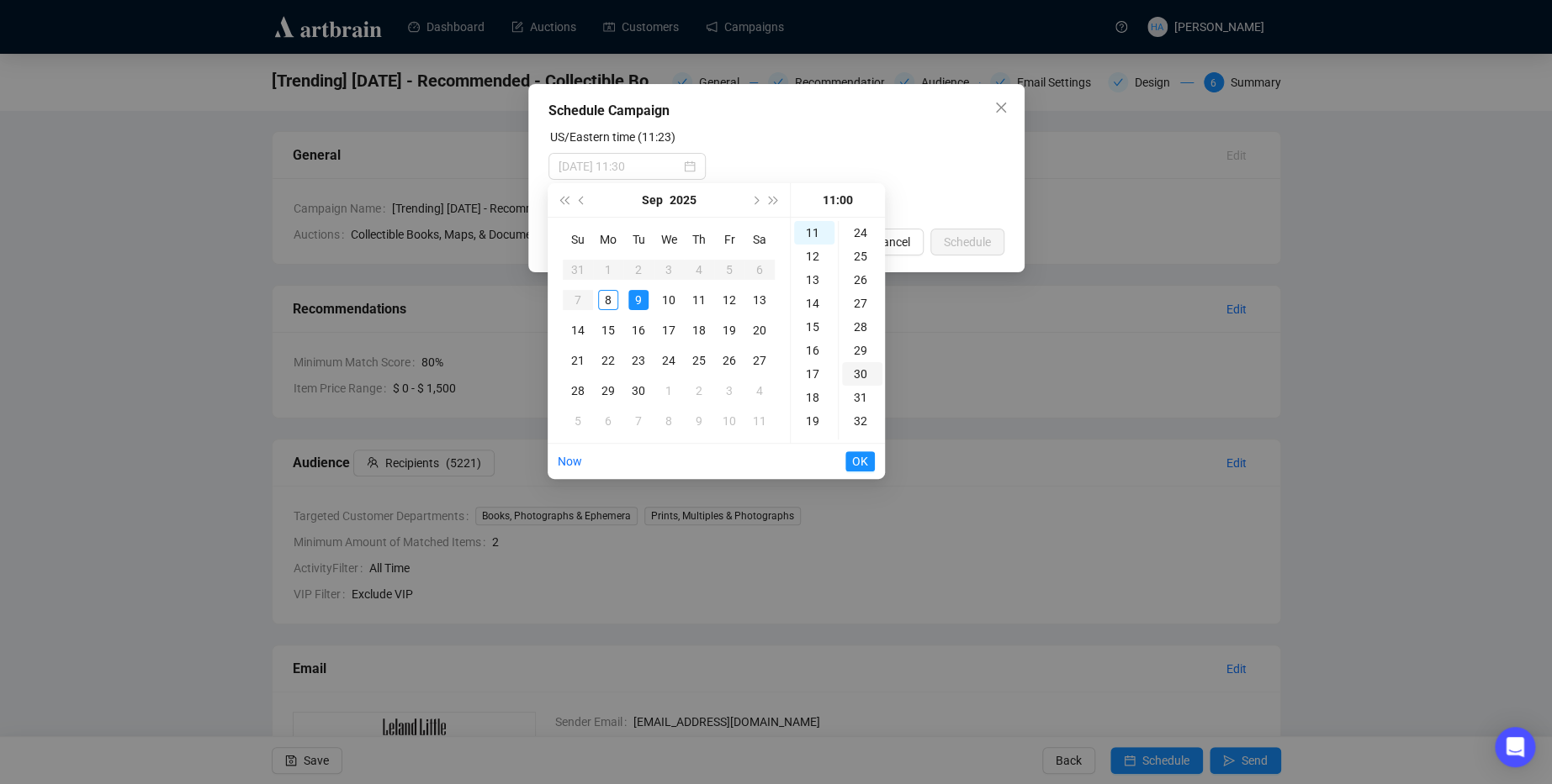
click at [852, 373] on div "30" at bounding box center [861, 374] width 40 height 23
type input "[DATE] 11:30"
click at [862, 462] on span "OK" at bounding box center [859, 461] width 16 height 32
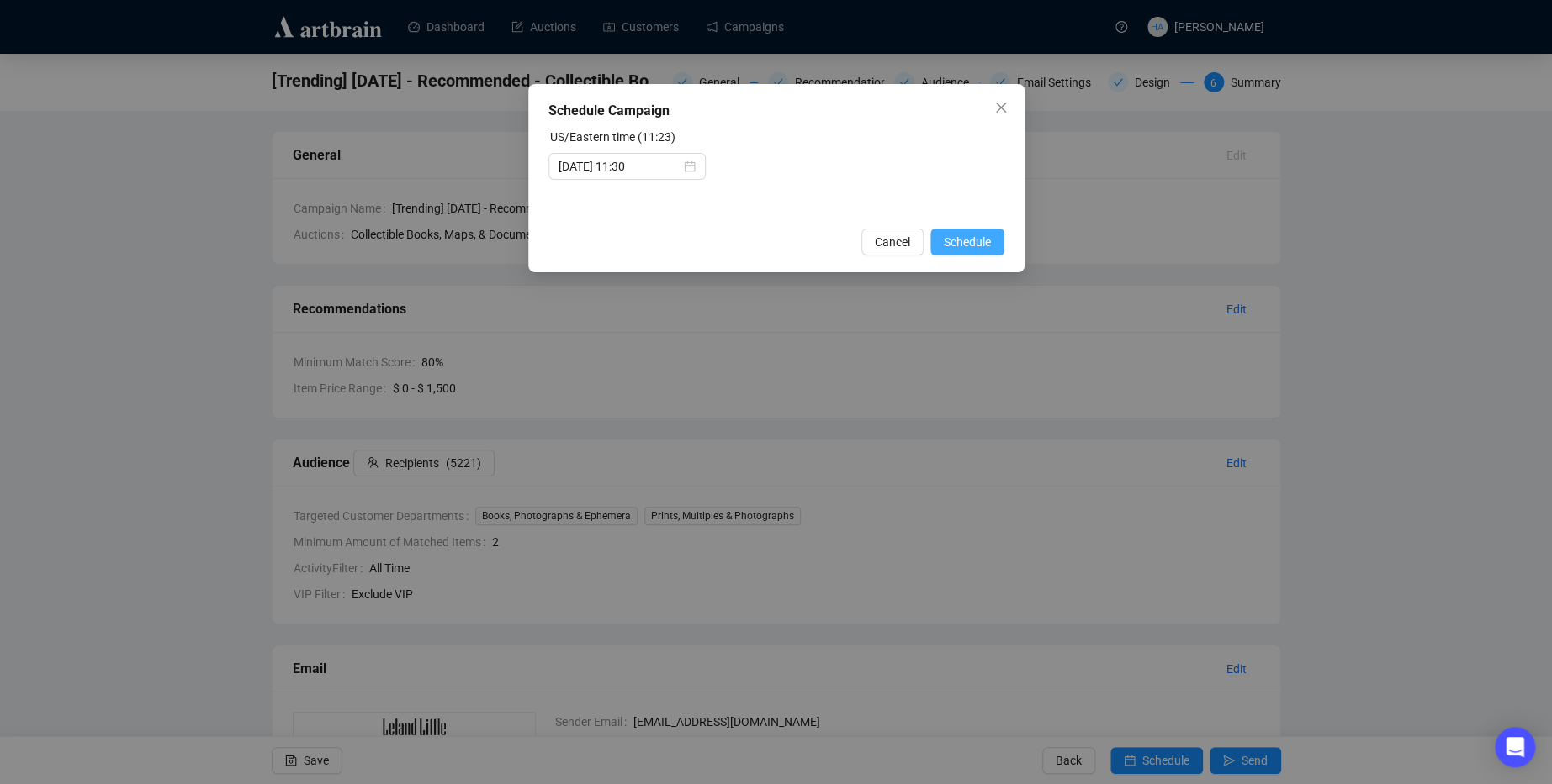
drag, startPoint x: 979, startPoint y: 247, endPoint x: 991, endPoint y: 250, distance: 12.4
click at [979, 247] on span "Schedule" at bounding box center [967, 242] width 47 height 19
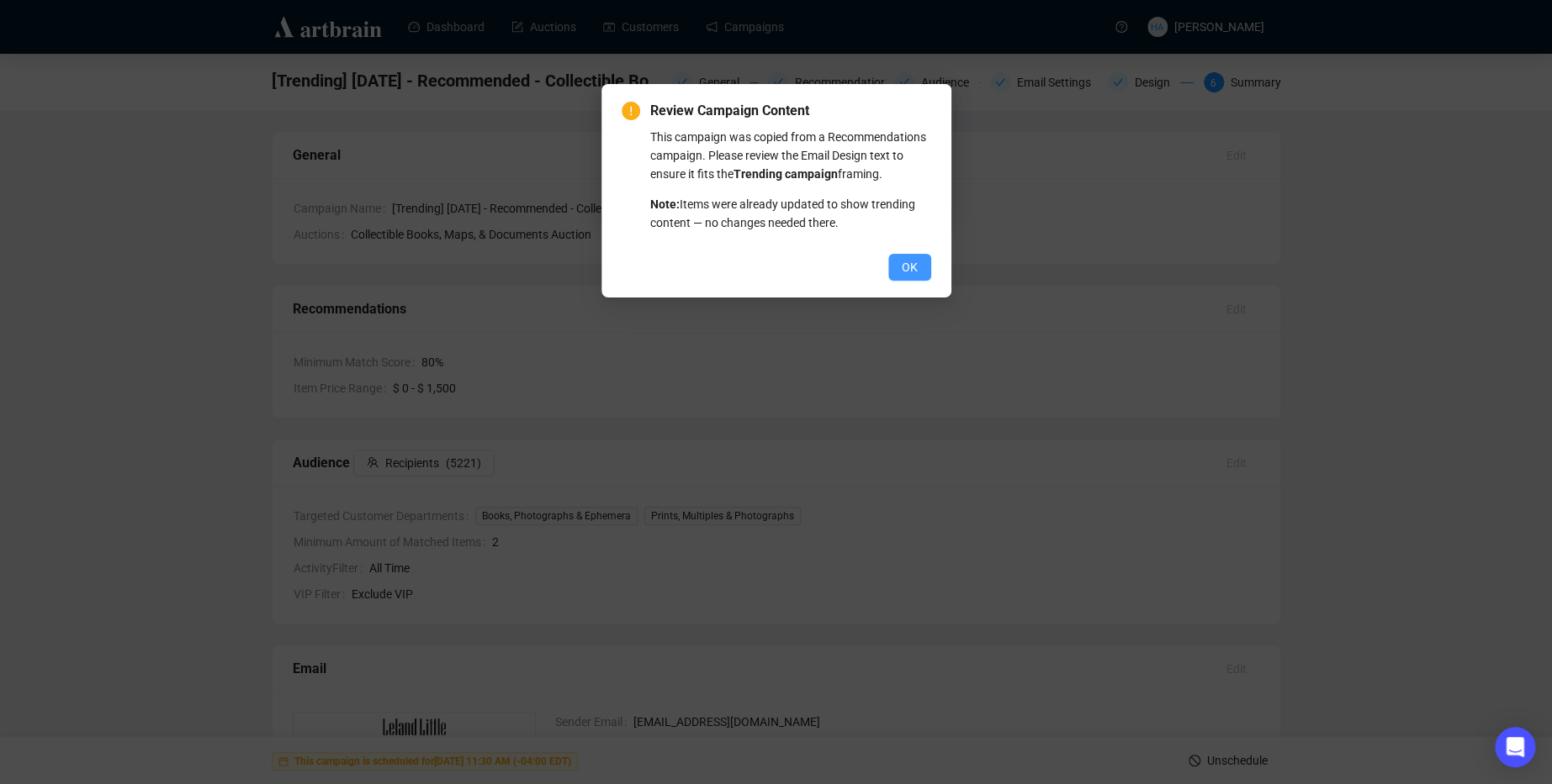
click at [915, 277] on span "OK" at bounding box center [909, 267] width 16 height 19
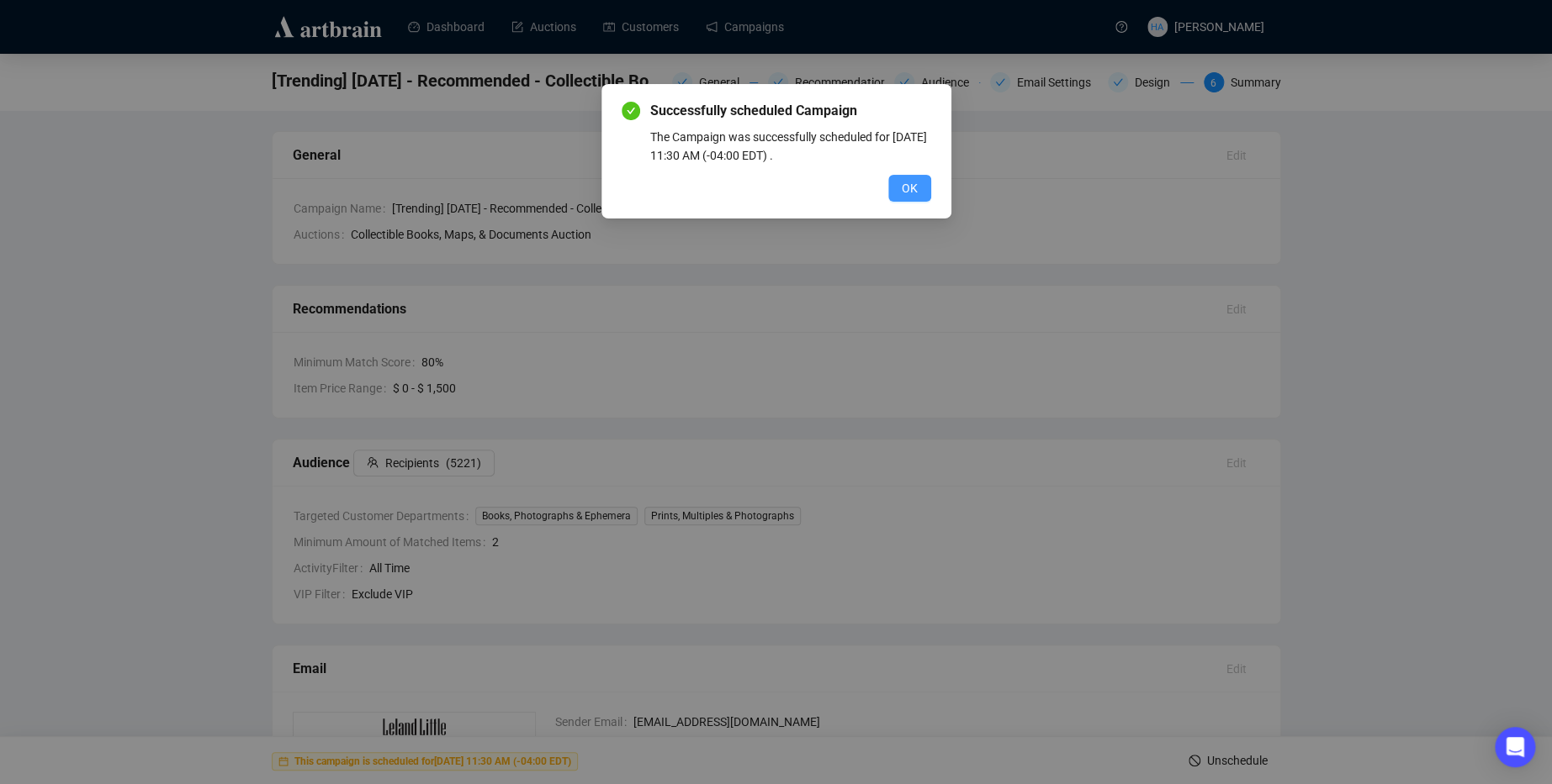
click at [918, 192] on button "OK" at bounding box center [909, 188] width 43 height 27
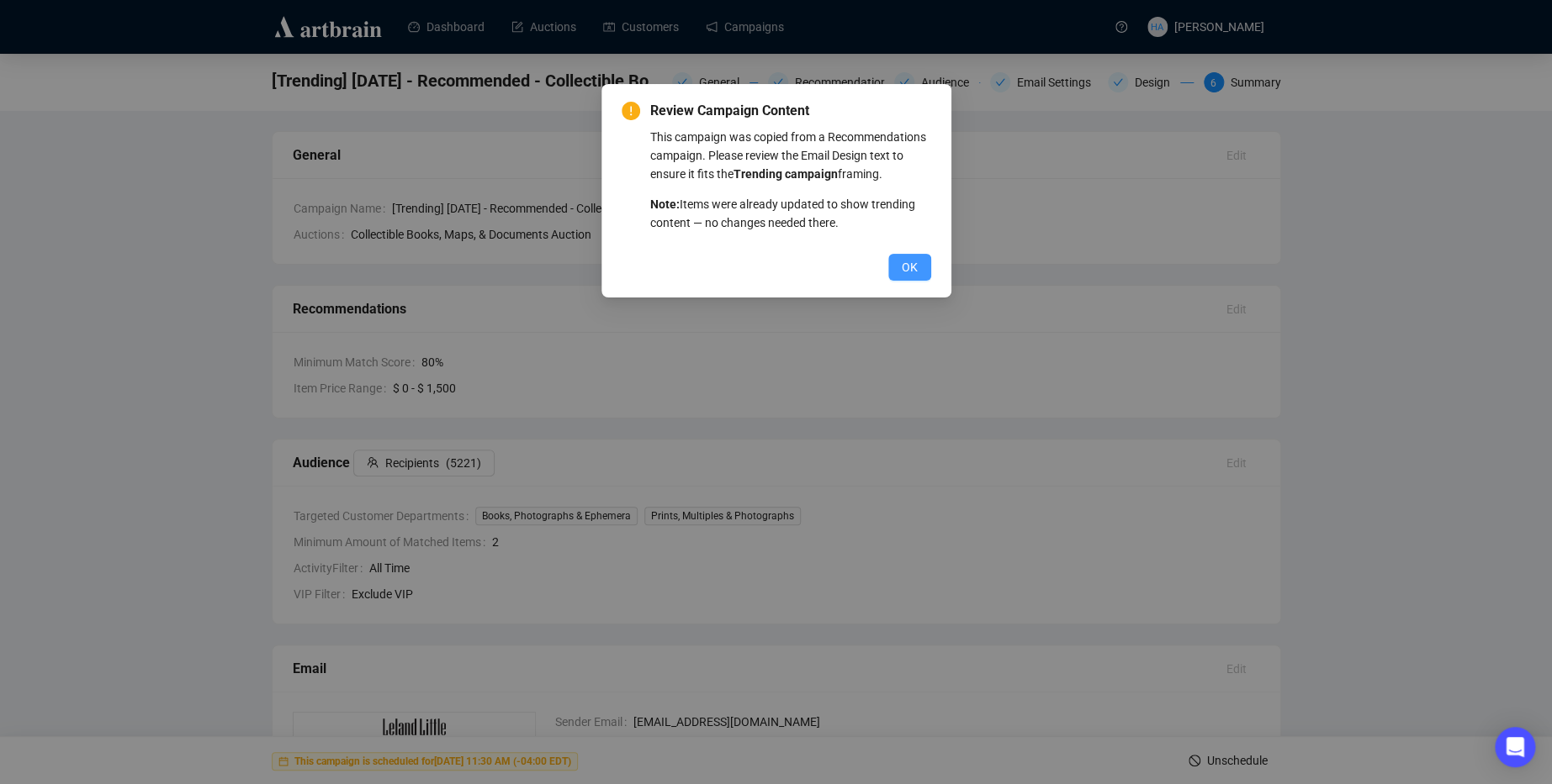
click at [901, 277] on span "OK" at bounding box center [909, 267] width 16 height 19
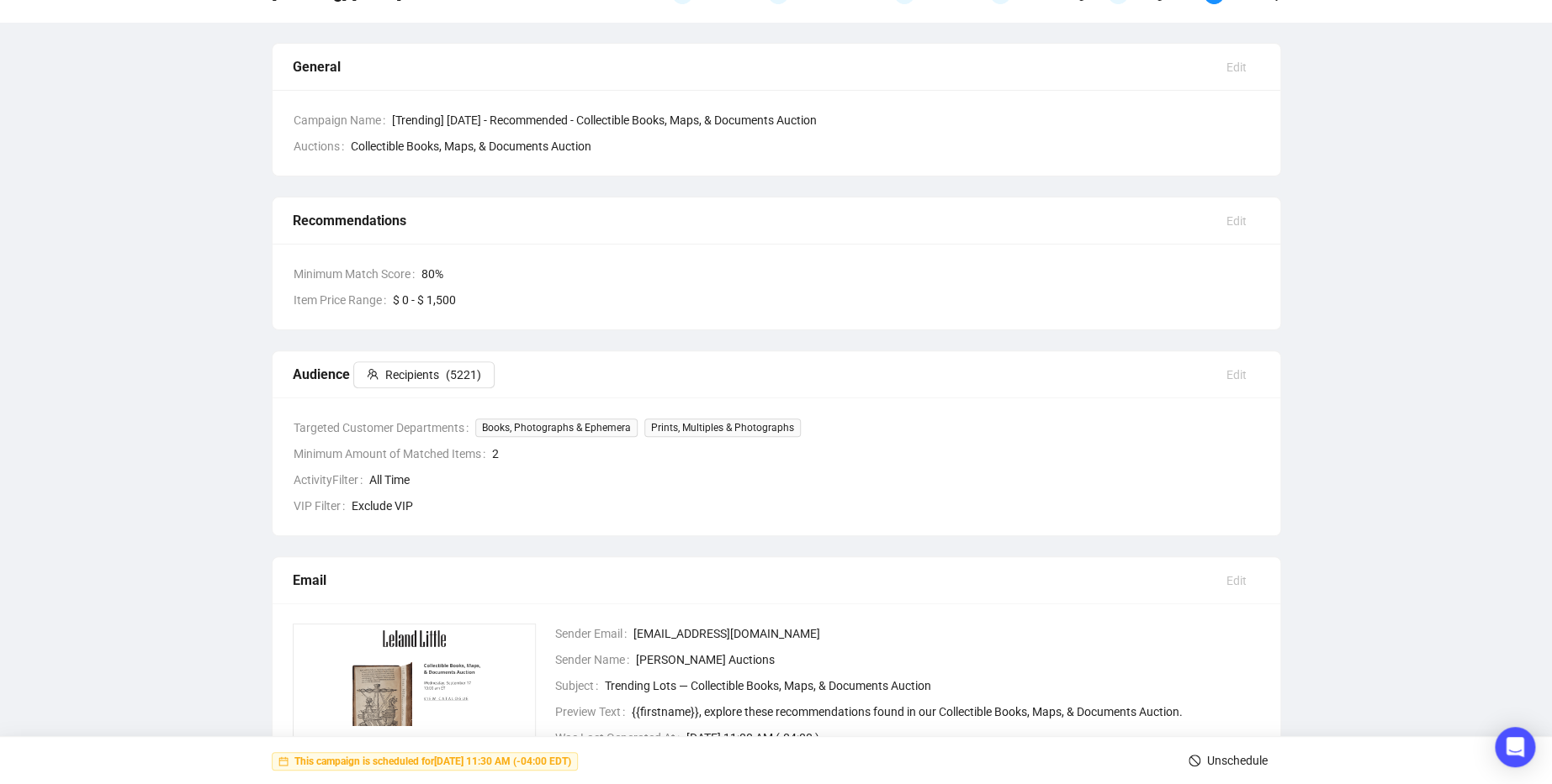
scroll to position [0, 0]
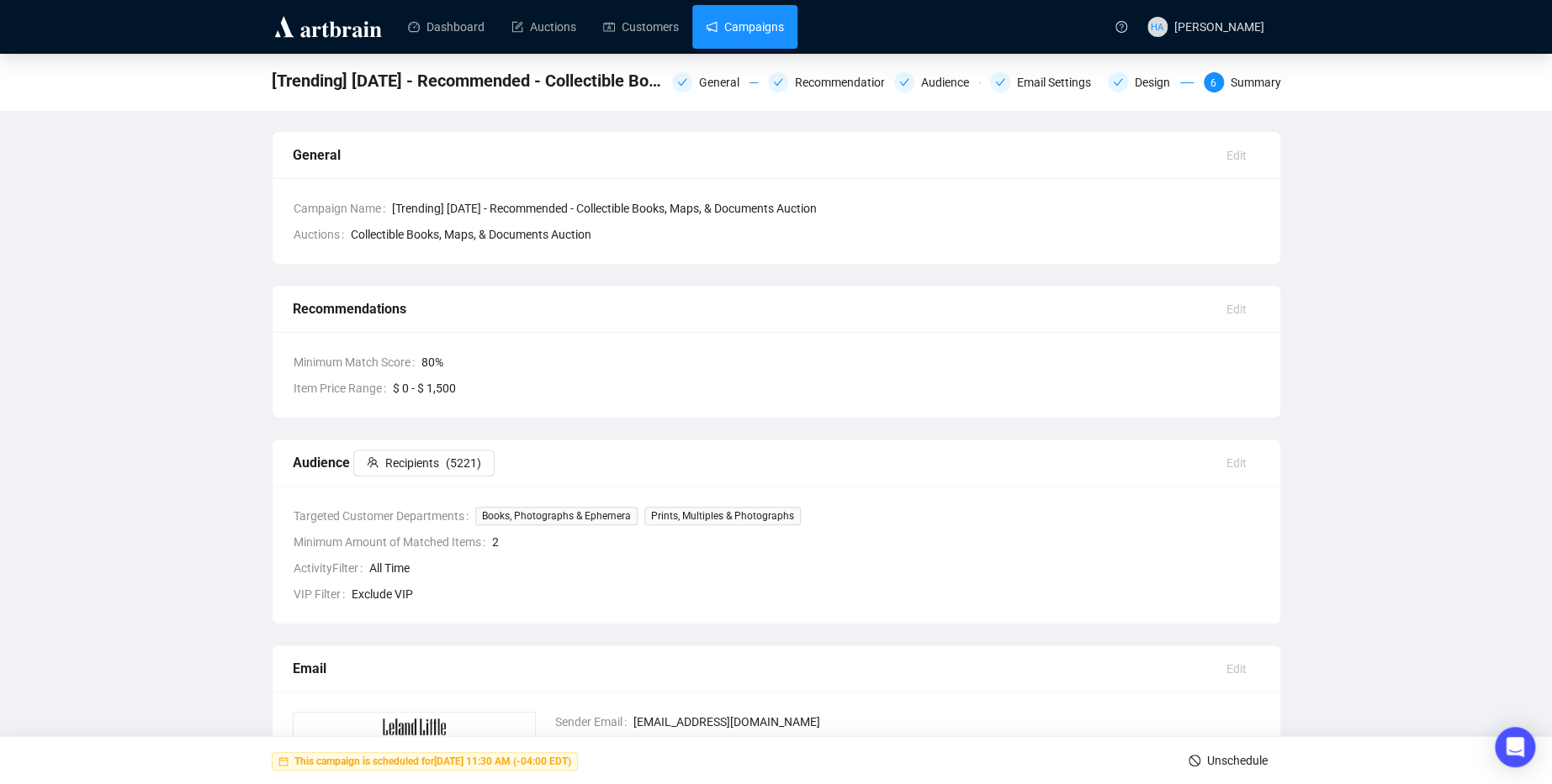
click at [754, 35] on link "Campaigns" at bounding box center [744, 26] width 78 height 44
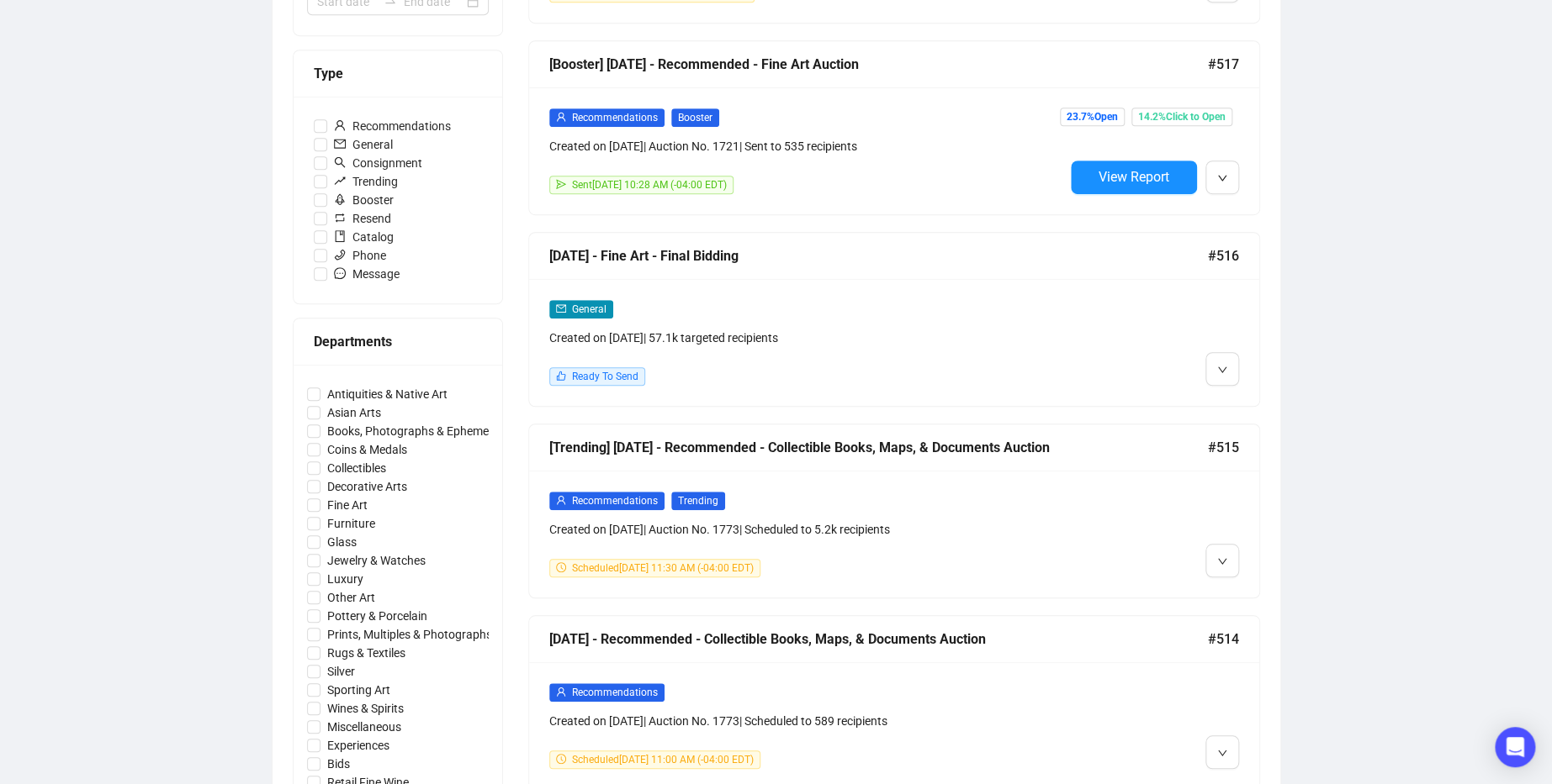
scroll to position [463, 0]
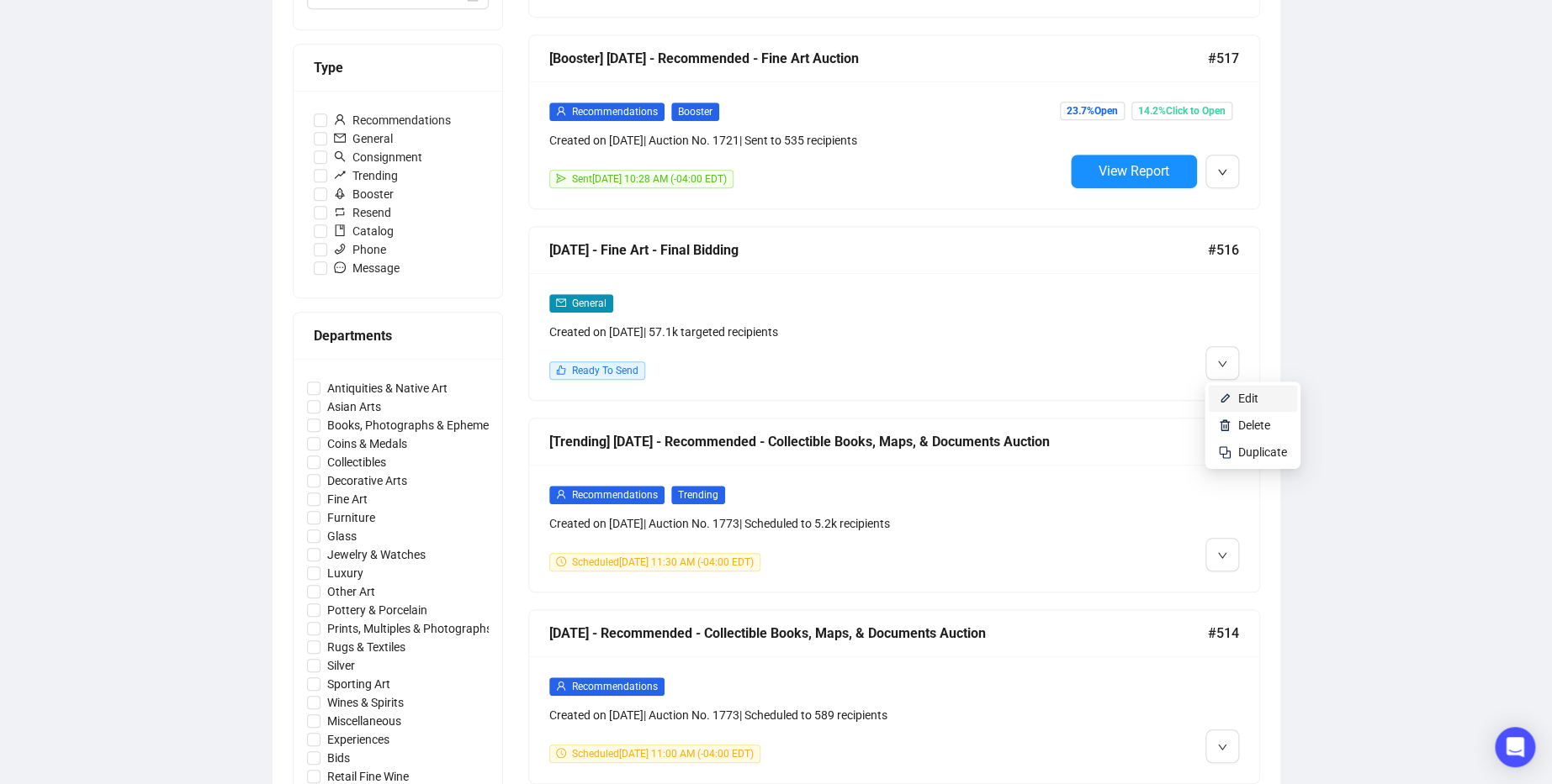
click at [1241, 395] on span "Edit" at bounding box center [1248, 399] width 20 height 14
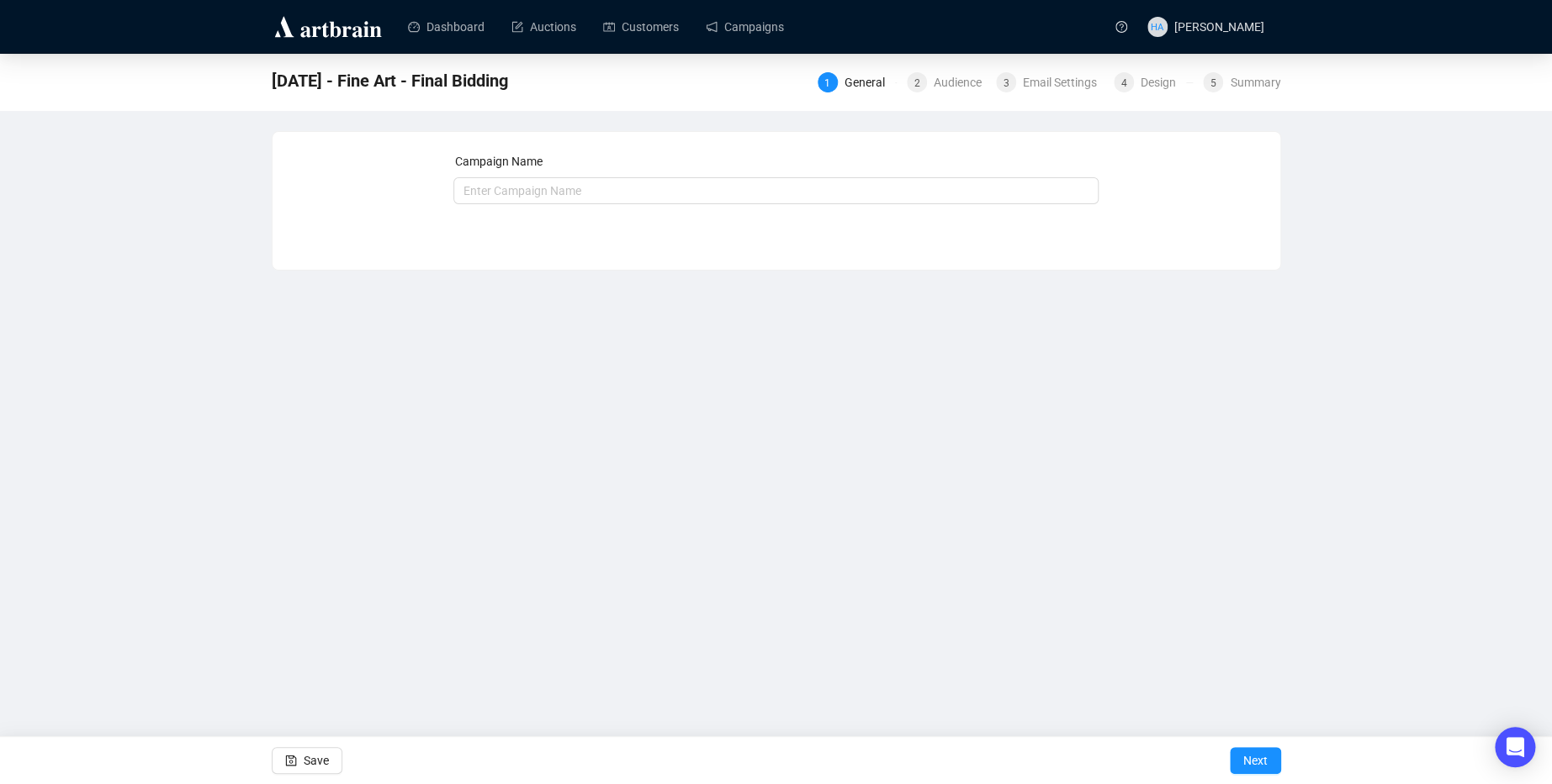
type input "[DATE] - Fine Art - Final Bidding"
click at [1249, 754] on span "Next" at bounding box center [1254, 761] width 24 height 47
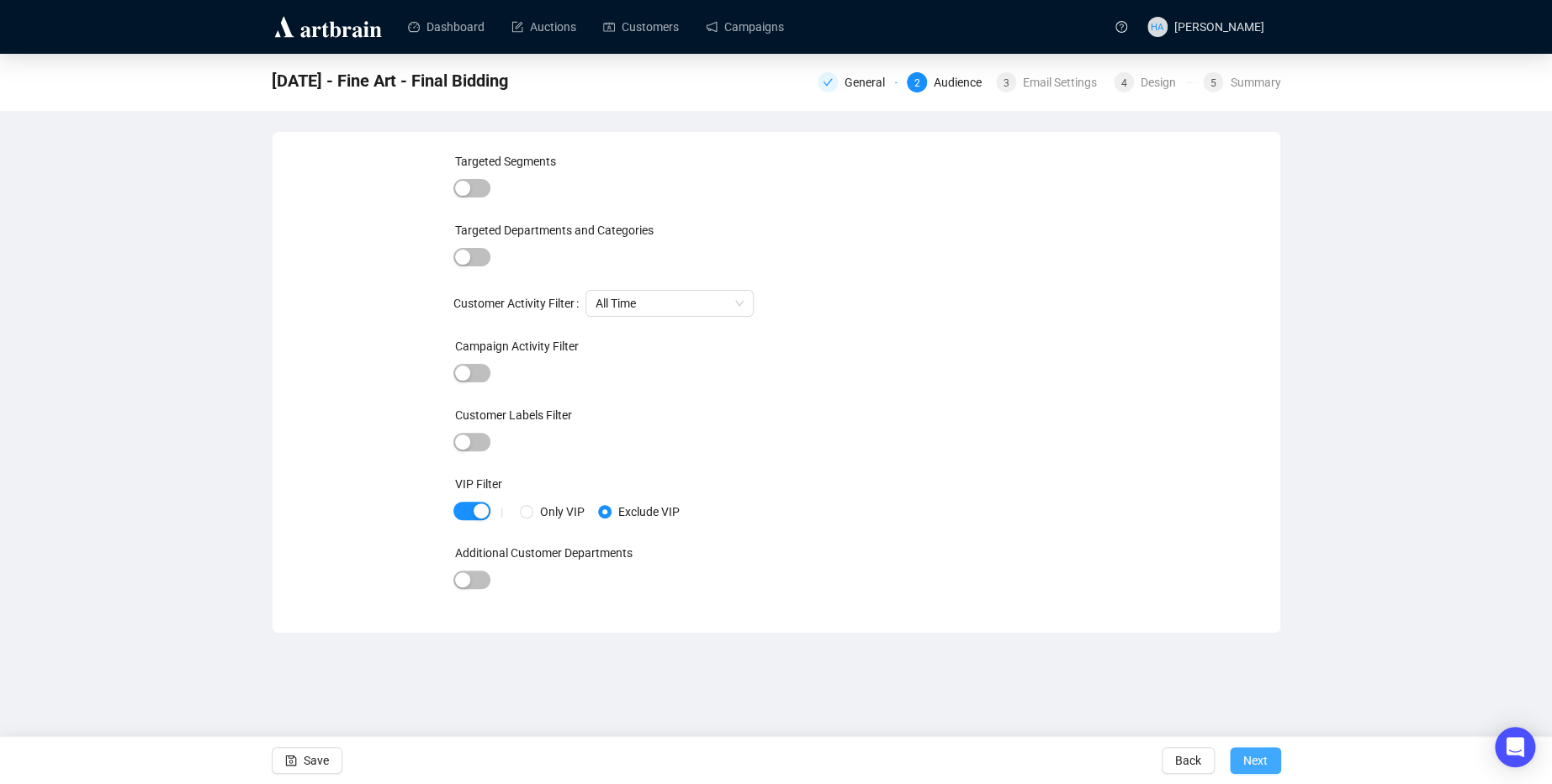
click at [1250, 761] on span "Next" at bounding box center [1254, 761] width 24 height 47
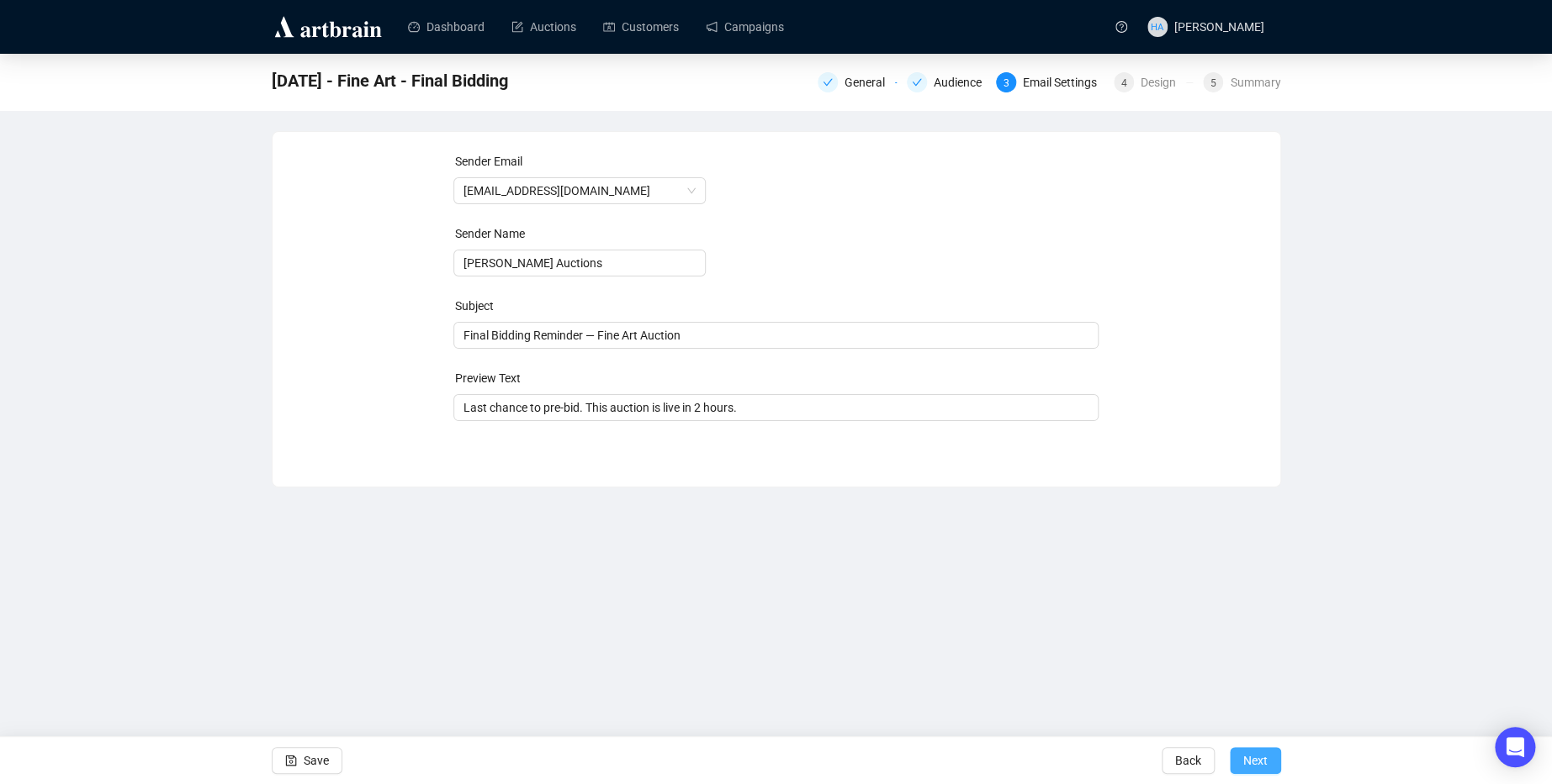
click at [1258, 759] on span "Next" at bounding box center [1254, 761] width 24 height 47
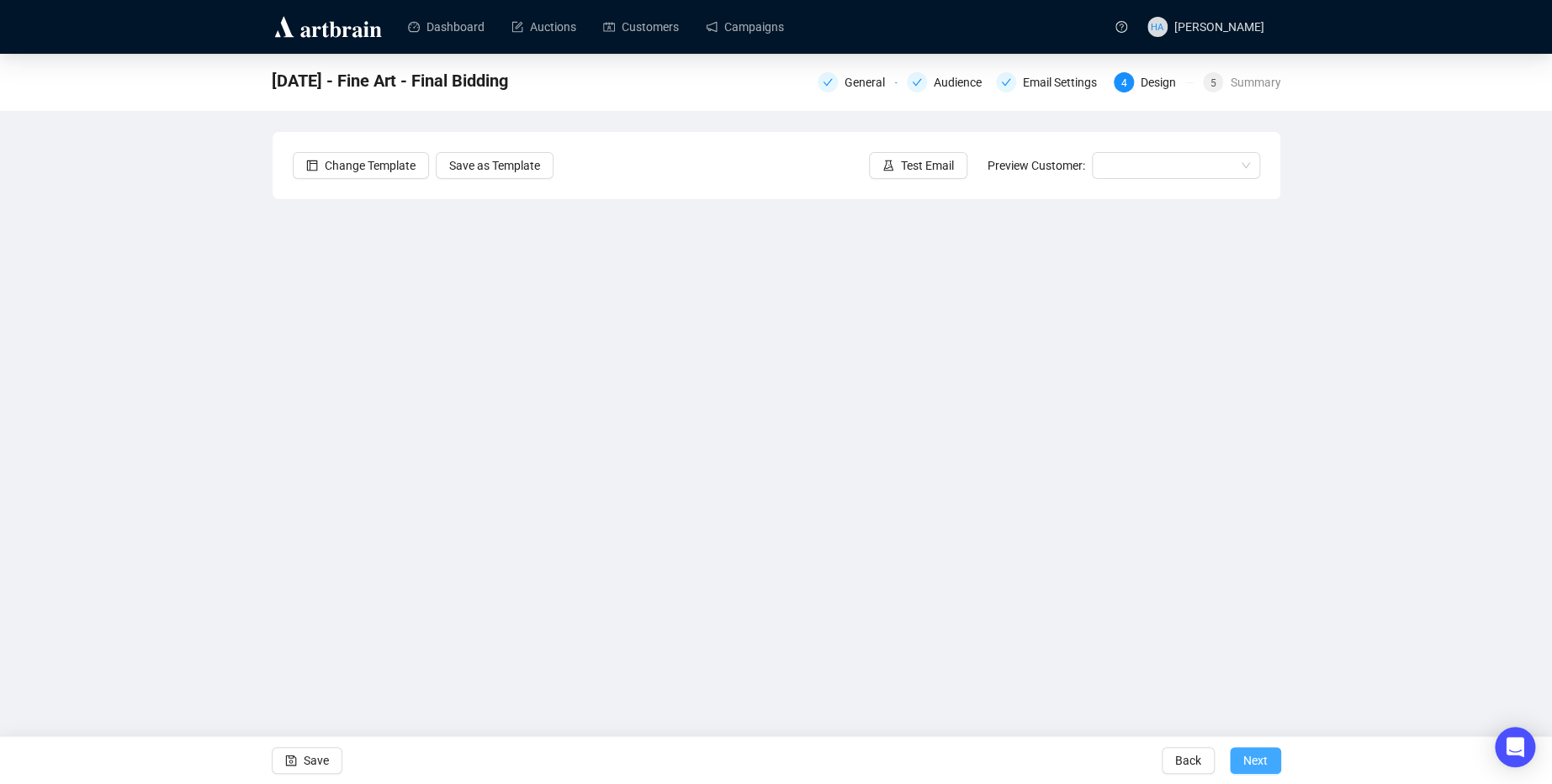
click at [1258, 753] on span "Next" at bounding box center [1254, 761] width 24 height 47
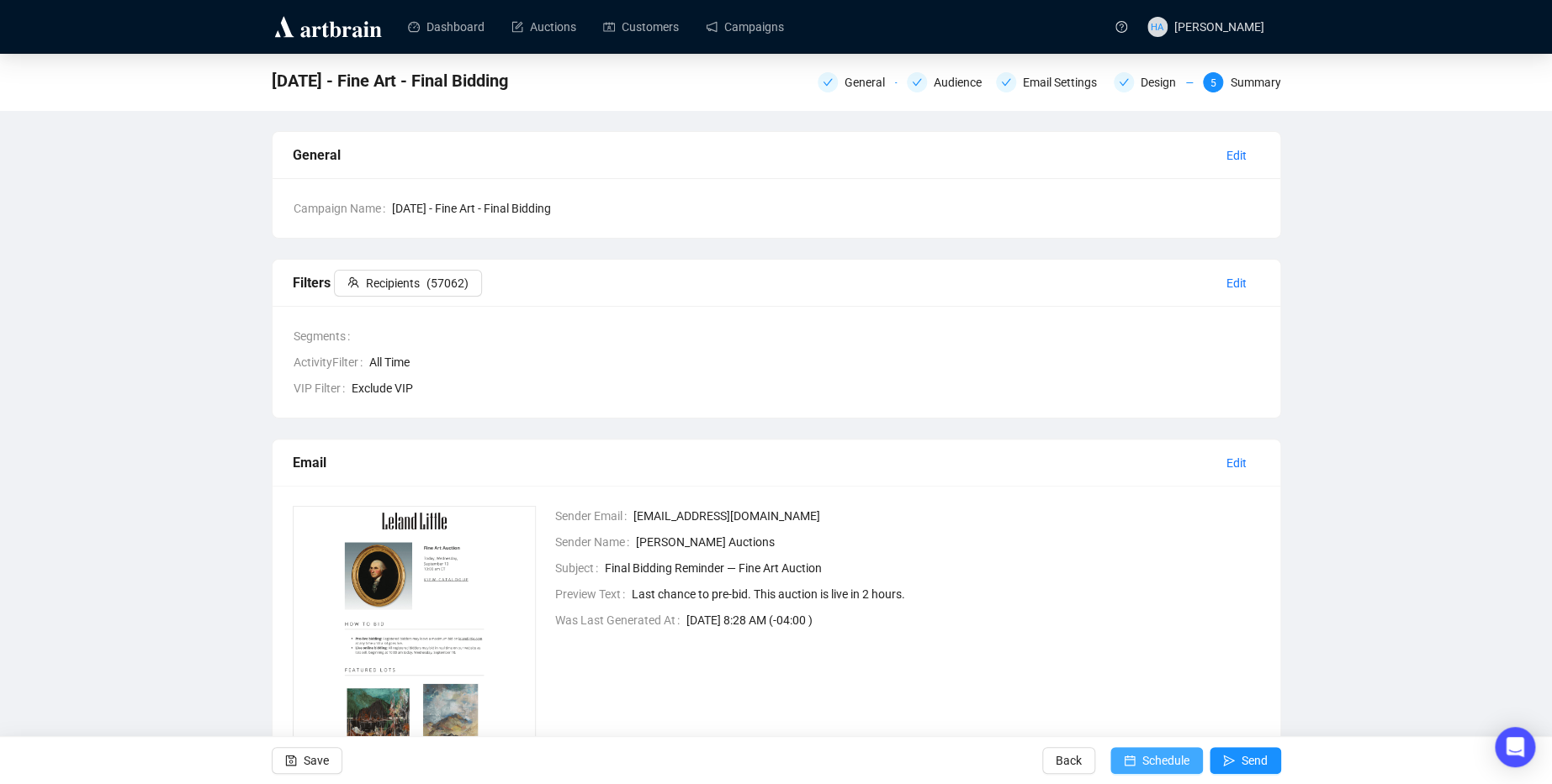
click at [1155, 762] on span "Schedule" at bounding box center [1166, 761] width 47 height 47
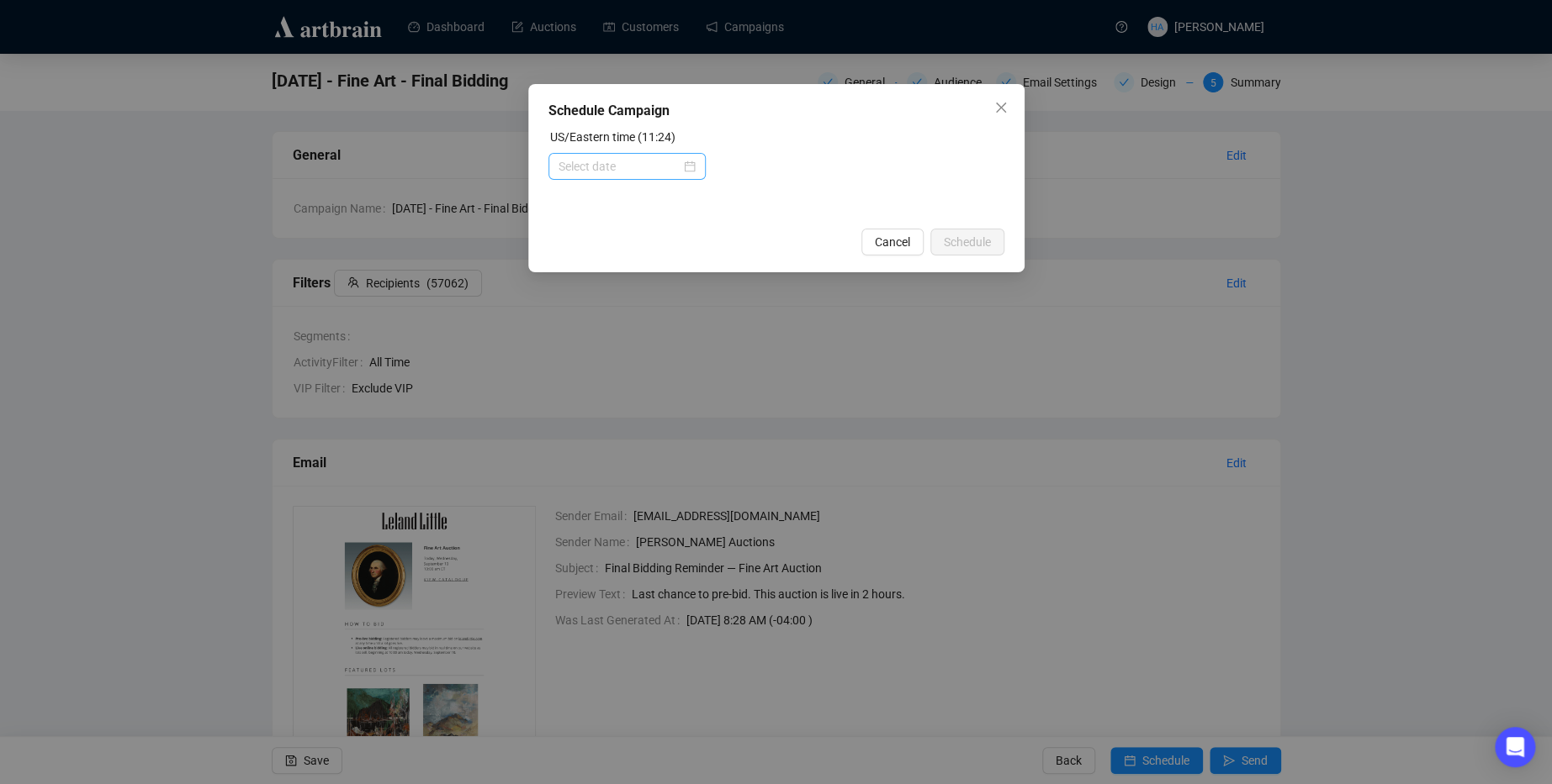
click at [684, 165] on div at bounding box center [626, 166] width 138 height 19
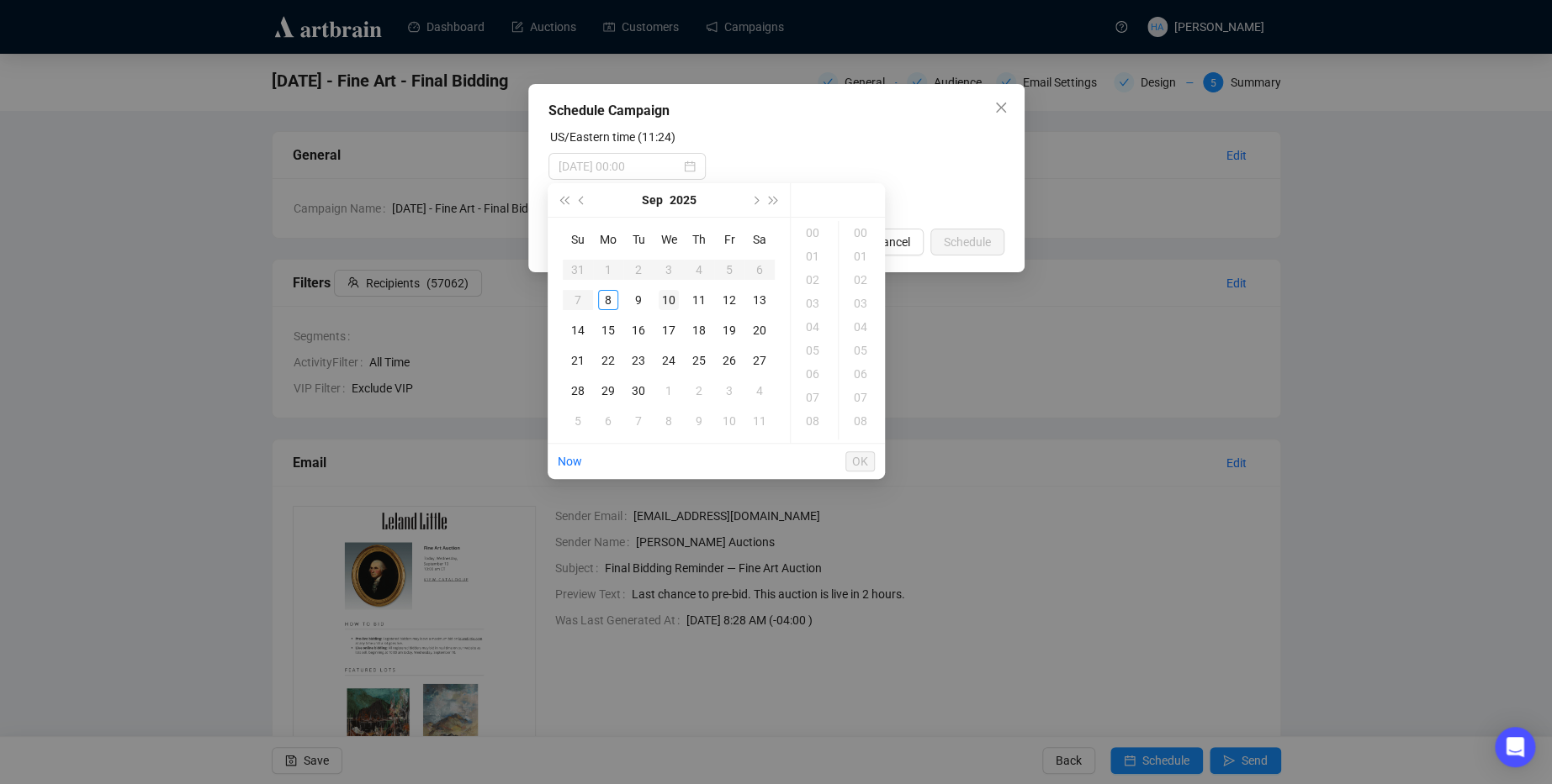
click at [670, 295] on div "10" at bounding box center [668, 299] width 20 height 20
click at [809, 389] on div "08" at bounding box center [814, 391] width 40 height 23
click at [856, 336] on div "15" at bounding box center [861, 336] width 40 height 23
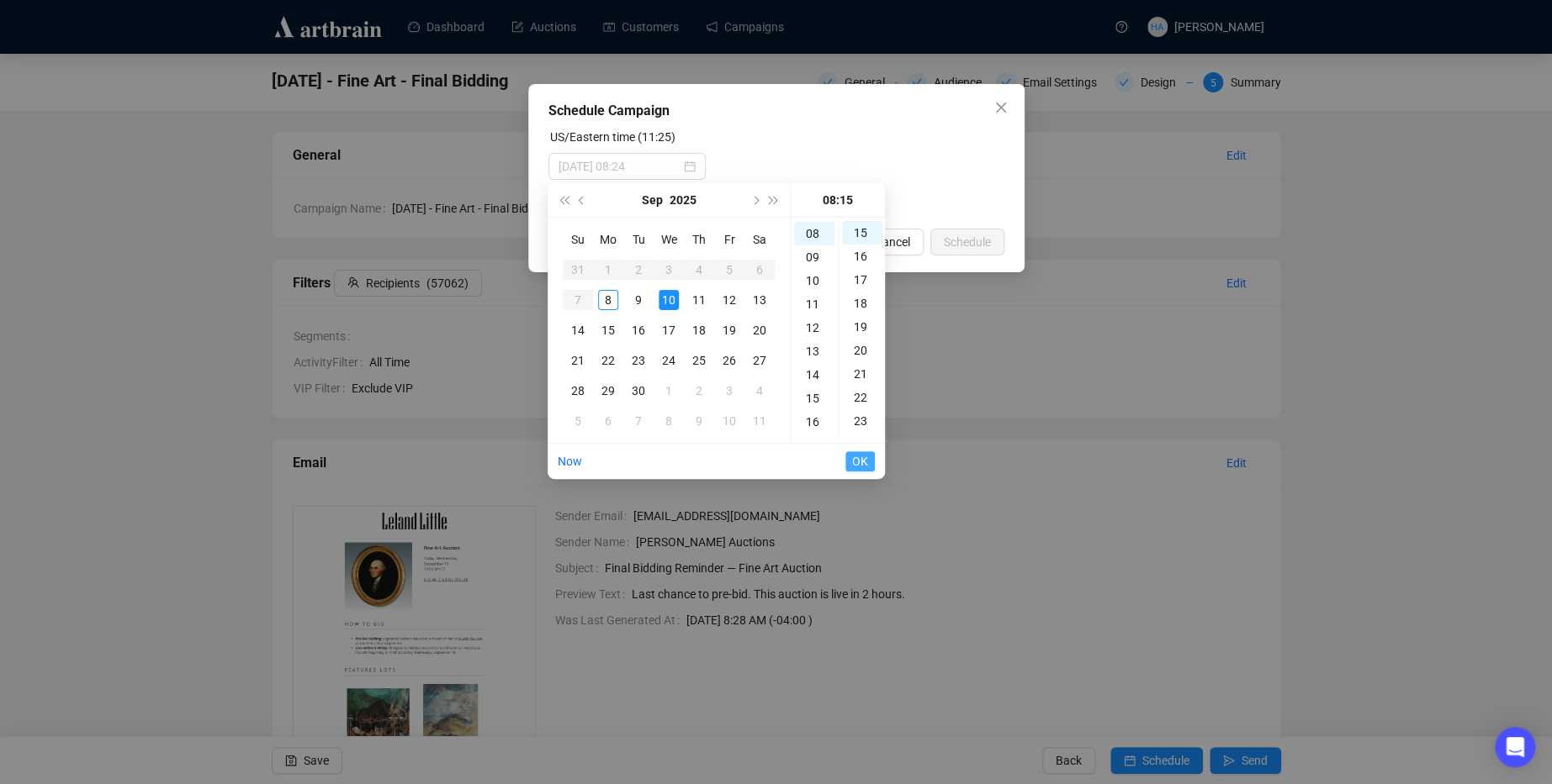
type input "[DATE] 08:15"
click at [860, 463] on span "OK" at bounding box center [859, 461] width 16 height 32
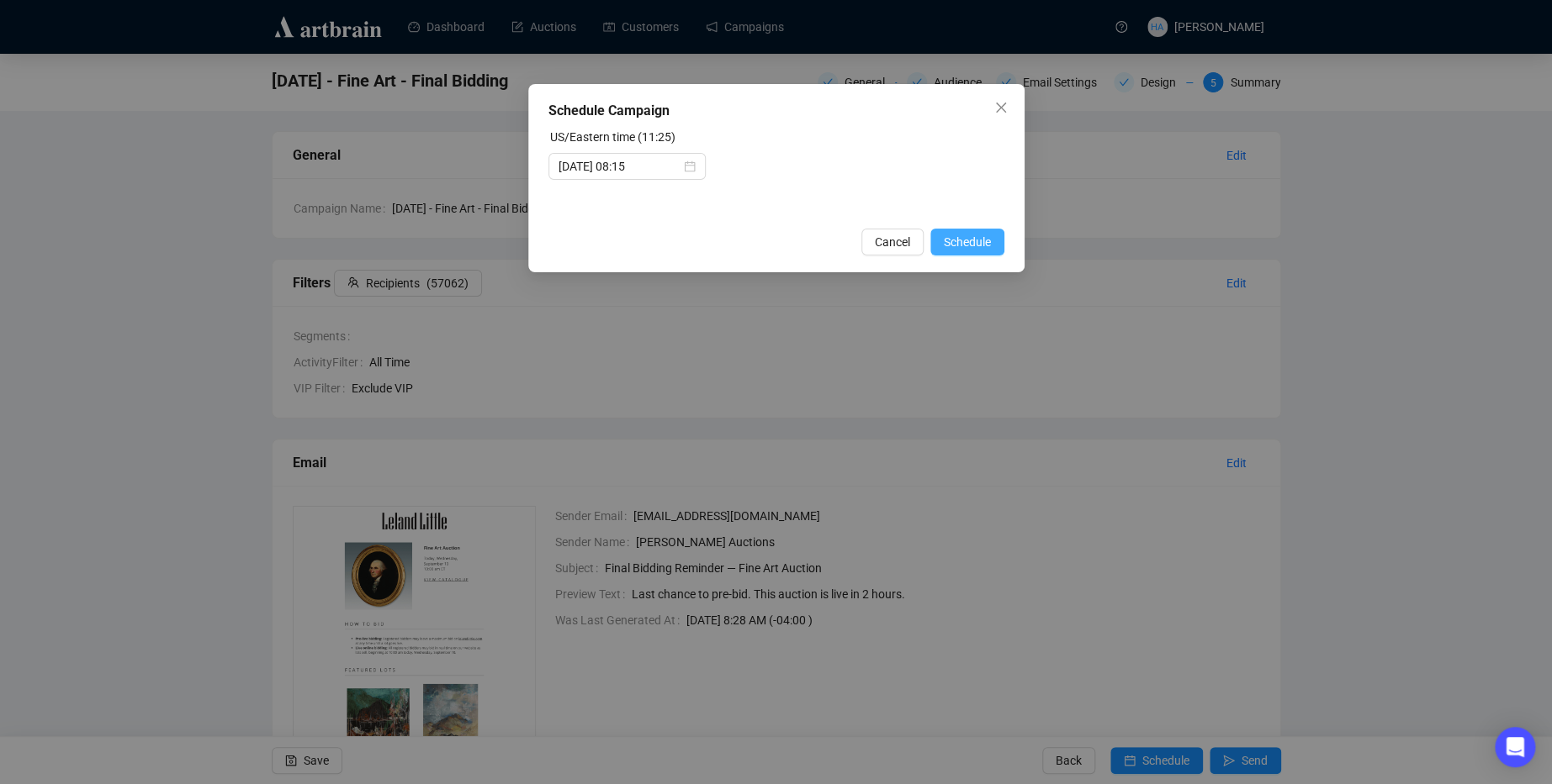
click at [971, 246] on span "Schedule" at bounding box center [967, 242] width 47 height 19
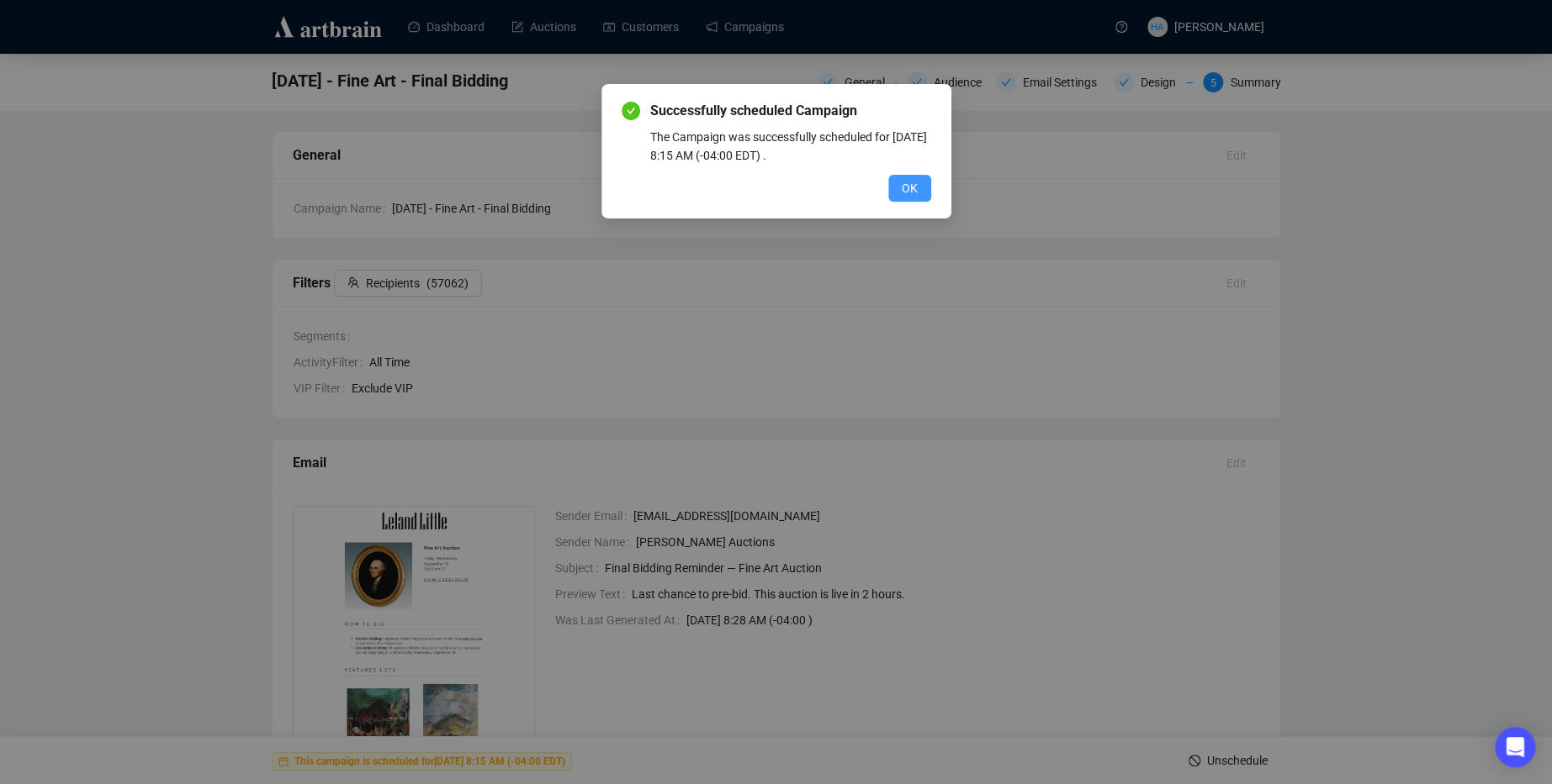
click at [904, 194] on span "OK" at bounding box center [909, 188] width 16 height 19
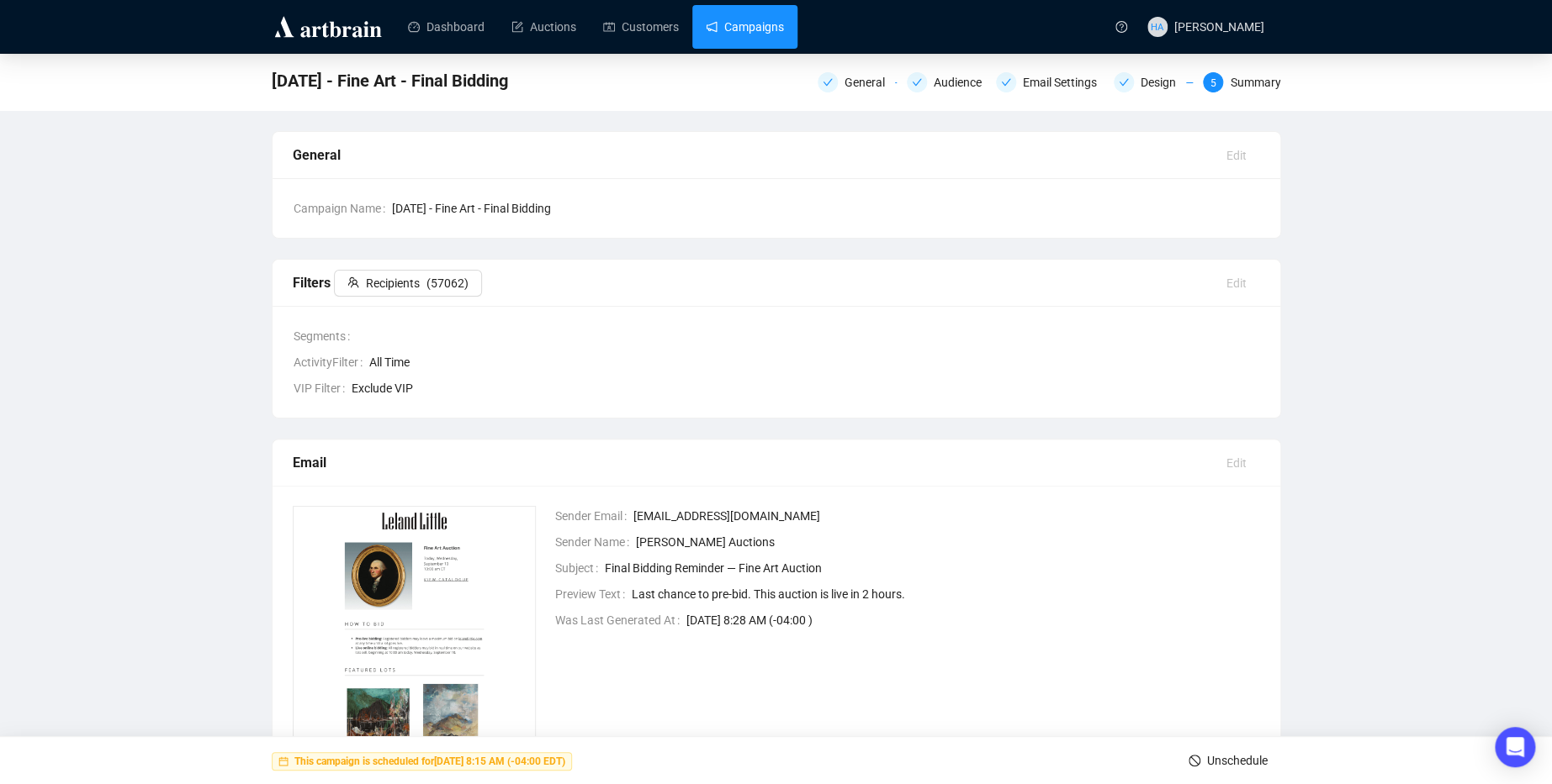
click at [730, 32] on link "Campaigns" at bounding box center [744, 26] width 78 height 44
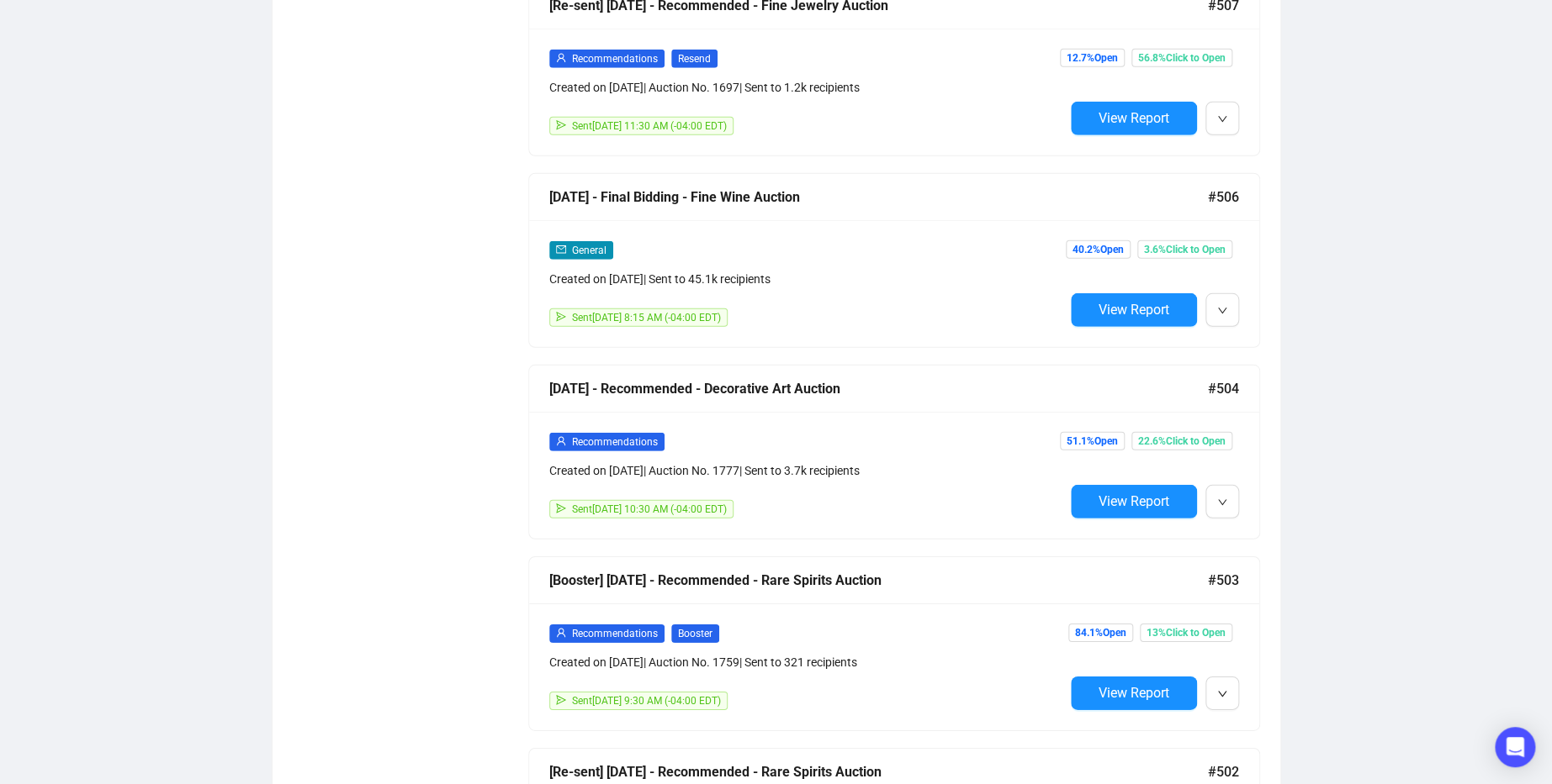
scroll to position [2441, 0]
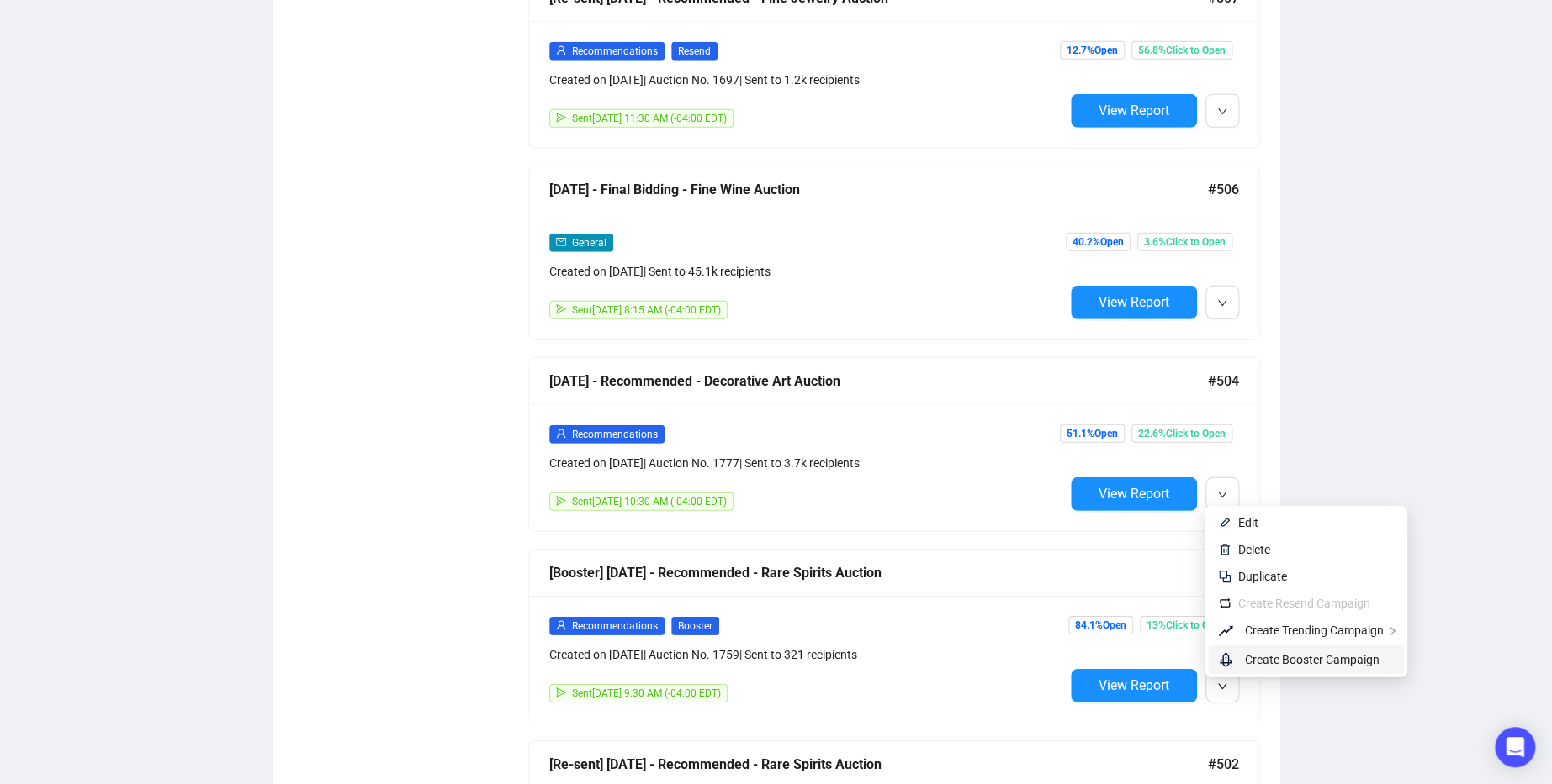
click at [1262, 655] on span "Create Booster Campaign" at bounding box center [1312, 660] width 135 height 14
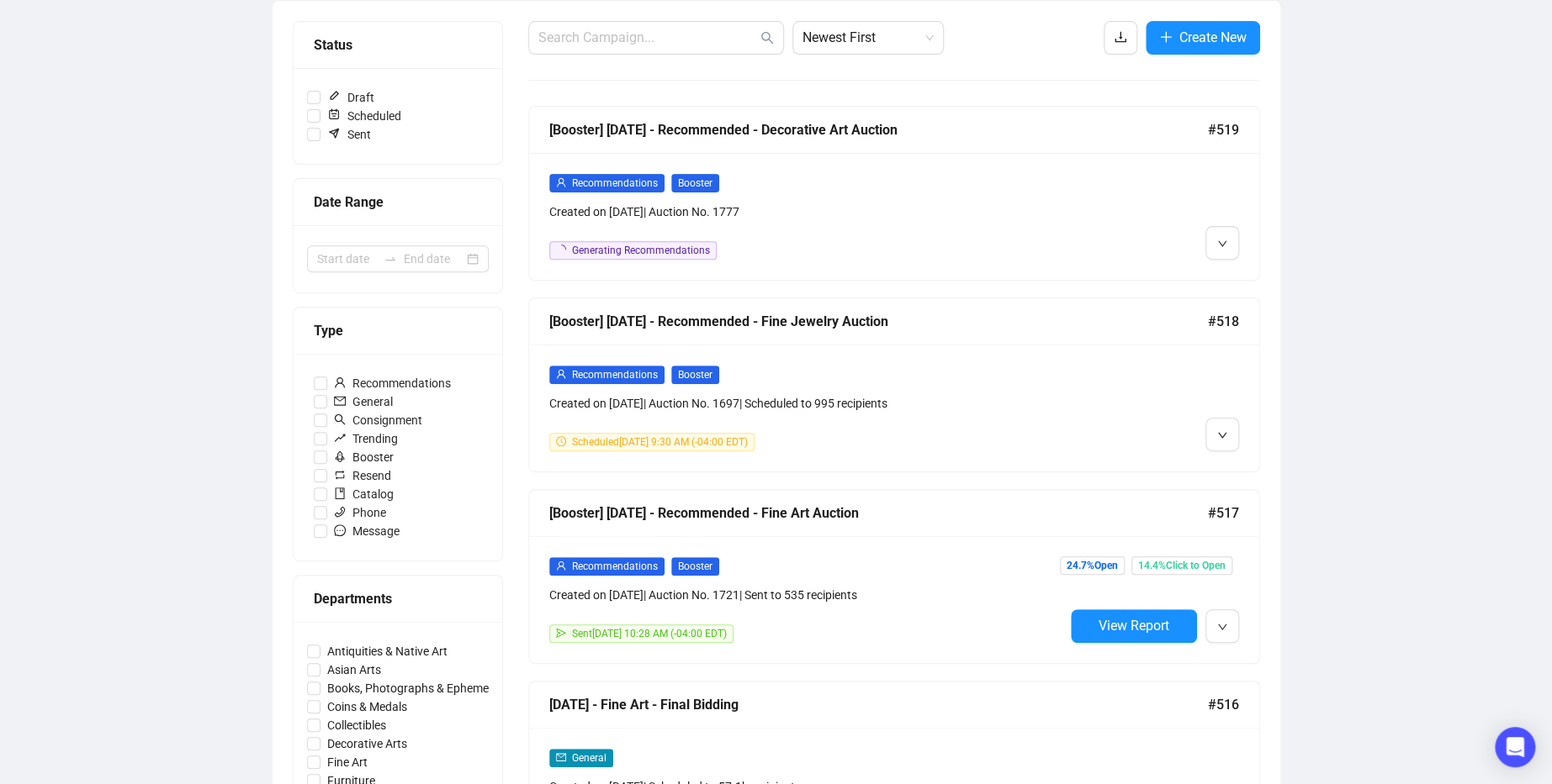
scroll to position [0, 0]
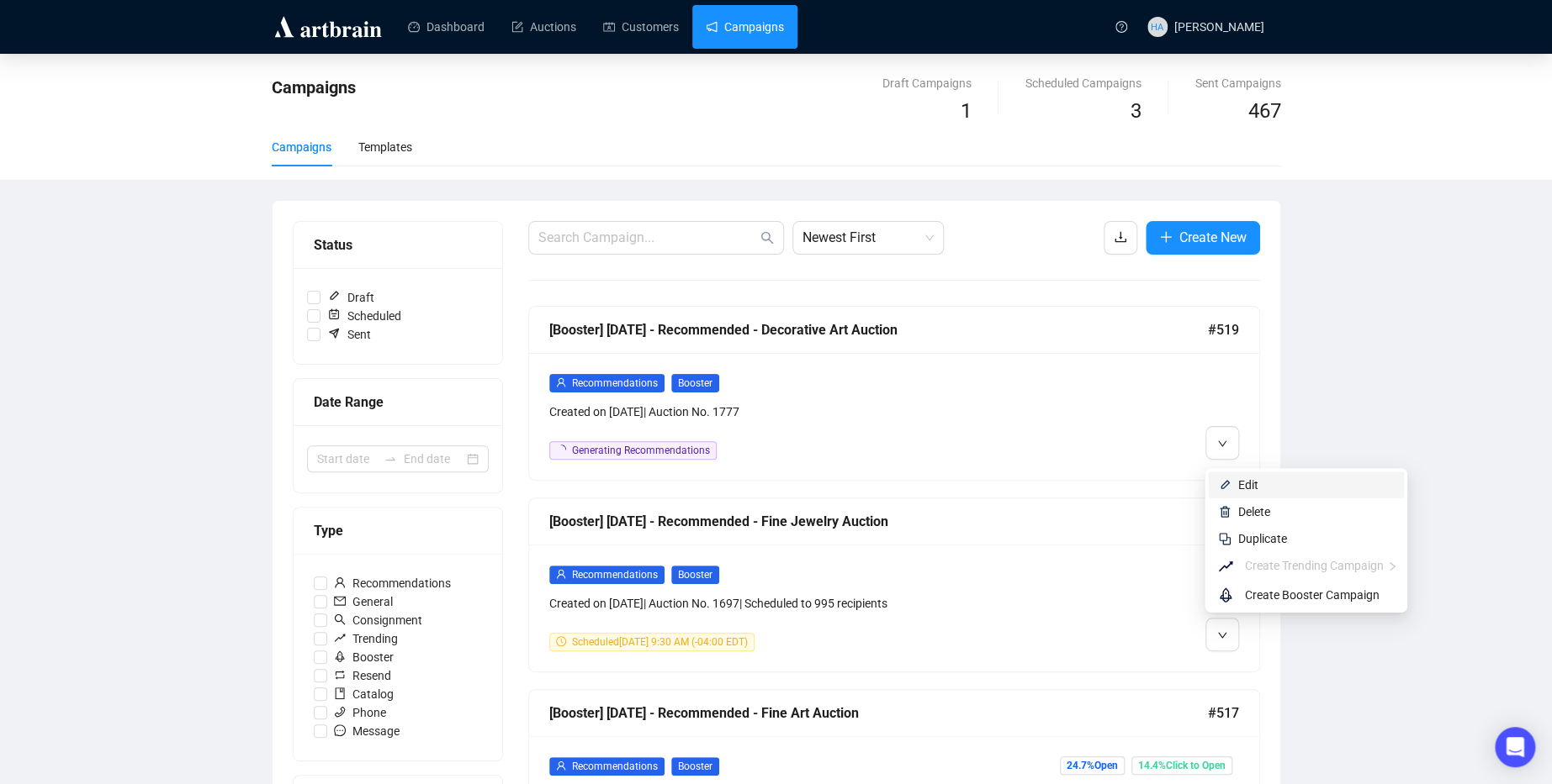
click at [1238, 482] on span "Edit" at bounding box center [1248, 486] width 20 height 14
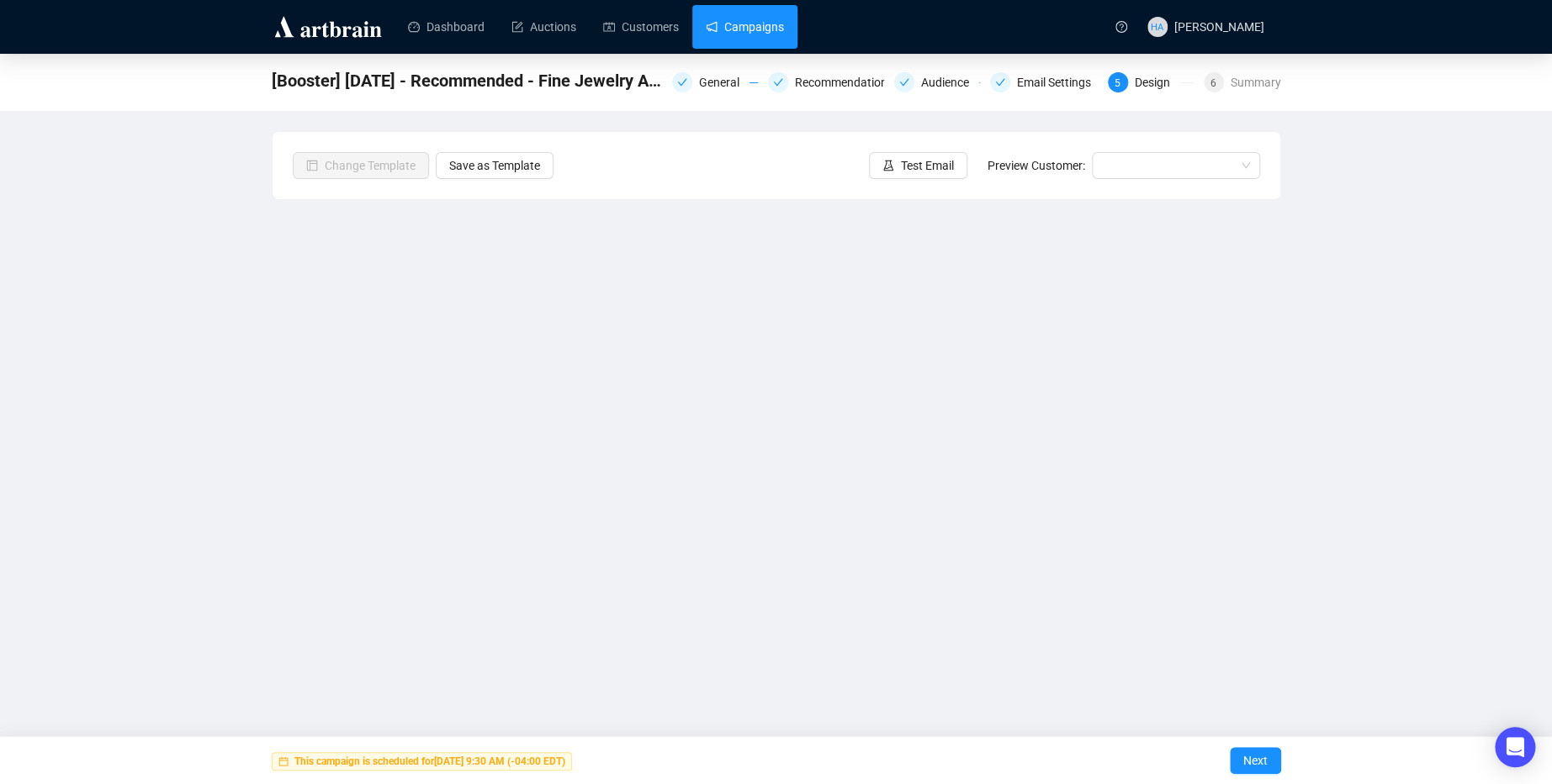
click at [771, 32] on link "Campaigns" at bounding box center [744, 26] width 78 height 44
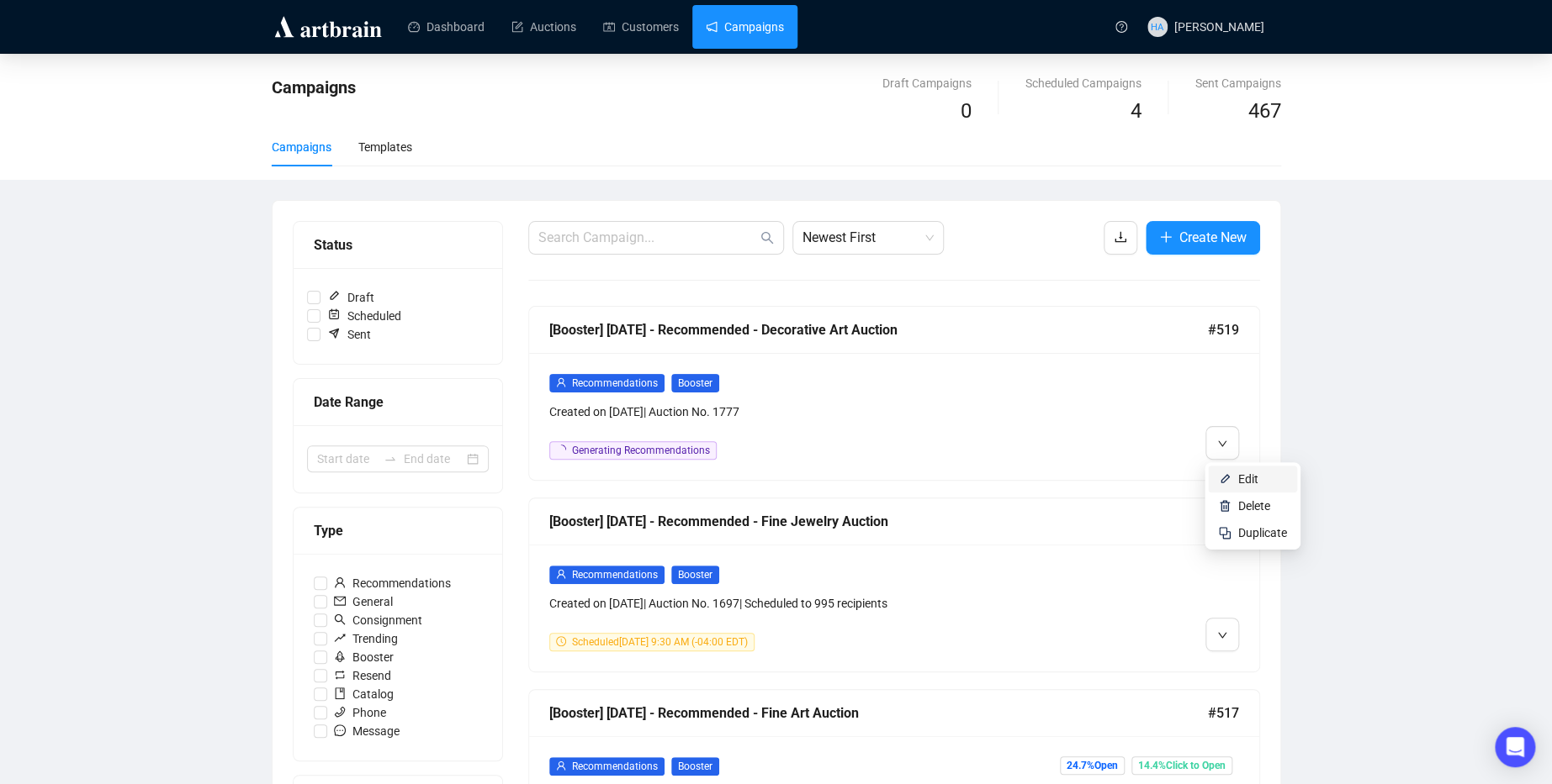
click at [1236, 482] on li "Edit" at bounding box center [1252, 480] width 89 height 27
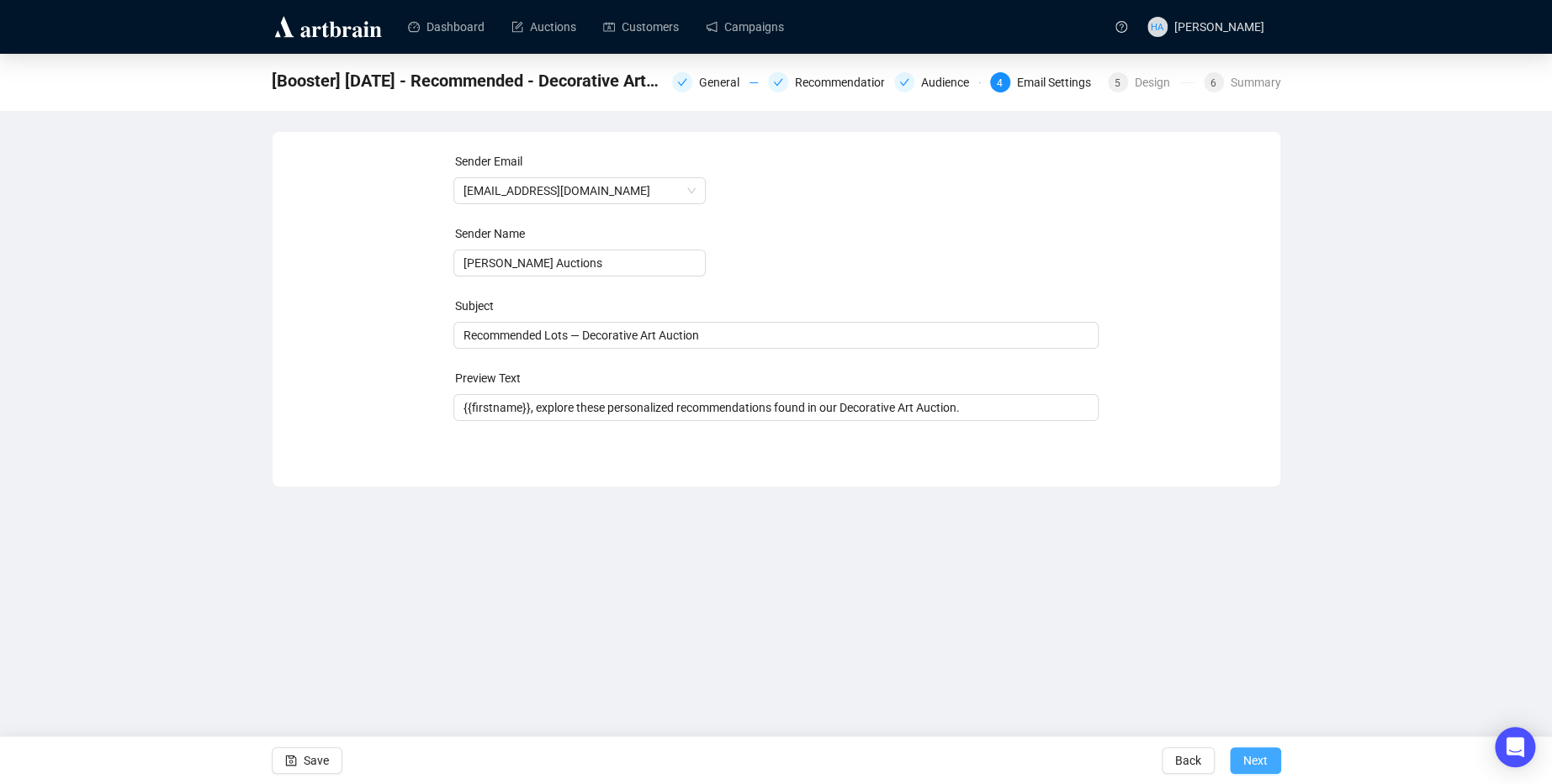
click at [1246, 758] on span "Next" at bounding box center [1254, 761] width 24 height 47
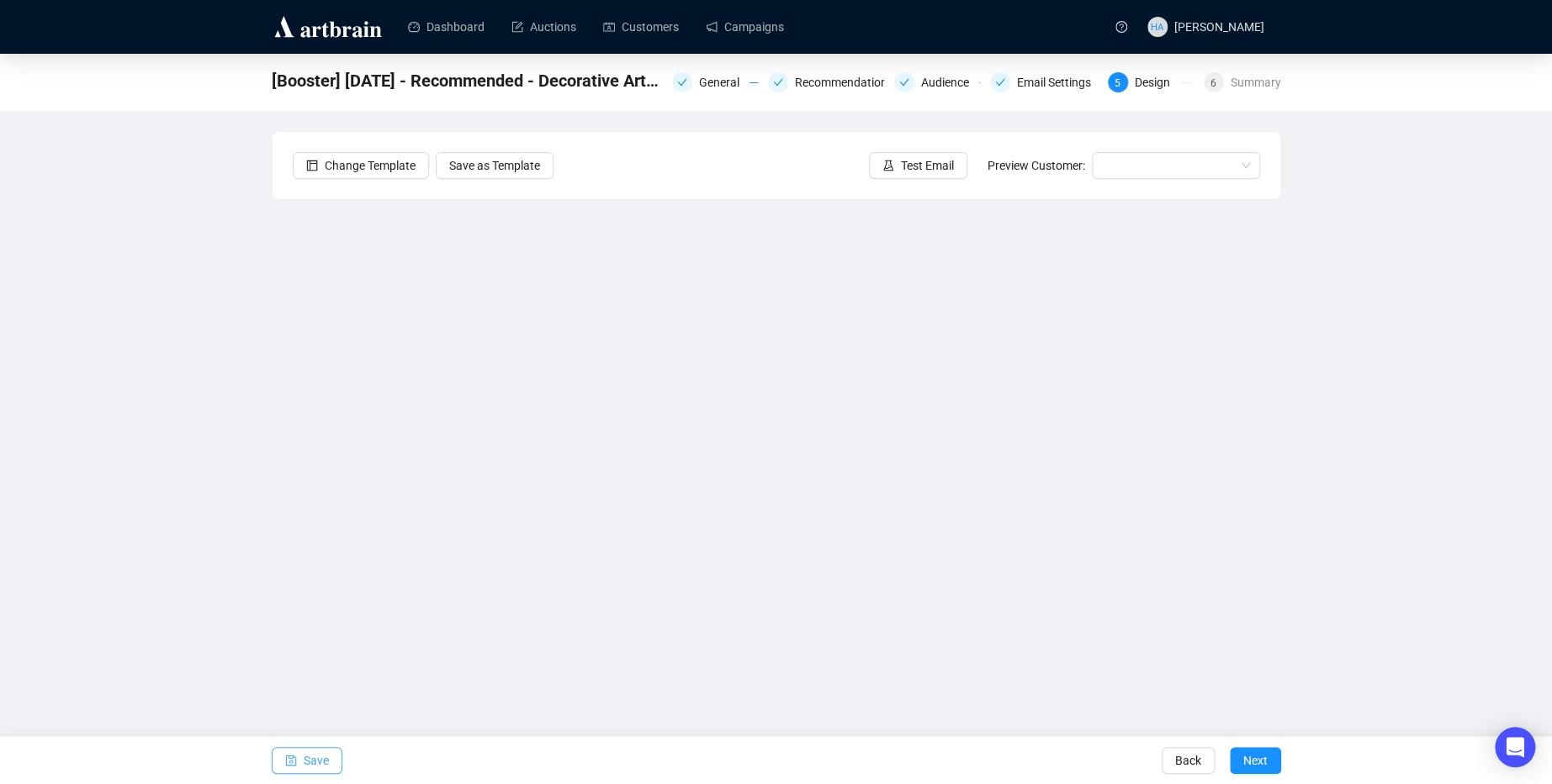
click at [324, 759] on span "Save" at bounding box center [316, 761] width 25 height 47
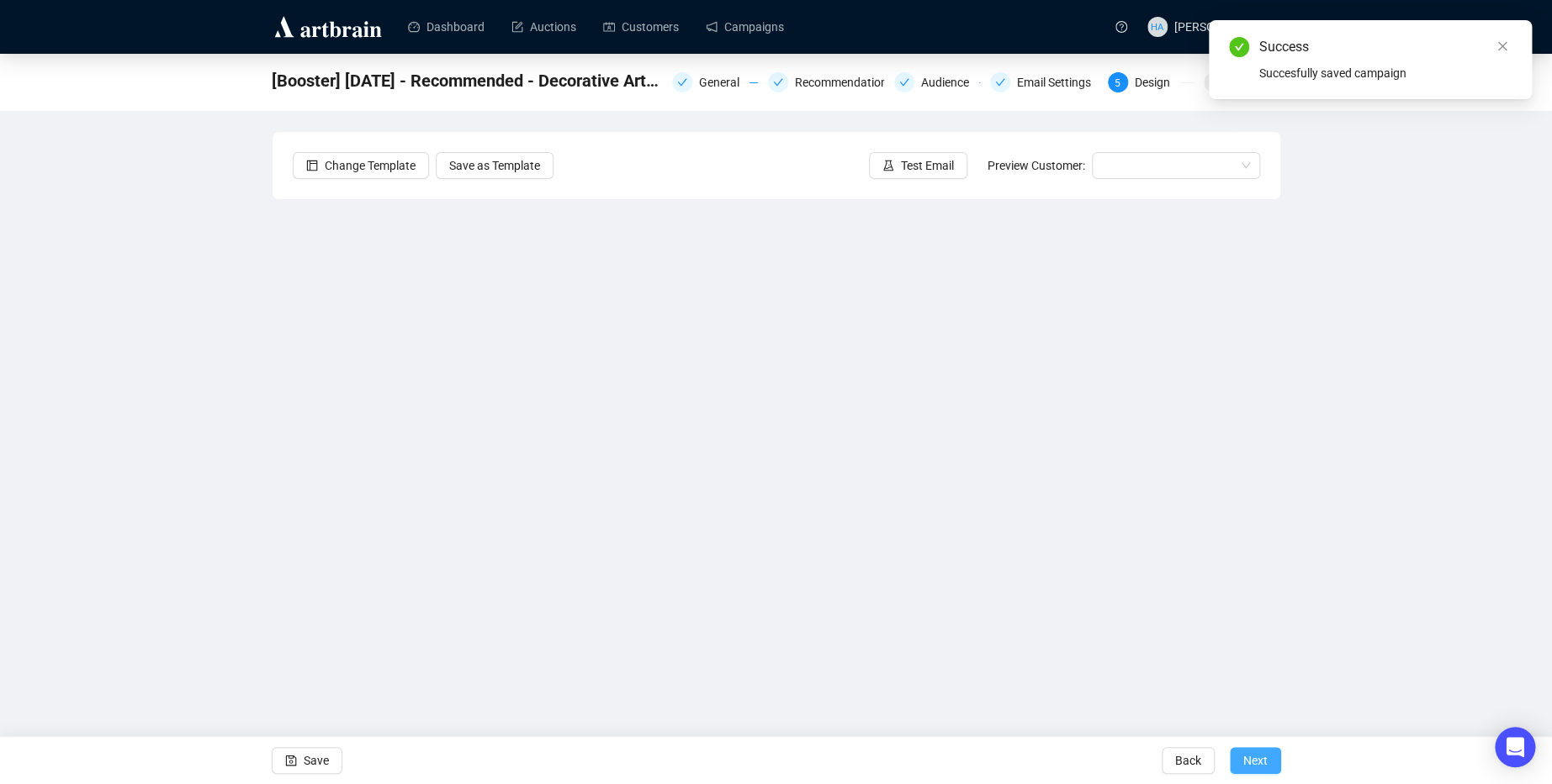
click at [1254, 764] on span "Next" at bounding box center [1254, 761] width 24 height 47
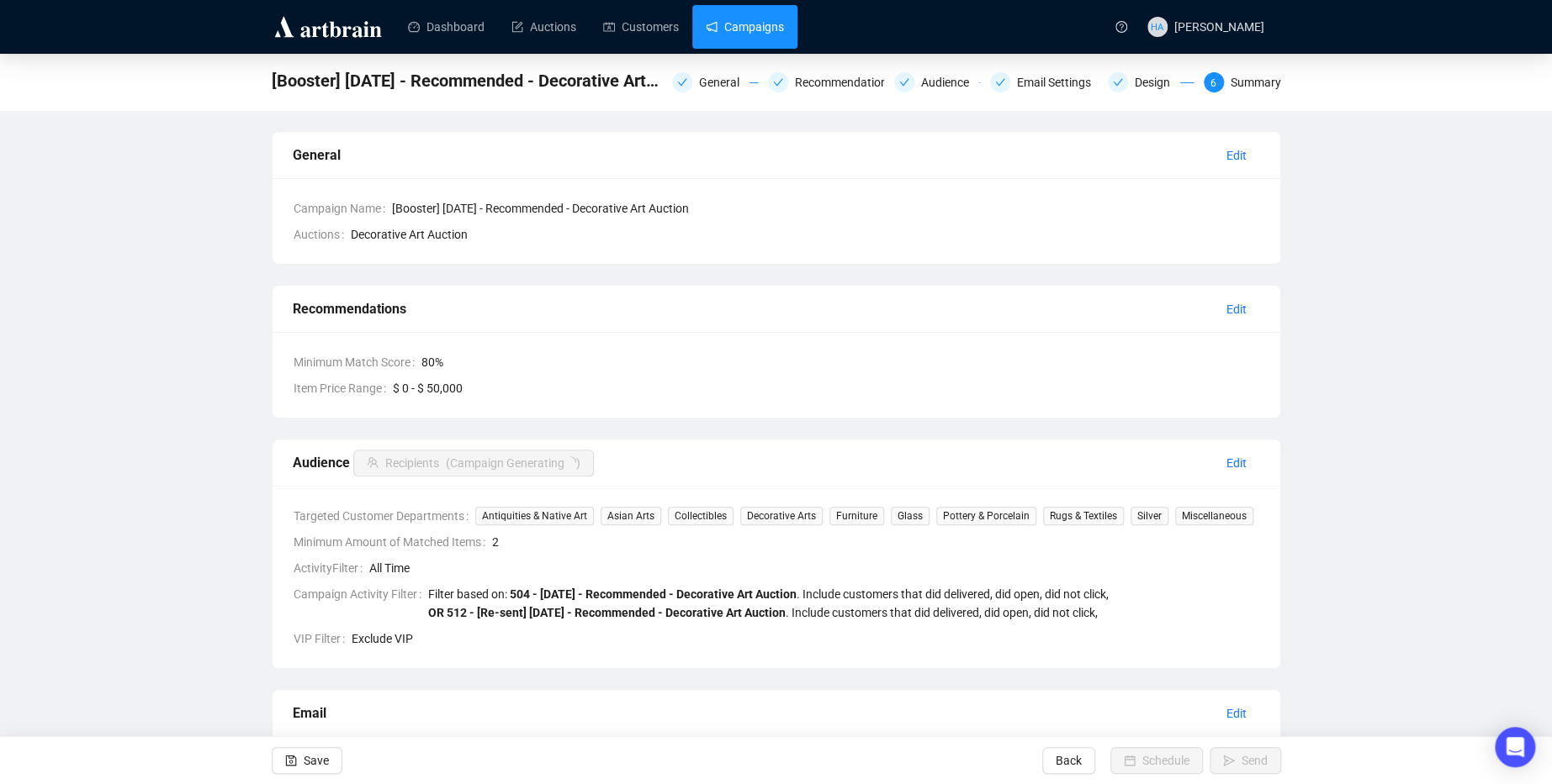
click at [761, 34] on link "Campaigns" at bounding box center [744, 26] width 78 height 44
